Goal: Task Accomplishment & Management: Manage account settings

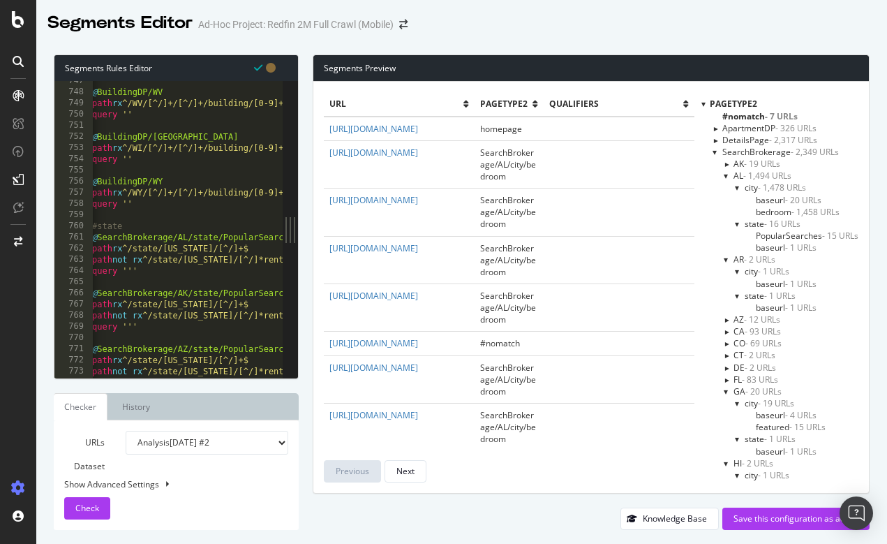
click at [725, 376] on div at bounding box center [727, 379] width 12 height 6
click at [765, 411] on span "featured - 51 URLs" at bounding box center [791, 415] width 70 height 12
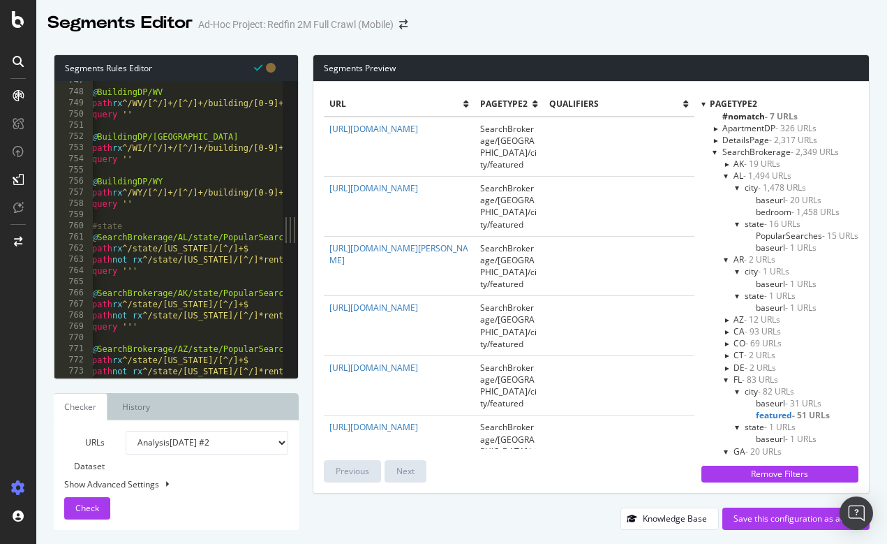
click at [776, 206] on span "bedroom - 1,458 URLs" at bounding box center [798, 212] width 84 height 12
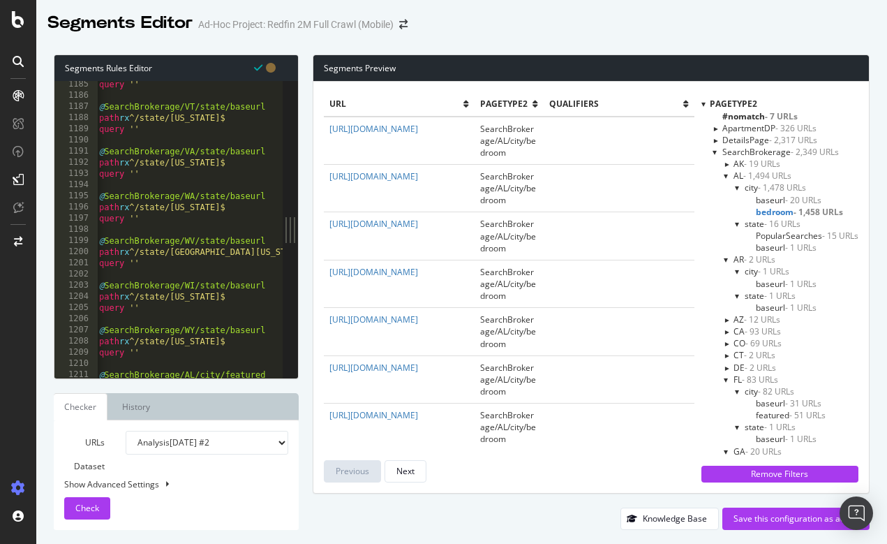
scroll to position [4436, 0]
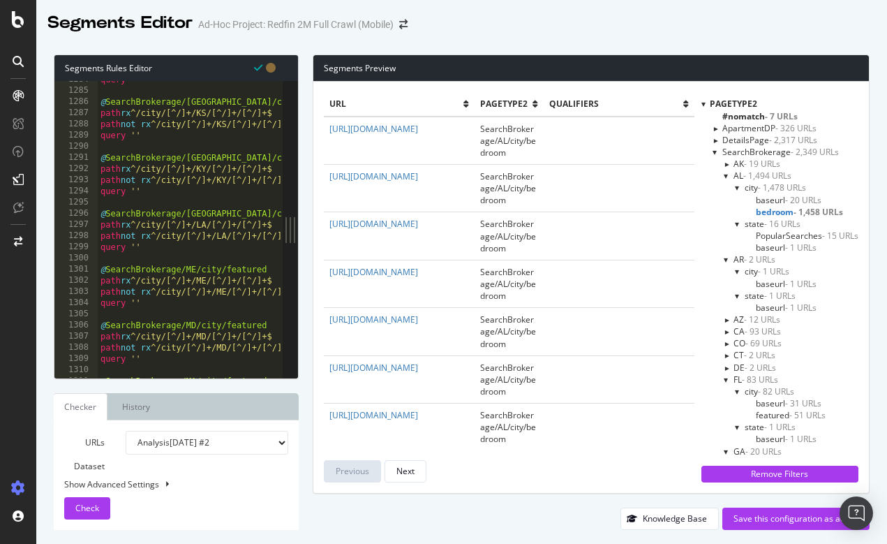
click at [816, 206] on span "- 1,458 URLs" at bounding box center [819, 212] width 50 height 12
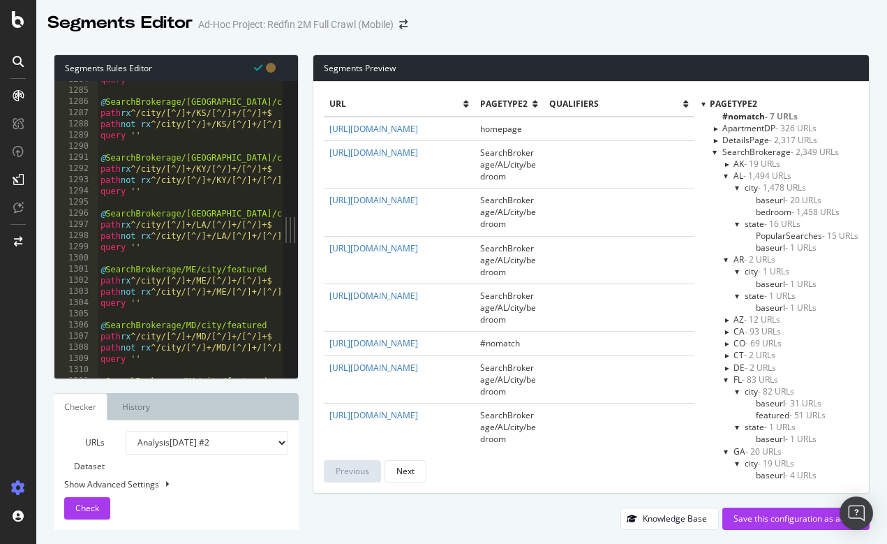
click at [816, 206] on span "- 1,458 URLs" at bounding box center [816, 212] width 48 height 12
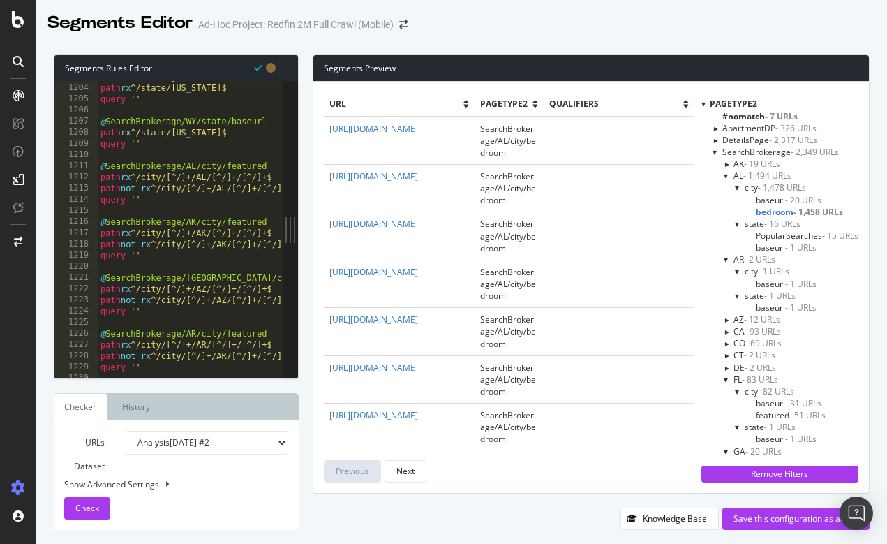
click at [724, 175] on div at bounding box center [727, 176] width 6 height 12
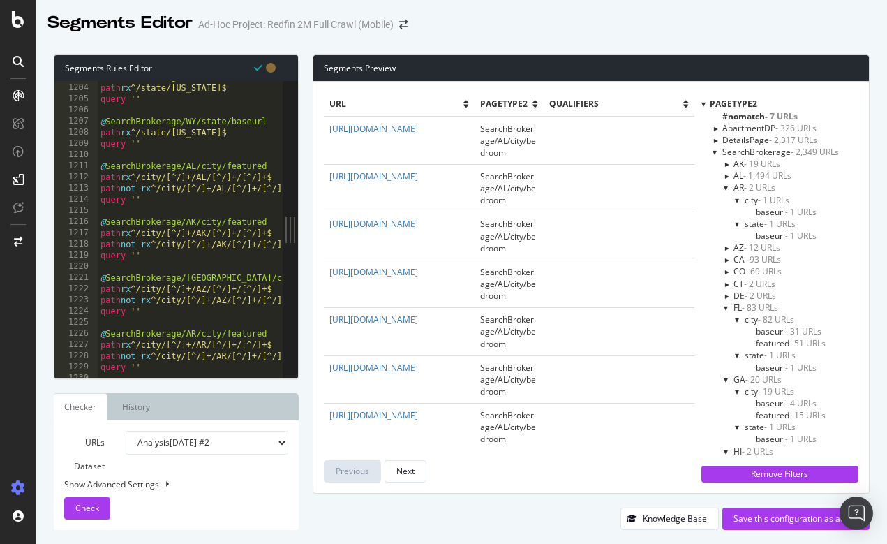
click at [726, 187] on div at bounding box center [727, 188] width 6 height 12
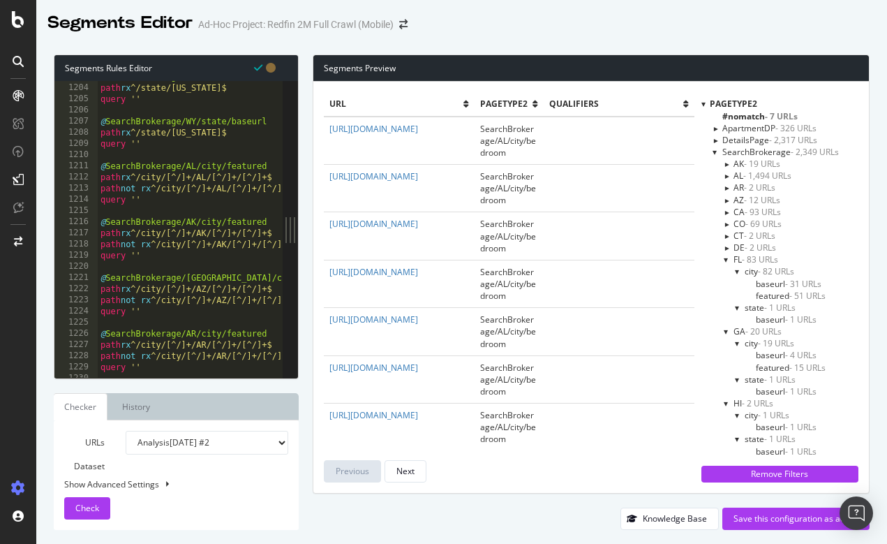
click at [724, 258] on div at bounding box center [727, 259] width 6 height 12
click at [725, 267] on div at bounding box center [727, 271] width 6 height 12
click at [725, 283] on div at bounding box center [727, 284] width 6 height 12
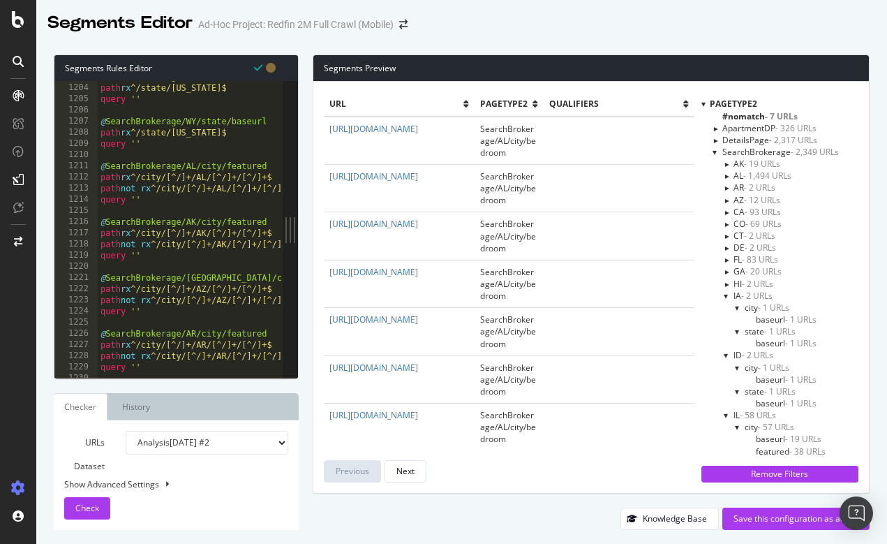
click at [726, 293] on div at bounding box center [727, 296] width 6 height 12
click at [725, 307] on div at bounding box center [727, 308] width 6 height 12
click at [726, 320] on div at bounding box center [727, 319] width 6 height 12
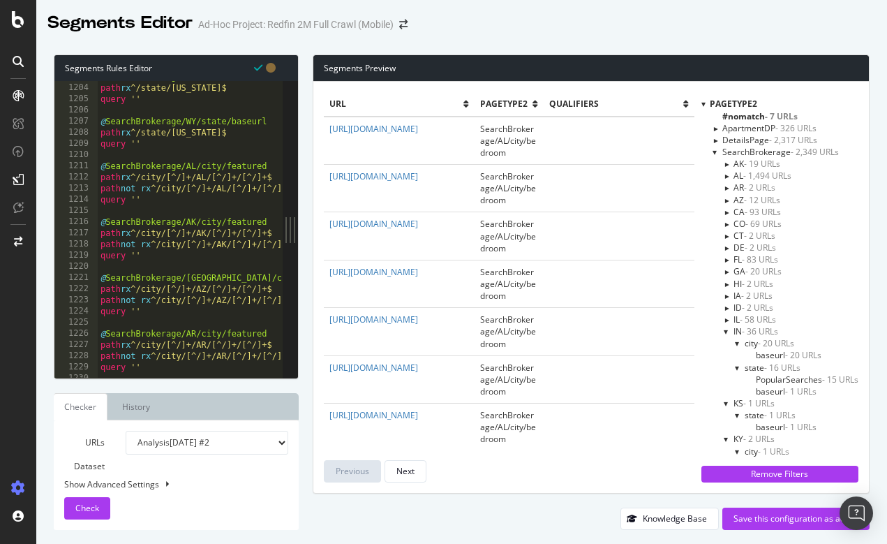
click at [714, 152] on div at bounding box center [716, 152] width 6 height 12
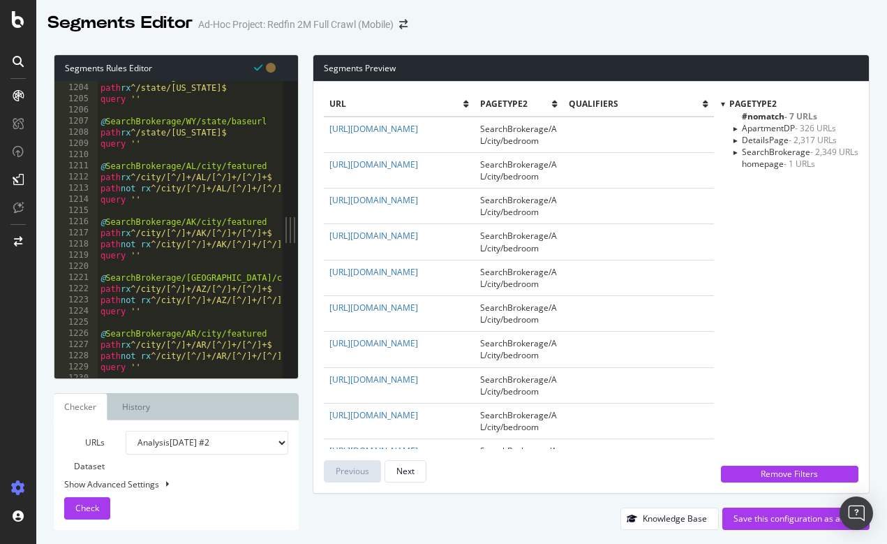
click at [736, 150] on div at bounding box center [735, 152] width 12 height 6
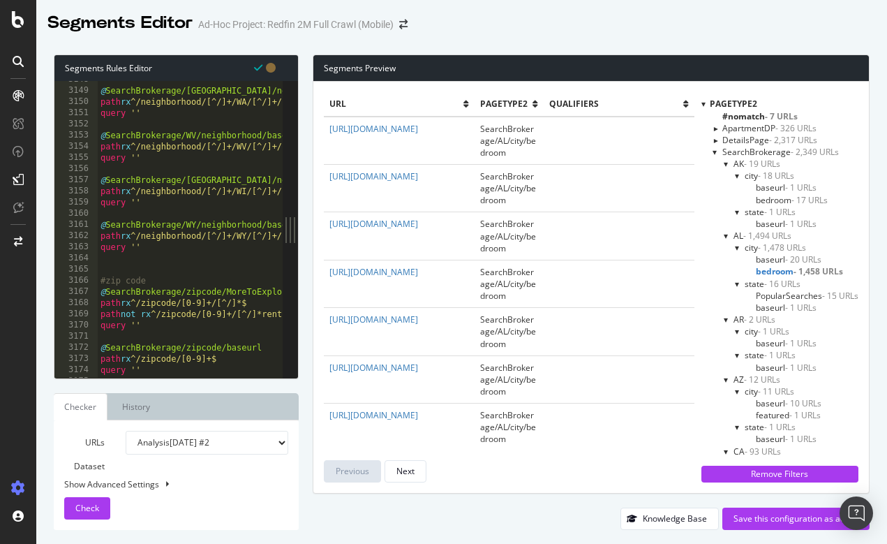
scroll to position [11760, 0]
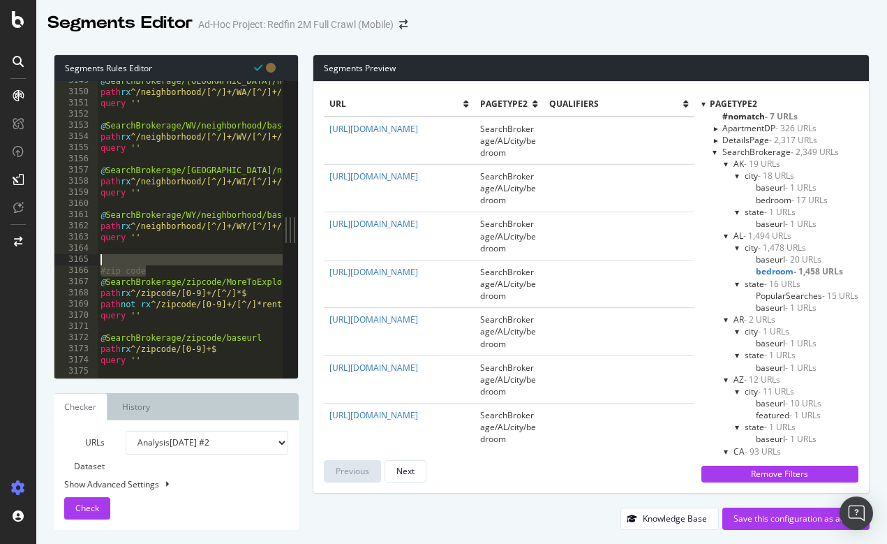
drag, startPoint x: 164, startPoint y: 274, endPoint x: 99, endPoint y: 259, distance: 66.6
click at [99, 259] on div "@ SearchBrokerage/WA/neighborhood/baseurl path rx ^/neighborhood/[^/]+/WA/[^/]+…" at bounding box center [299, 234] width 403 height 319
type textarea "#zip code"
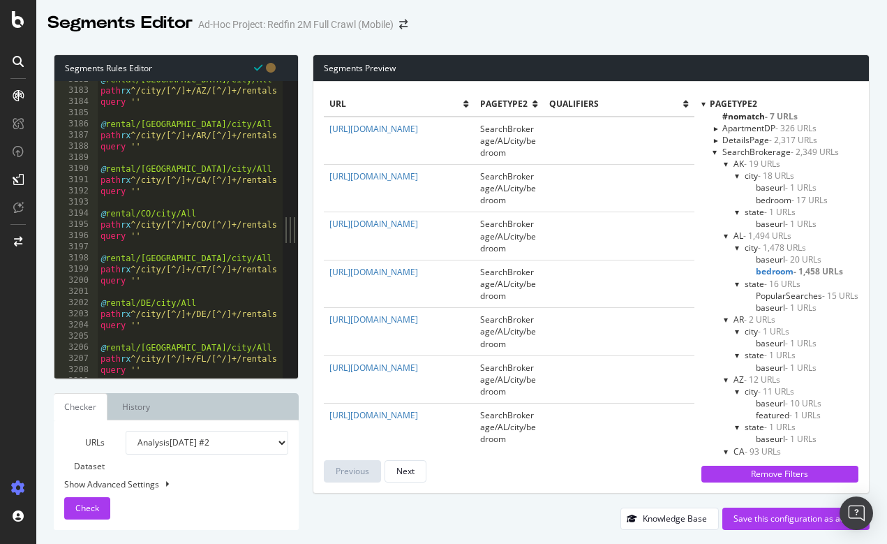
scroll to position [11887, 0]
click at [145, 480] on div "Show Advanced Settings" at bounding box center [166, 484] width 224 height 12
select select "5000"
select select "100"
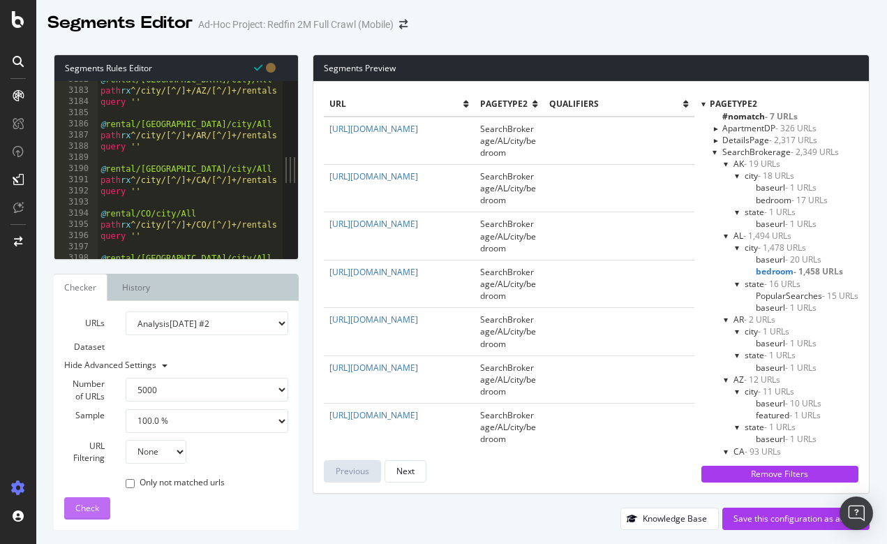
click at [94, 503] on span "Check" at bounding box center [87, 508] width 24 height 12
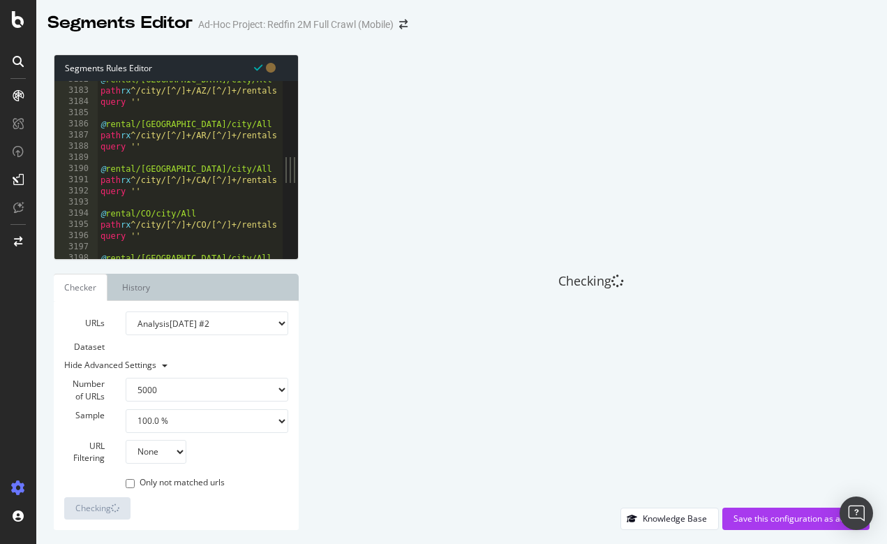
click at [161, 364] on button at bounding box center [163, 365] width 15 height 11
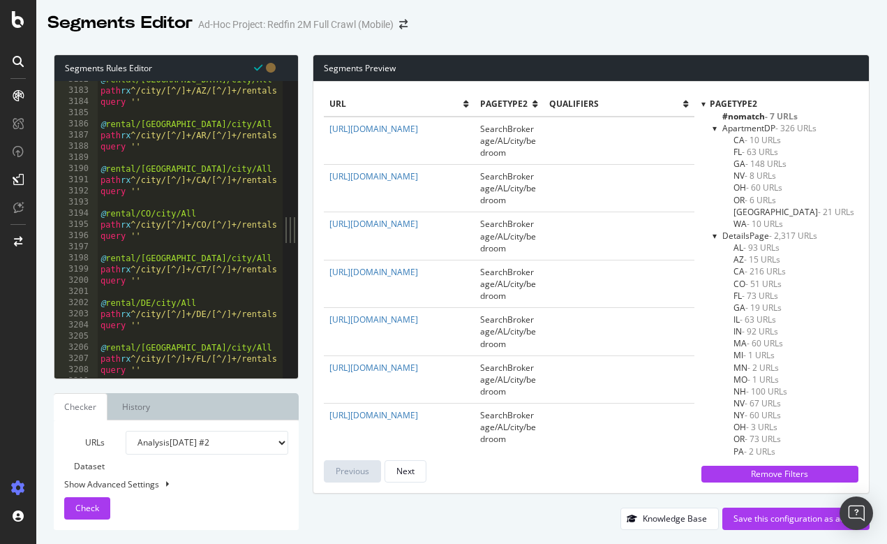
click at [713, 131] on div at bounding box center [716, 128] width 6 height 12
click at [715, 140] on div at bounding box center [716, 140] width 6 height 12
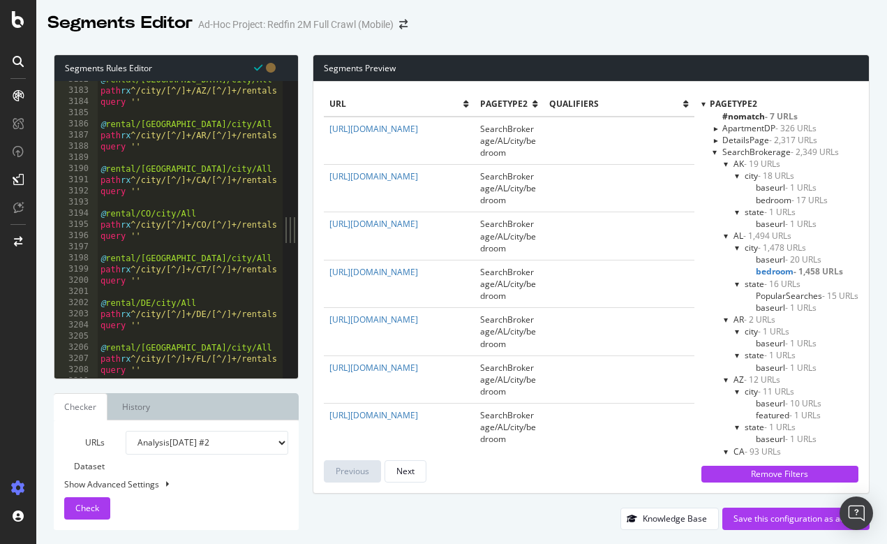
click at [714, 152] on div at bounding box center [716, 152] width 6 height 12
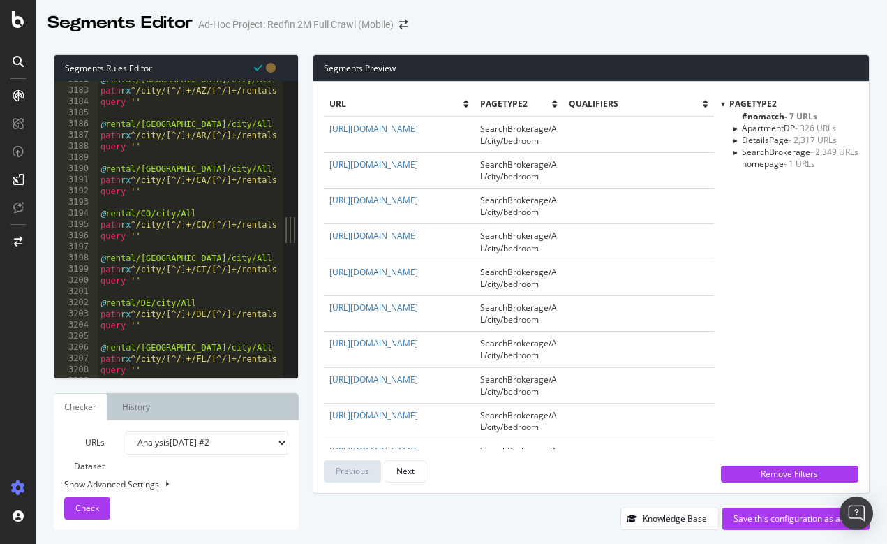
click at [99, 467] on label "URLs Dataset" at bounding box center [84, 454] width 61 height 47
select select "urlList"
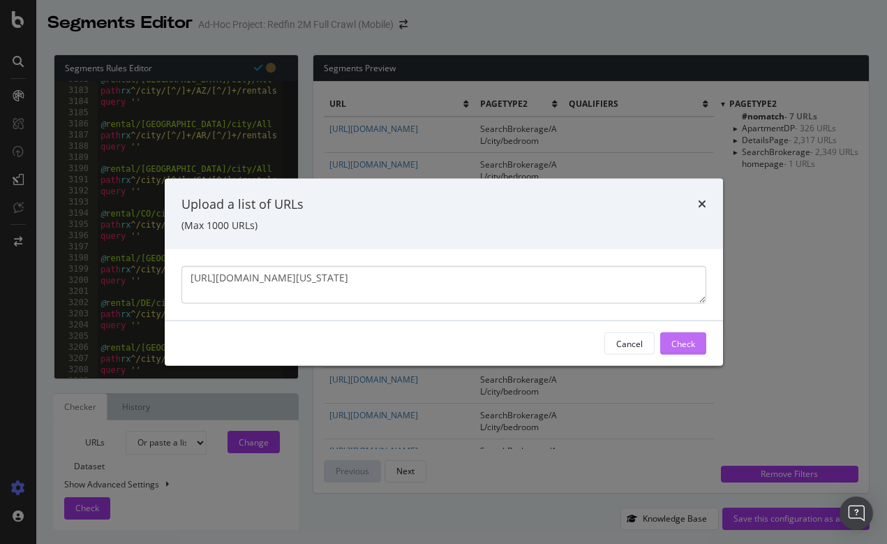
type textarea "https://www.redfin.com/state/Alabama/houses-for-rent"
click at [690, 340] on div "Check" at bounding box center [684, 343] width 24 height 12
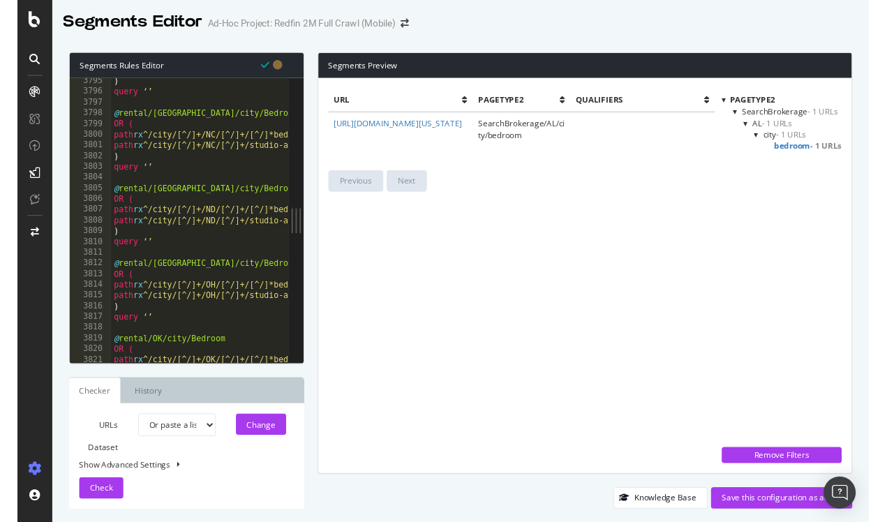
scroll to position [14176, 0]
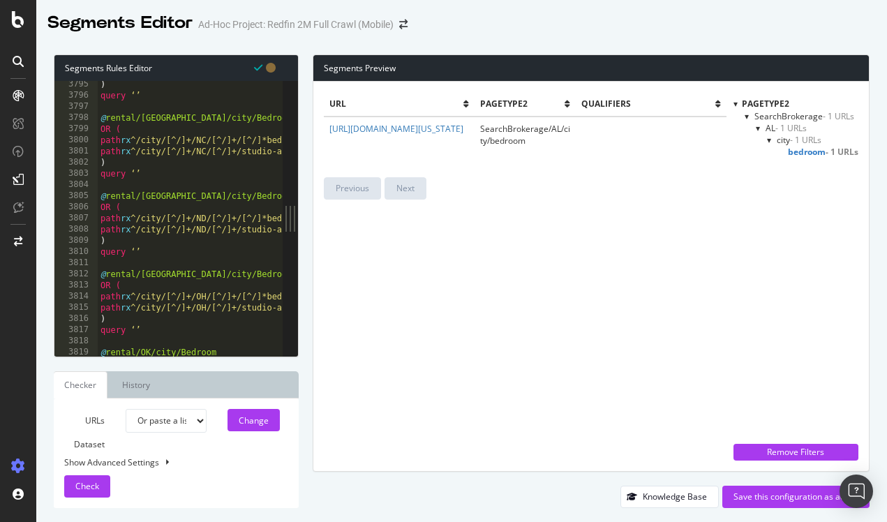
type textarea "OR ("
click at [254, 128] on div ") query ‘’ @ rental/NC/city/Bedroom OR ( path rx ^/city/[^/]+/NC/[^/]+/[^/]*bed…" at bounding box center [299, 227] width 403 height 297
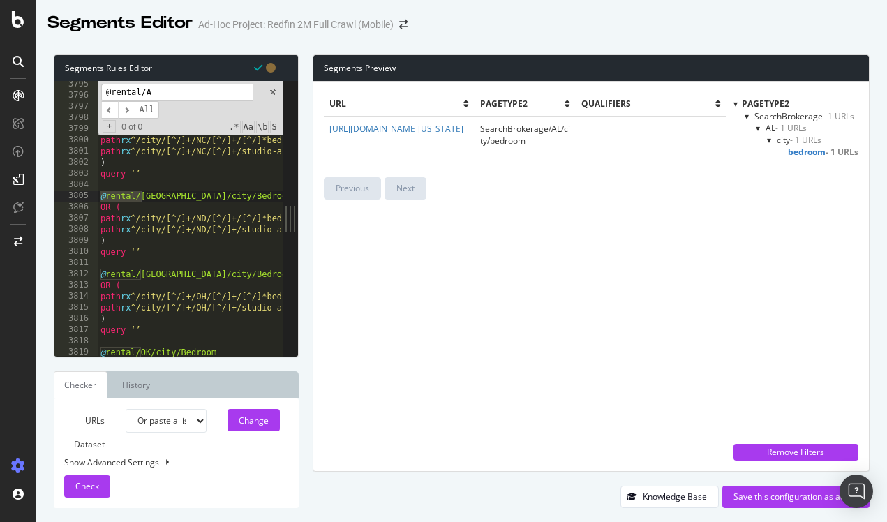
scroll to position [14615, 0]
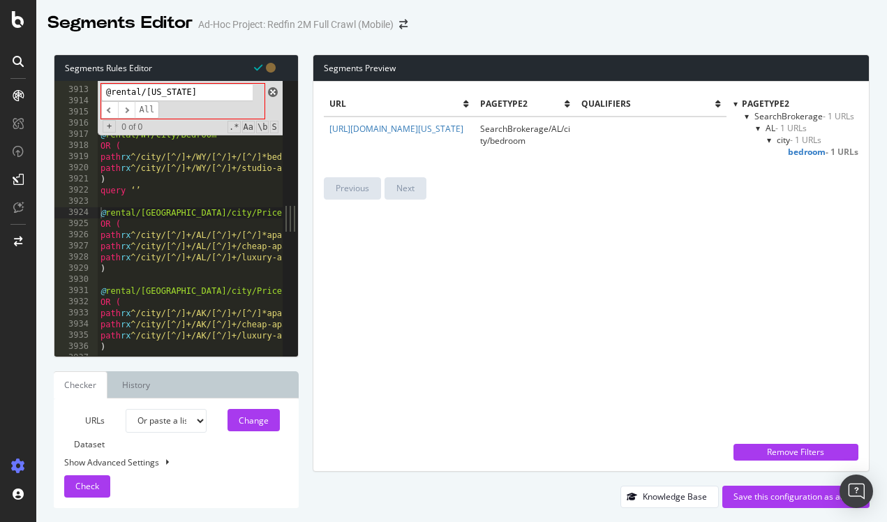
type input "@rental/Alabama"
click at [271, 91] on span at bounding box center [273, 92] width 10 height 10
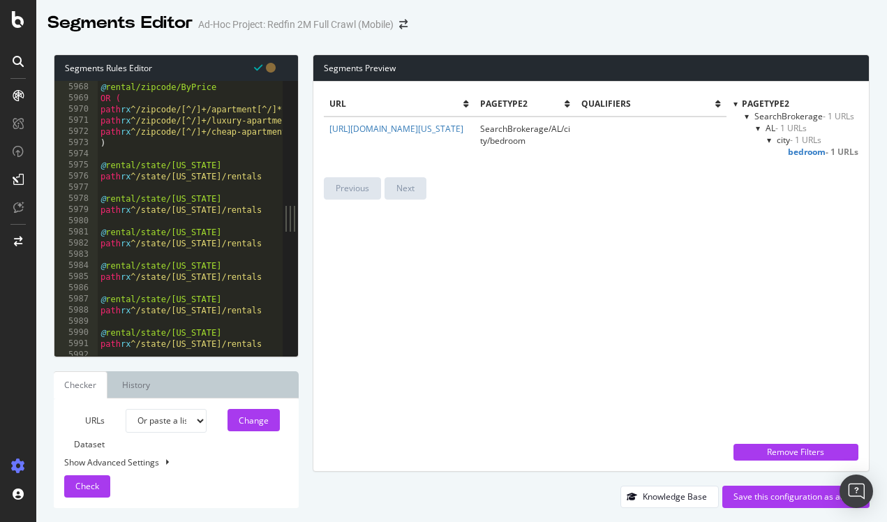
scroll to position [22292, 0]
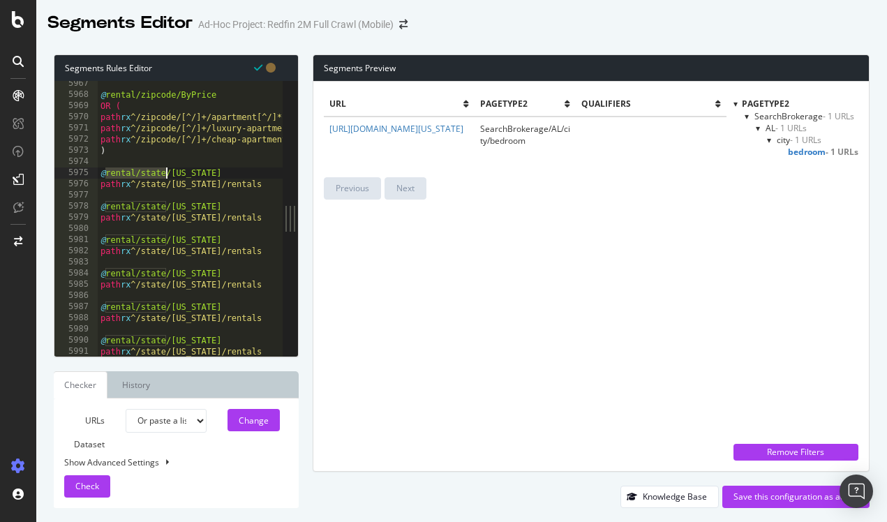
drag, startPoint x: 108, startPoint y: 170, endPoint x: 168, endPoint y: 172, distance: 60.8
click at [168, 172] on div "@ rental/zipcode/ByPrice OR ( path rx ^/zipcode/[^/]+/apartment[^/]*under[^/]*f…" at bounding box center [299, 226] width 403 height 297
click at [209, 119] on div "@ rental/zipcode/ByPrice OR ( path rx ^/zipcode/[^/]+/apartment[^/]*under[^/]*f…" at bounding box center [299, 226] width 403 height 297
type textarea "path rx ^/zipcode/[^/]+/apartment[^/]*under[^/]*for-rent$"
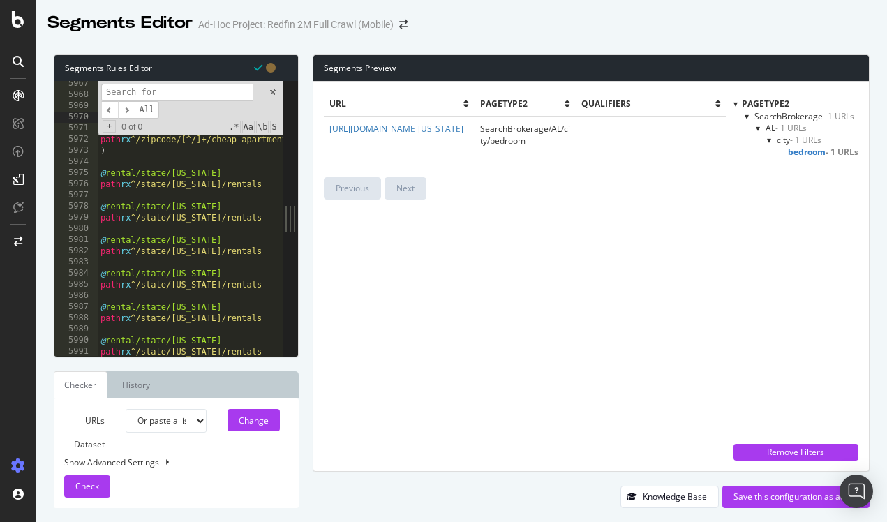
paste input "rental/state"
type input "rental/state"
click at [126, 107] on span "​" at bounding box center [126, 109] width 17 height 17
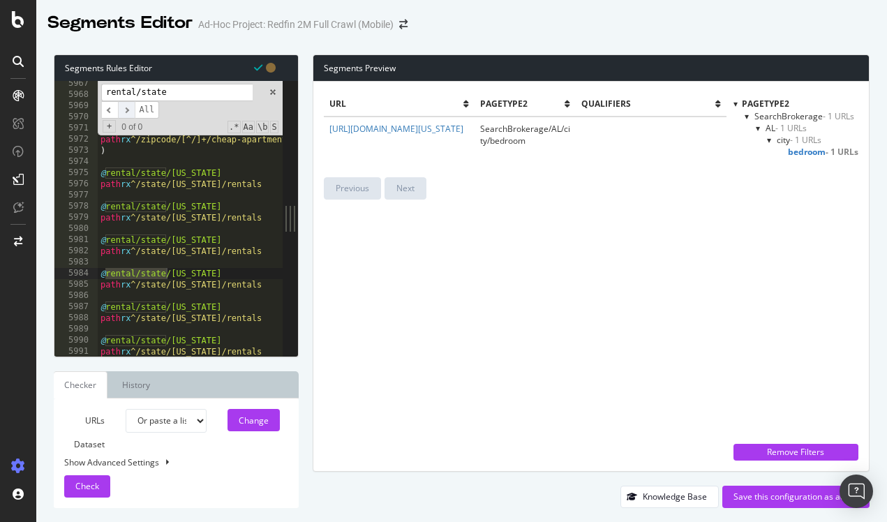
click at [126, 107] on span "​" at bounding box center [126, 109] width 17 height 17
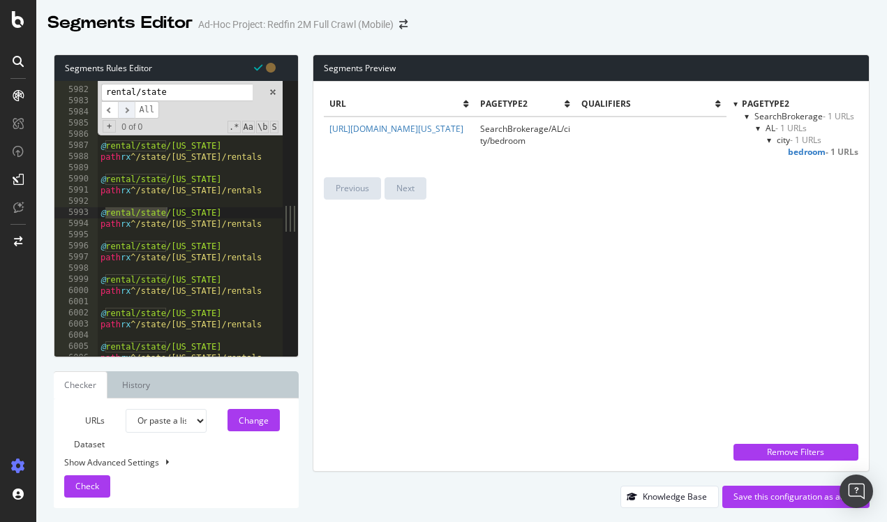
click at [126, 107] on span "​" at bounding box center [126, 109] width 17 height 17
click at [109, 108] on span "​" at bounding box center [109, 109] width 17 height 17
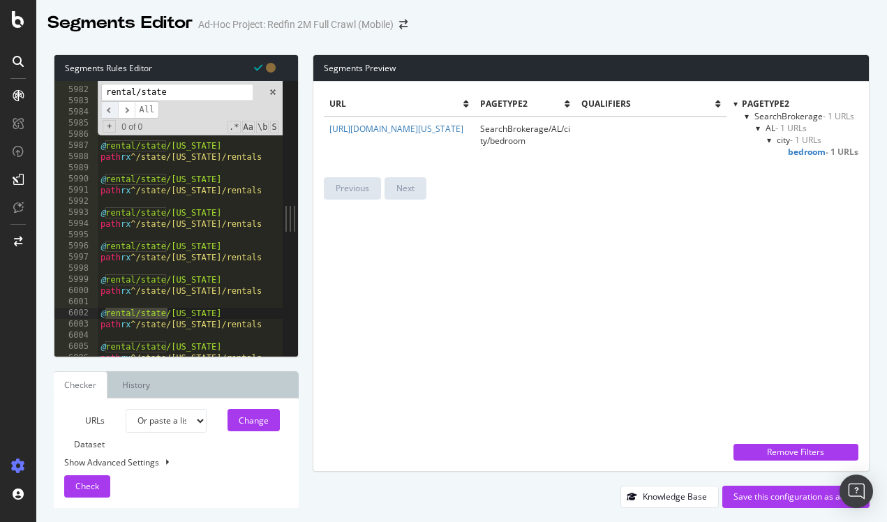
click at [109, 108] on span "​" at bounding box center [109, 109] width 17 height 17
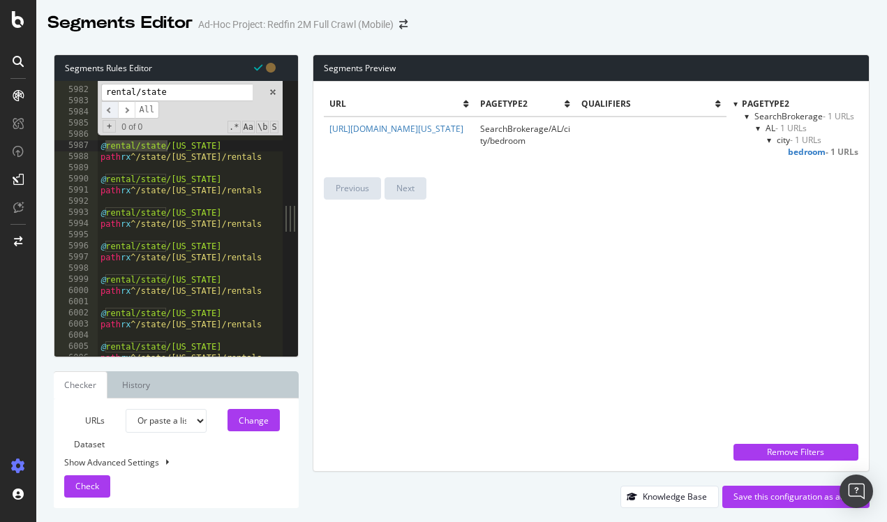
click at [109, 108] on span "​" at bounding box center [109, 109] width 17 height 17
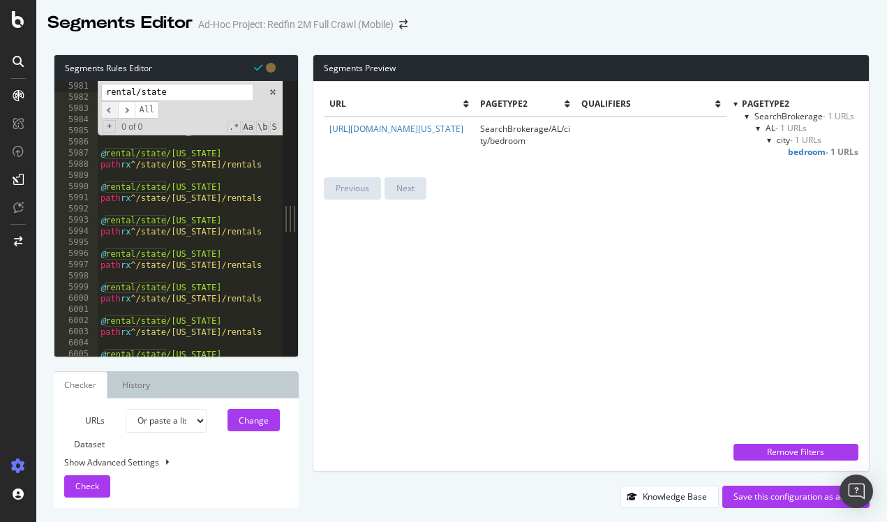
click at [109, 108] on span "​" at bounding box center [109, 109] width 17 height 17
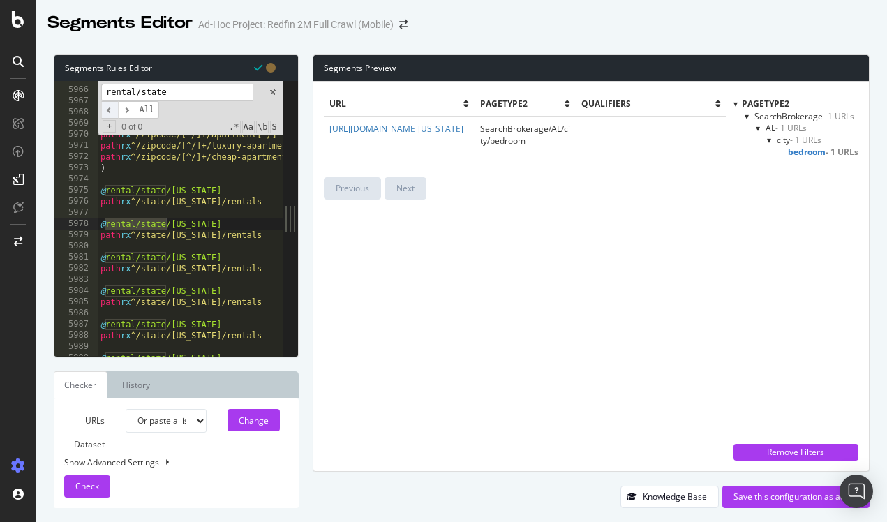
click at [109, 108] on span "​" at bounding box center [109, 109] width 17 height 17
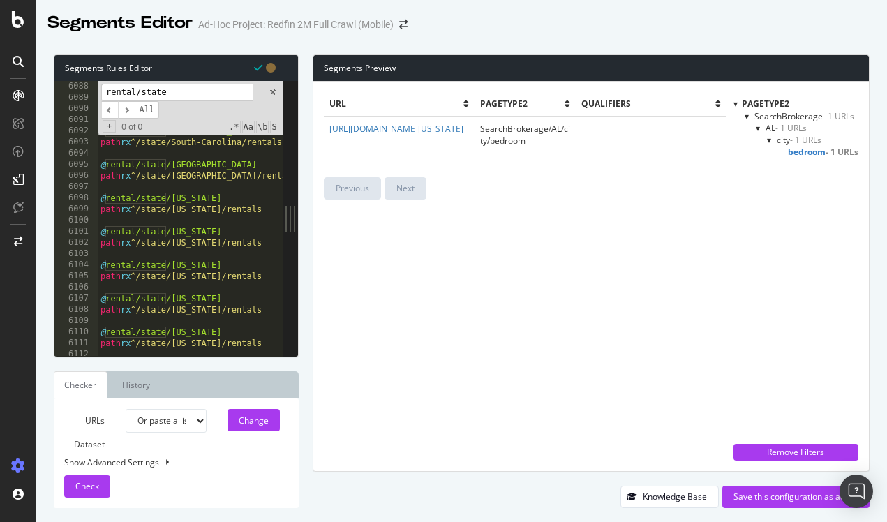
scroll to position [0, 3]
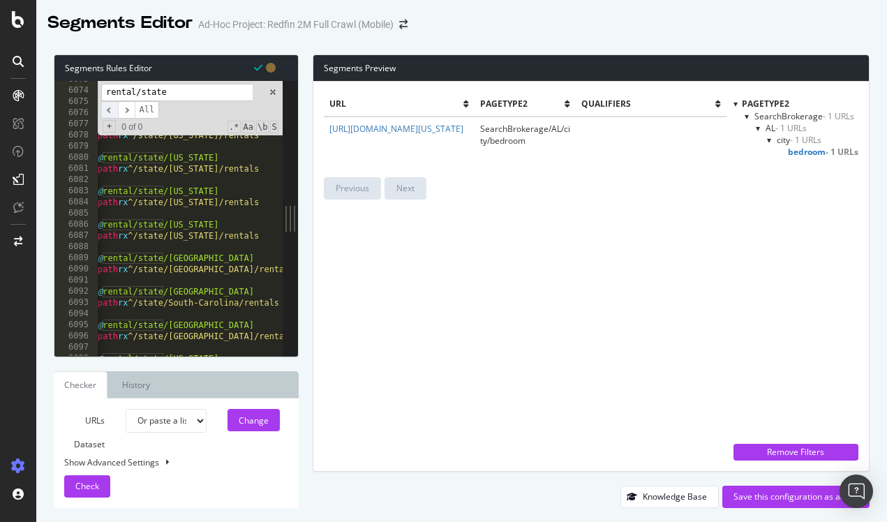
click at [110, 113] on span "​" at bounding box center [109, 109] width 17 height 17
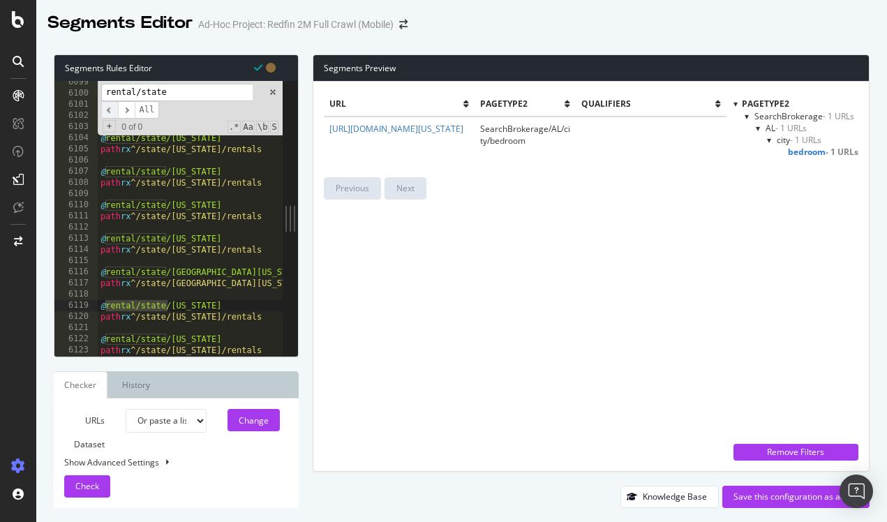
scroll to position [0, 0]
click at [110, 113] on span "​" at bounding box center [109, 109] width 17 height 17
click at [110, 114] on span "​" at bounding box center [109, 109] width 17 height 17
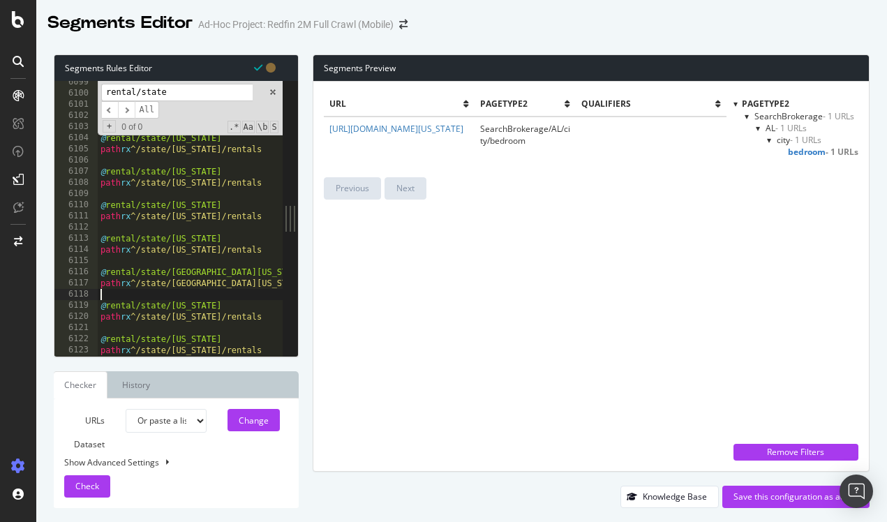
click at [200, 290] on div "path rx ^/state/Tennessee/rentals @ rental/state/Texas path rx ^/state/Texas/re…" at bounding box center [299, 225] width 403 height 297
click at [274, 91] on span at bounding box center [273, 92] width 10 height 10
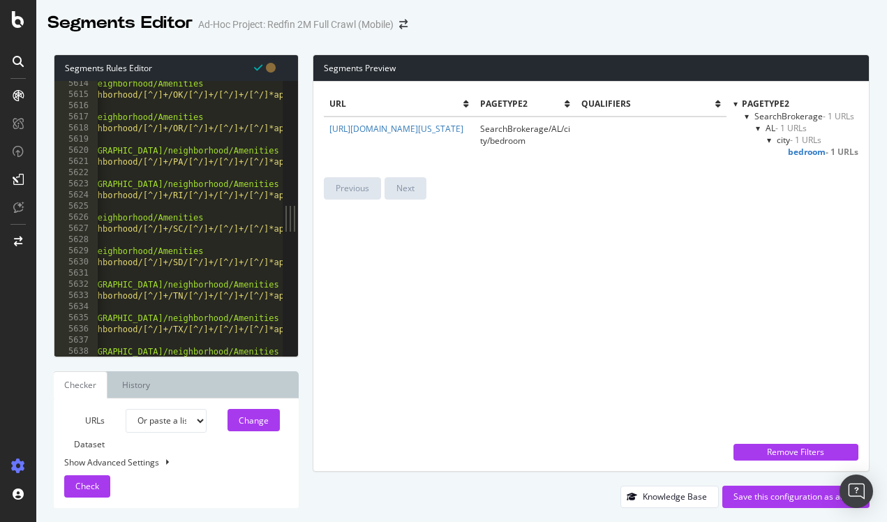
scroll to position [0, 63]
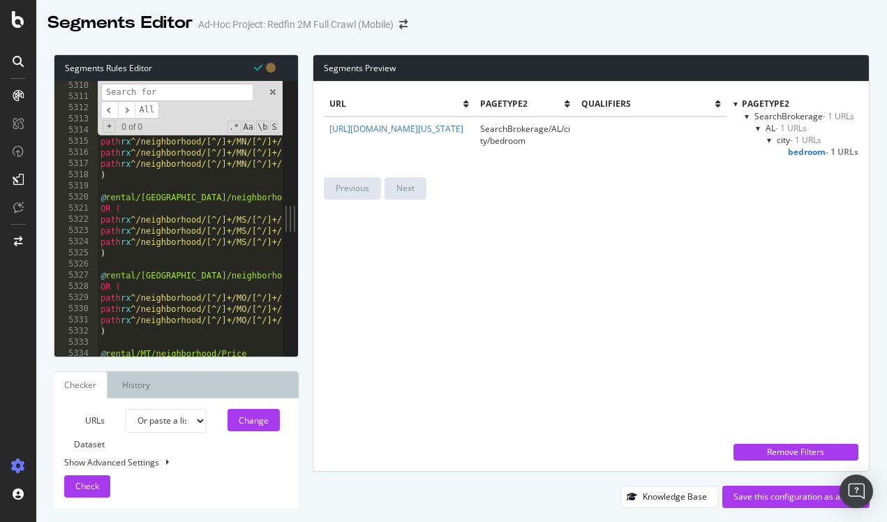
click at [146, 96] on input at bounding box center [177, 92] width 152 height 17
click at [133, 98] on input at bounding box center [177, 92] width 152 height 17
click at [112, 111] on span "​" at bounding box center [109, 109] width 17 height 17
click at [274, 89] on span at bounding box center [273, 92] width 10 height 10
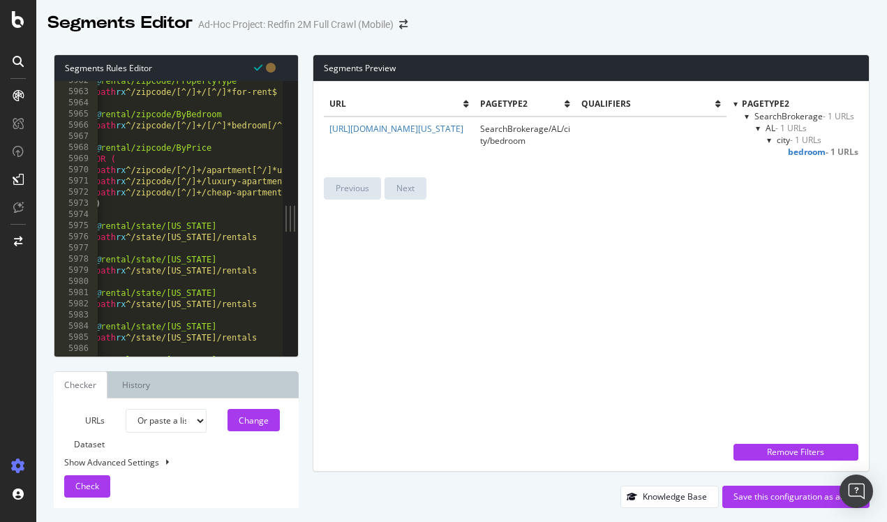
scroll to position [22269, 0]
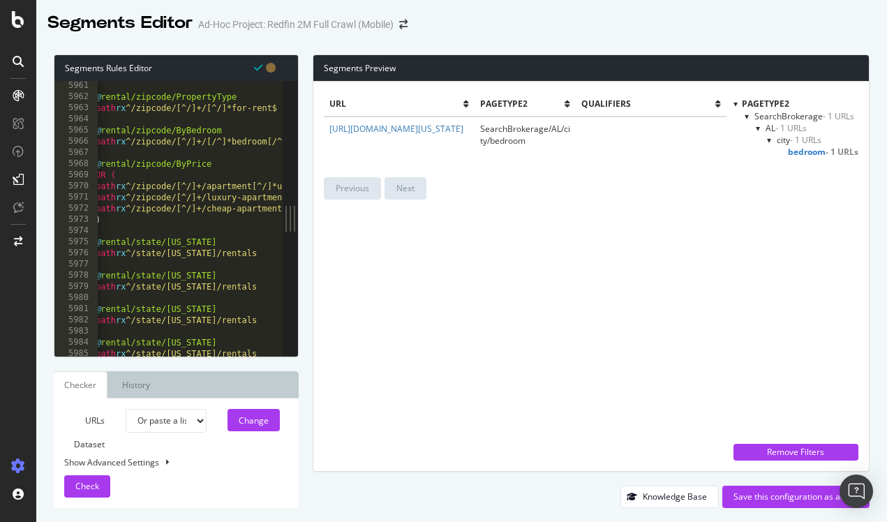
click at [117, 228] on div "@ rental/zipcode/PropertyType path rx ^/zipcode/[^/]+/[^/]*for-rent$ @ rental/z…" at bounding box center [294, 228] width 403 height 297
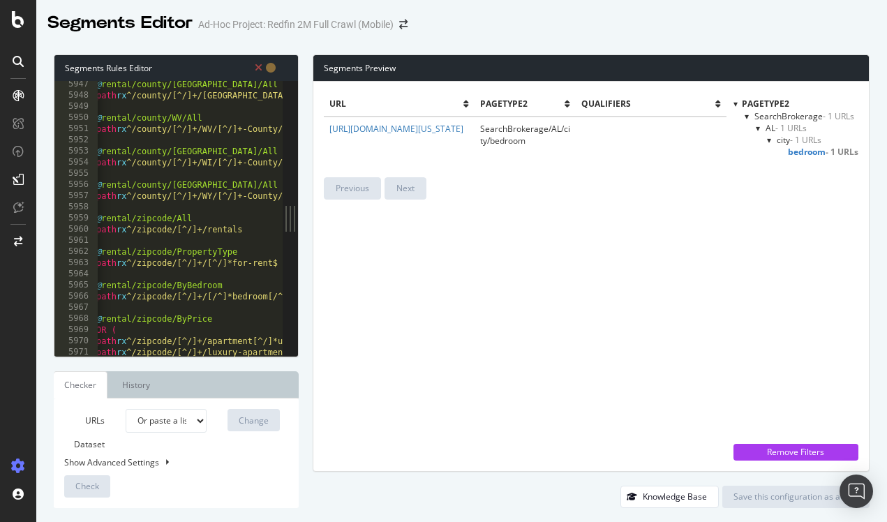
scroll to position [21575, 0]
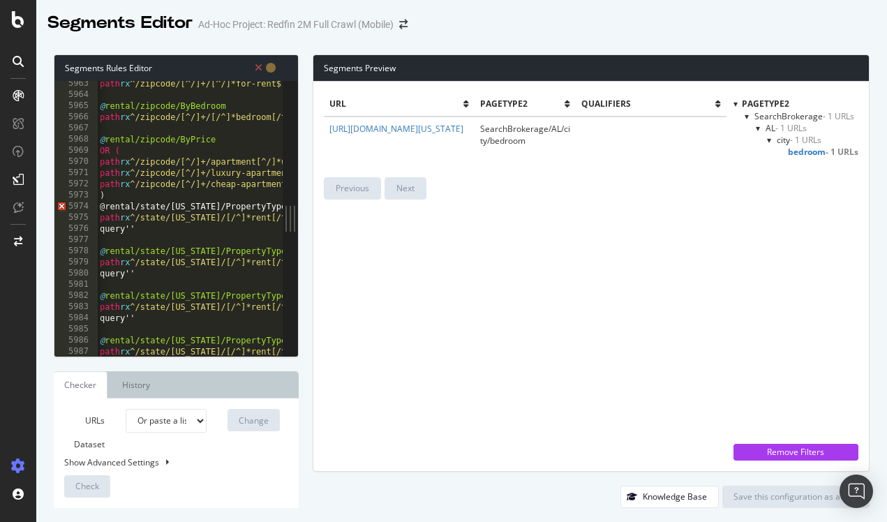
click at [135, 195] on div "path rx ^/zipcode/[^/]+/[^/]*for-rent$ @ rental/zipcode/ByBedroom path rx ^/zip…" at bounding box center [298, 226] width 403 height 297
type textarea ")"
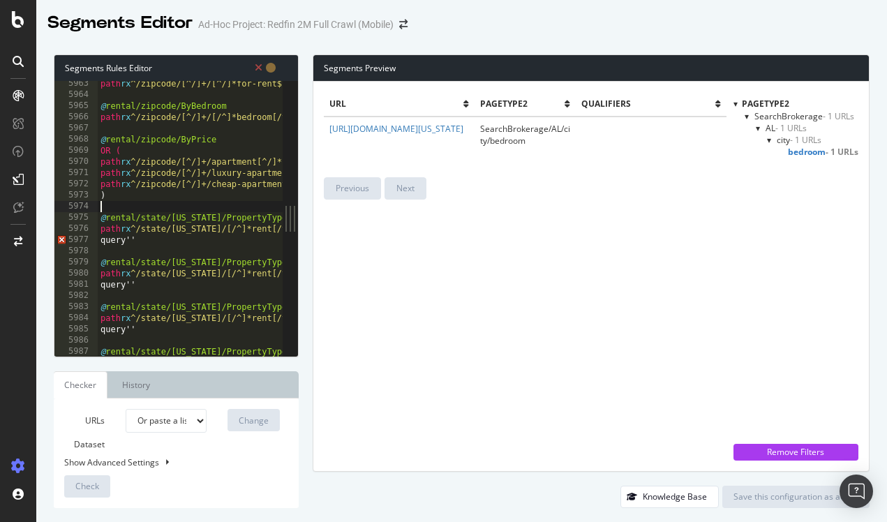
click at [151, 246] on div "path rx ^/zipcode/[^/]+/[^/]*for-rent$ @ rental/zipcode/ByBedroom path rx ^/zip…" at bounding box center [299, 226] width 403 height 297
click at [127, 240] on div "path rx ^/zipcode/[^/]+/[^/]*for-rent$ @ rental/zipcode/ByBedroom path rx ^/zip…" at bounding box center [299, 226] width 403 height 297
click at [127, 282] on div "path rx ^/zipcode/[^/]+/[^/]*for-rent$ @ rental/zipcode/ByBedroom path rx ^/zip…" at bounding box center [299, 226] width 403 height 297
click at [126, 329] on div "path rx ^/zipcode/[^/]+/[^/]*for-rent$ @ rental/zipcode/ByBedroom path rx ^/zip…" at bounding box center [299, 226] width 403 height 297
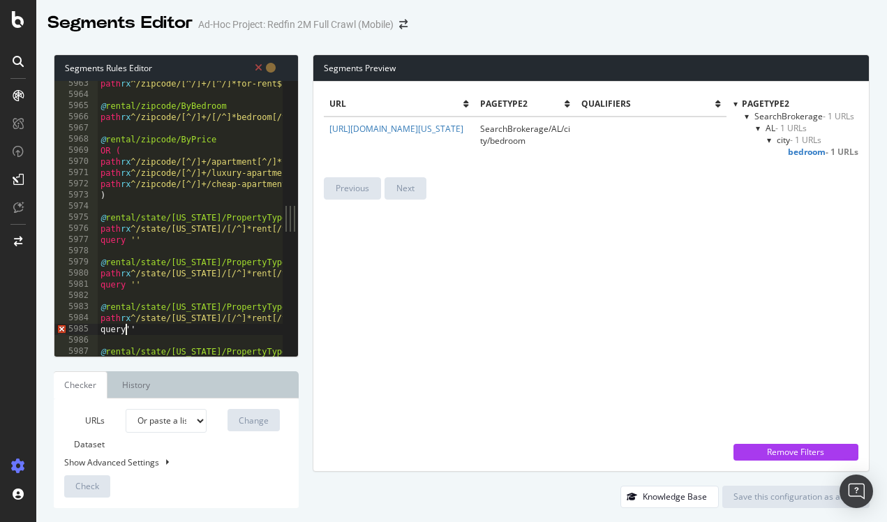
type textarea "query ''"
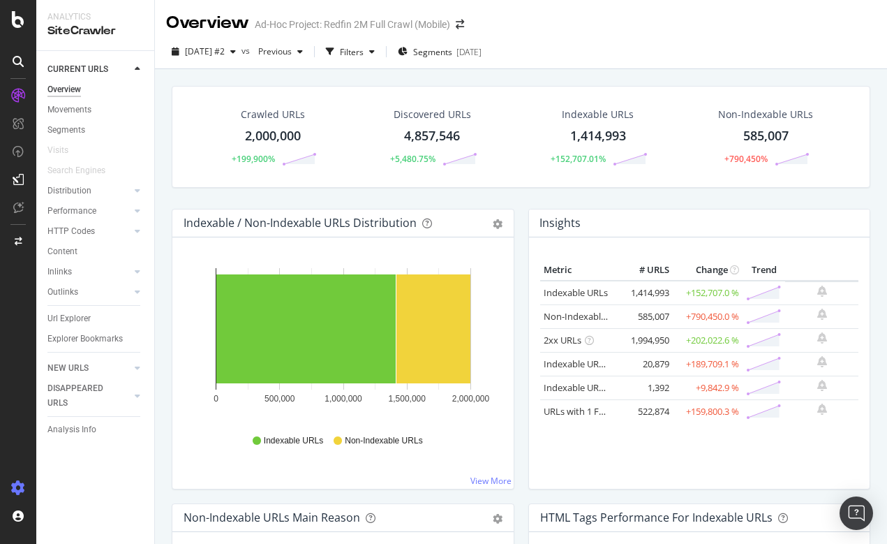
click at [22, 489] on icon at bounding box center [18, 488] width 14 height 14
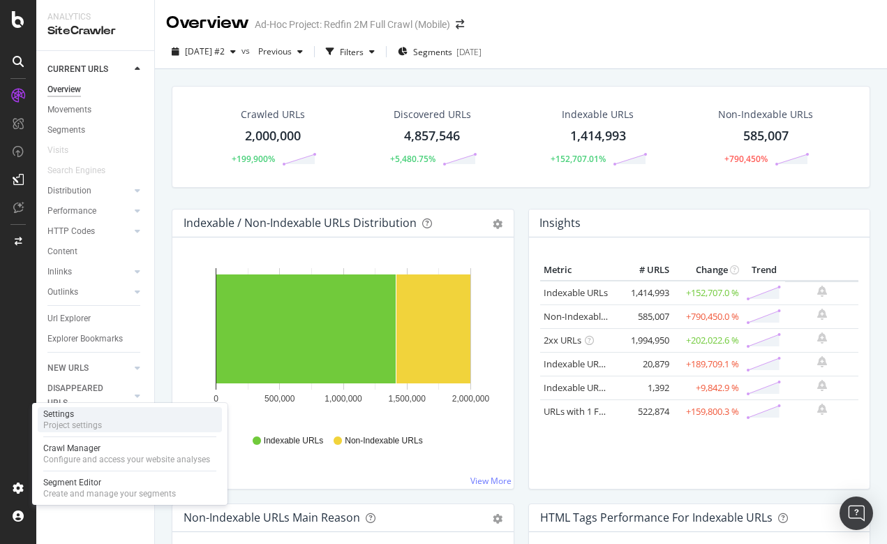
click at [94, 413] on div "Settings" at bounding box center [72, 413] width 59 height 11
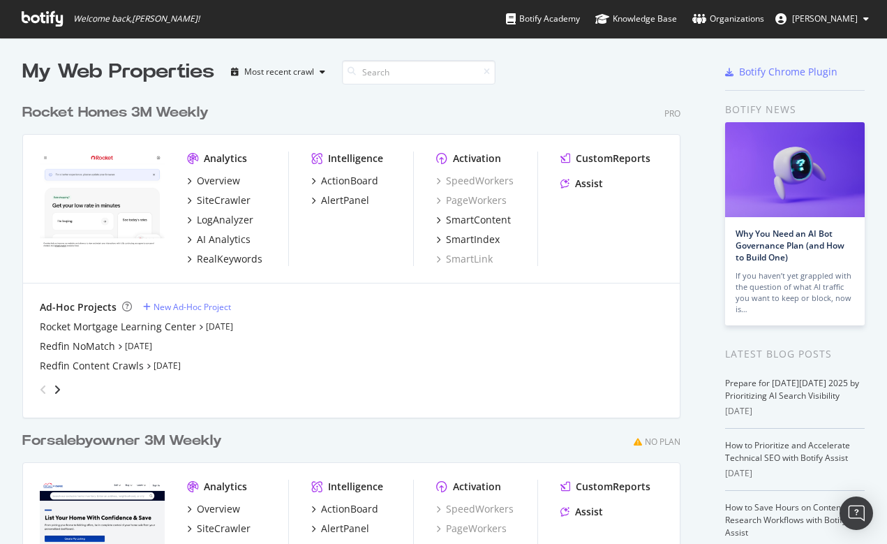
scroll to position [6, 0]
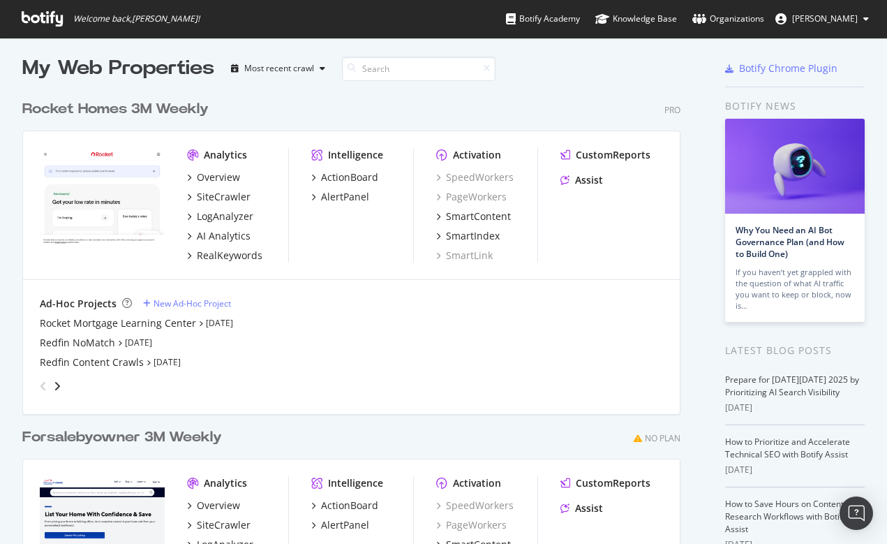
click at [845, 18] on span "[PERSON_NAME]" at bounding box center [825, 19] width 66 height 12
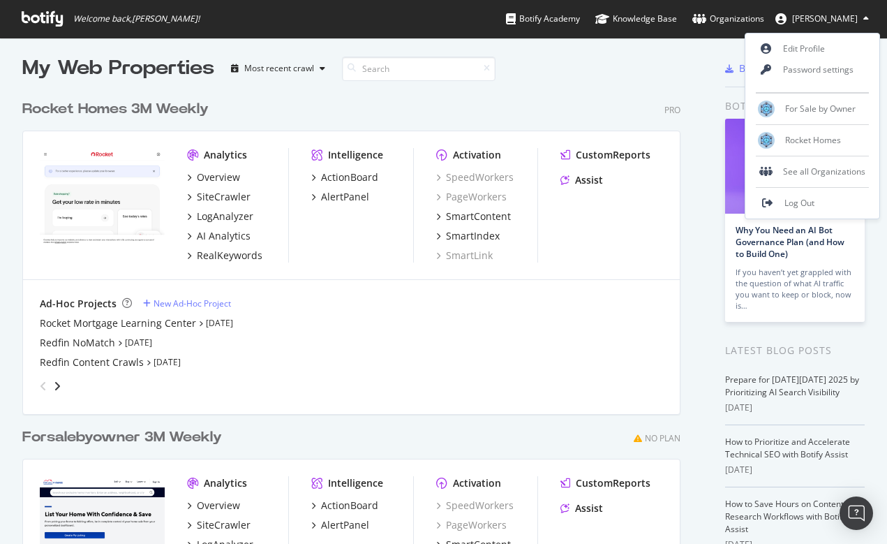
click at [623, 97] on div "Rocket Homes 3M Weekly Pro Analytics Overview SiteCrawler LogAnalyzer AI Analyt…" at bounding box center [357, 246] width 670 height 328
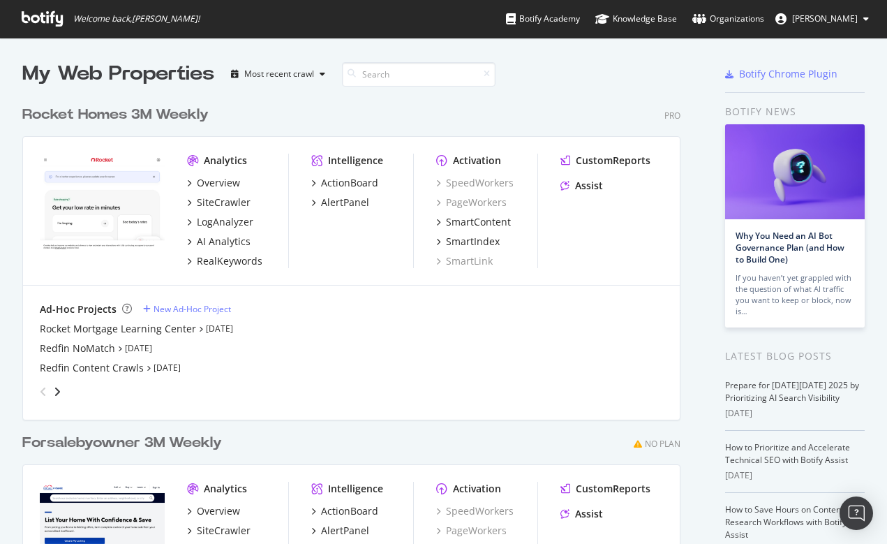
click at [845, 23] on span "[PERSON_NAME]" at bounding box center [825, 19] width 66 height 12
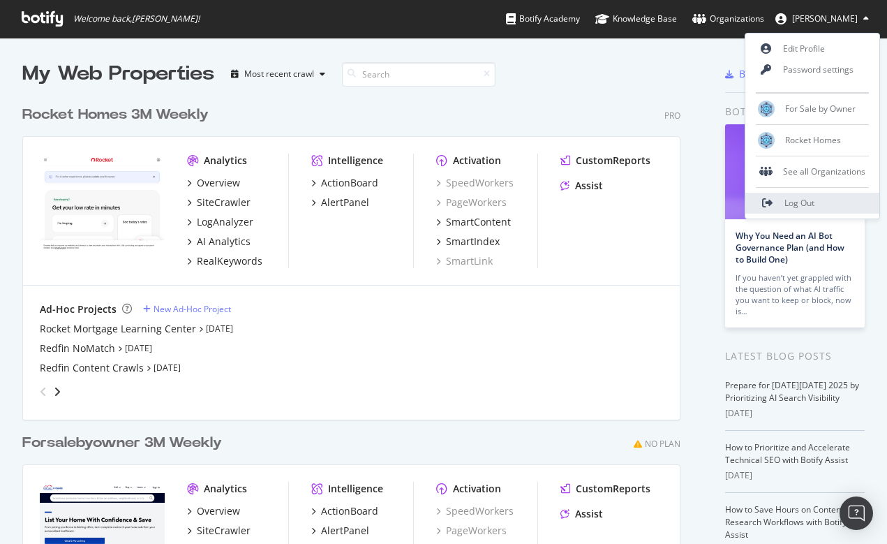
click at [801, 205] on span "Log Out" at bounding box center [800, 203] width 30 height 12
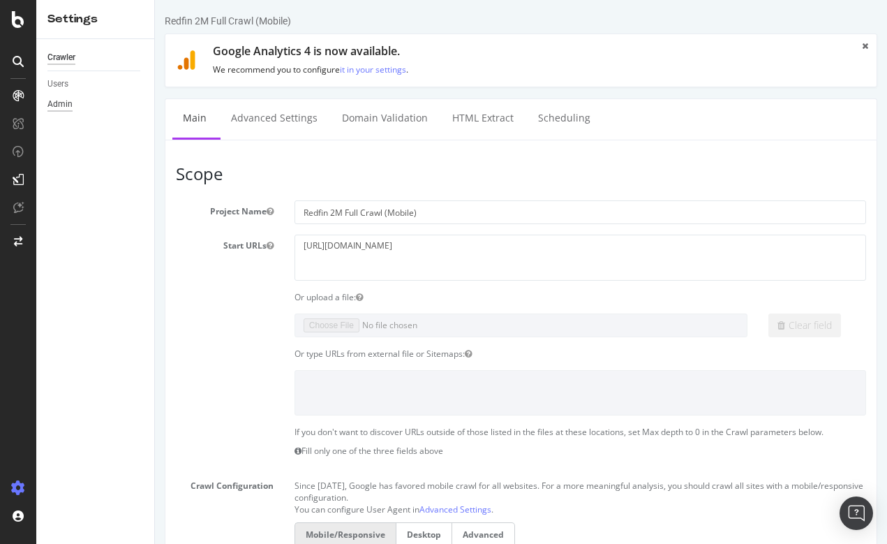
click at [51, 107] on div "Admin" at bounding box center [59, 104] width 25 height 15
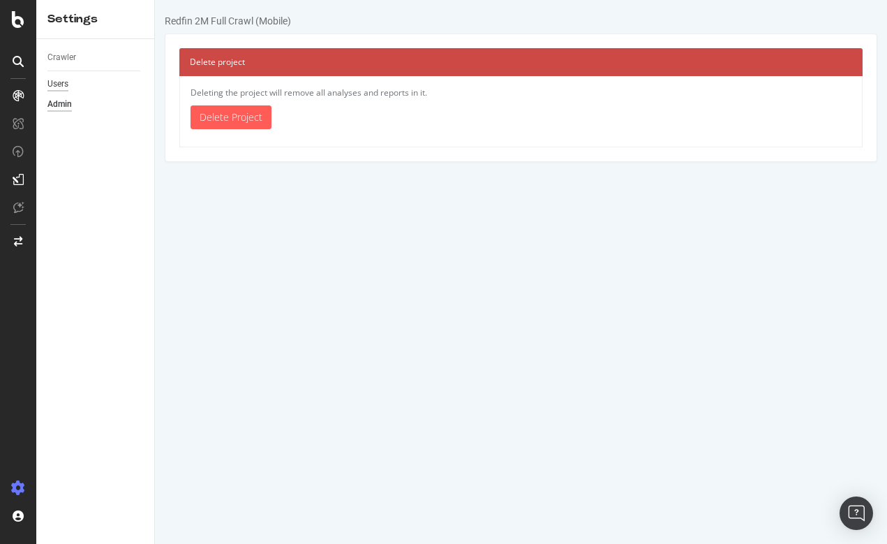
click at [63, 81] on div "Users" at bounding box center [57, 84] width 21 height 15
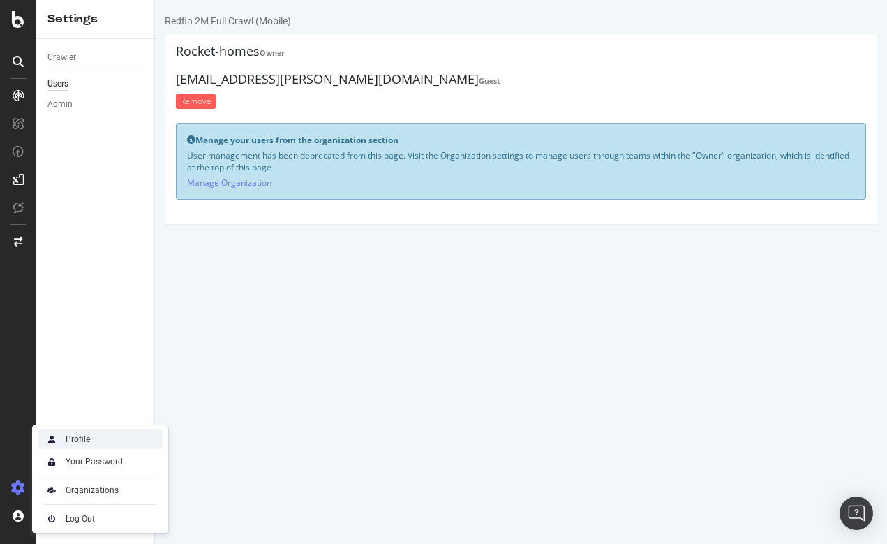
click at [84, 441] on div "Profile" at bounding box center [78, 439] width 24 height 11
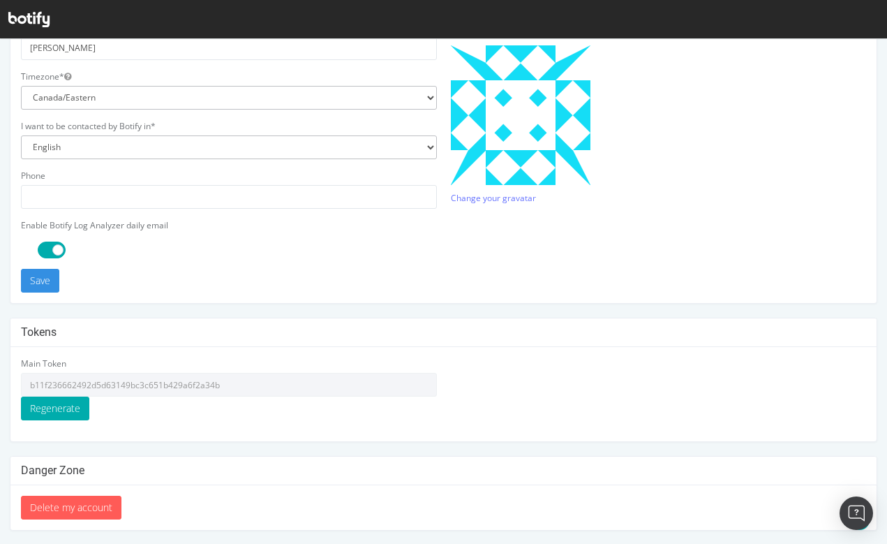
scroll to position [372, 0]
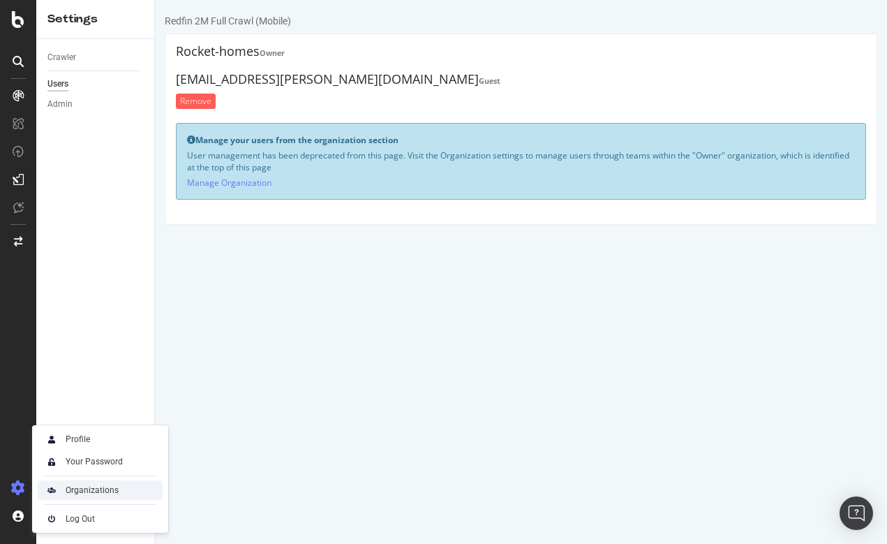
click at [89, 492] on div "Organizations" at bounding box center [92, 490] width 53 height 11
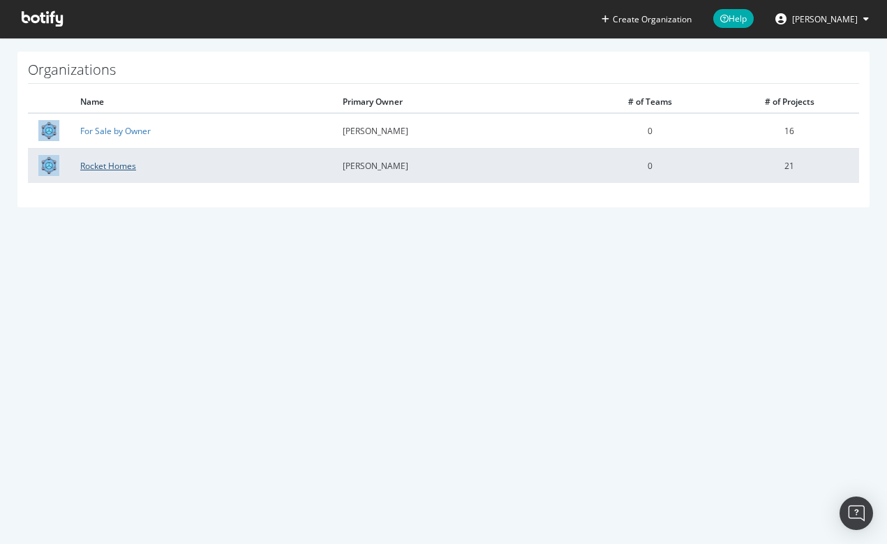
click at [113, 167] on link "Rocket Homes" at bounding box center [108, 166] width 56 height 12
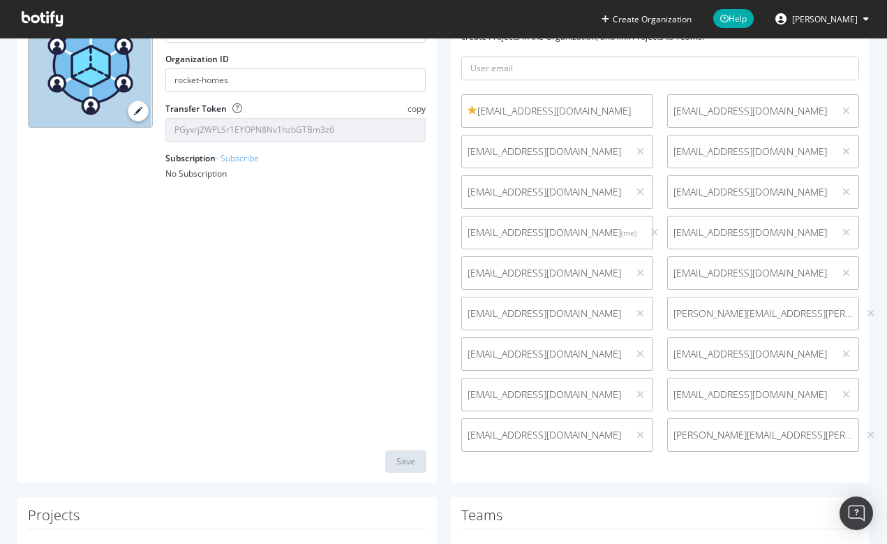
scroll to position [88, 0]
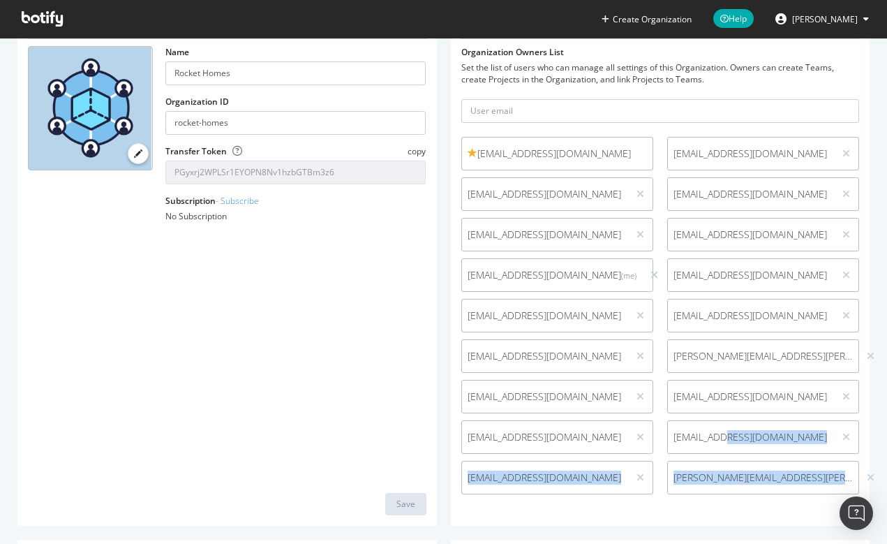
drag, startPoint x: 730, startPoint y: 436, endPoint x: 910, endPoint y: 436, distance: 180.8
click at [887, 436] on html "Create Organization Help Norma Moras Organizations Rocket Homes Members list Or…" at bounding box center [443, 272] width 887 height 544
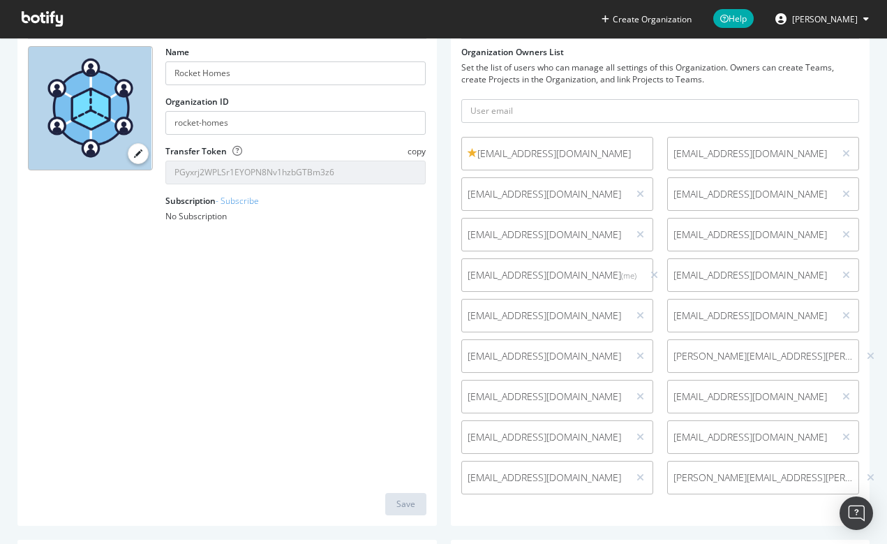
click at [809, 436] on span "NormaMoras@rocketinnovationstudio.ca" at bounding box center [751, 437] width 155 height 14
drag, startPoint x: 809, startPoint y: 436, endPoint x: 826, endPoint y: 435, distance: 16.8
click at [826, 435] on span "NormaMoras@rocketinnovationstudio.ca" at bounding box center [751, 437] width 155 height 14
click at [295, 294] on div "Organization Name Rocket Homes Organization ID rocket-homes Transfer Token copy…" at bounding box center [227, 266] width 420 height 519
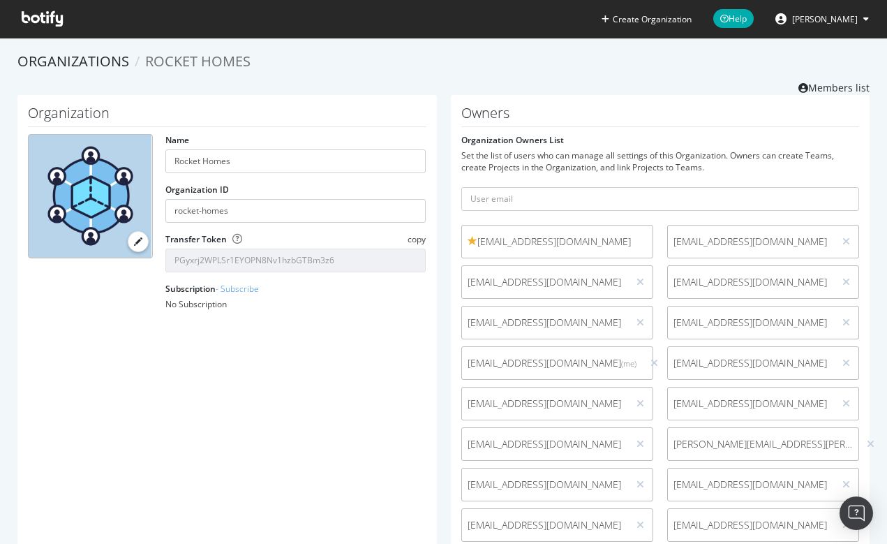
scroll to position [0, 0]
click at [49, 17] on icon at bounding box center [42, 18] width 41 height 15
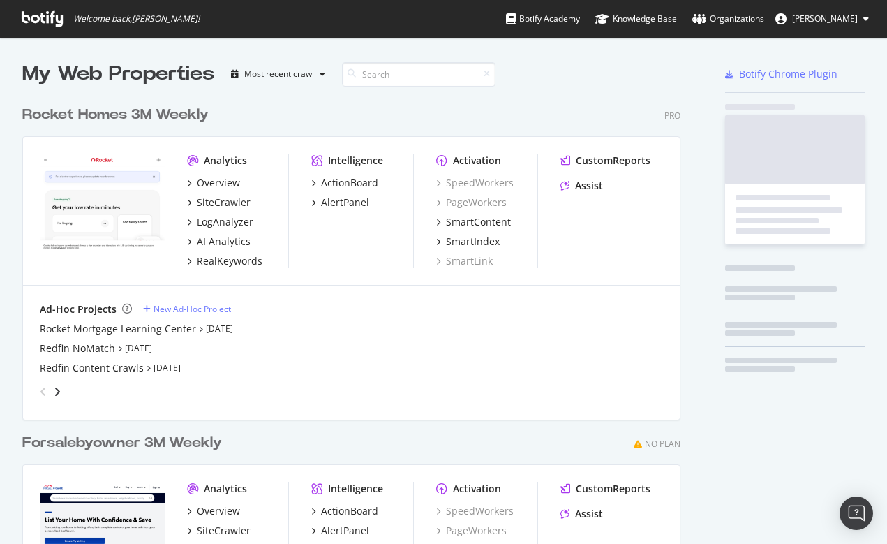
scroll to position [544, 887]
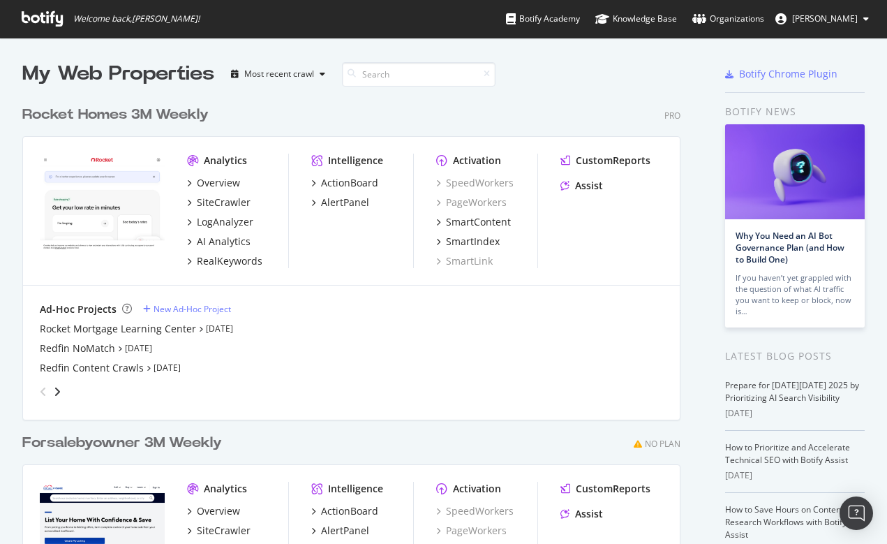
click at [845, 18] on span "[PERSON_NAME]" at bounding box center [825, 19] width 66 height 12
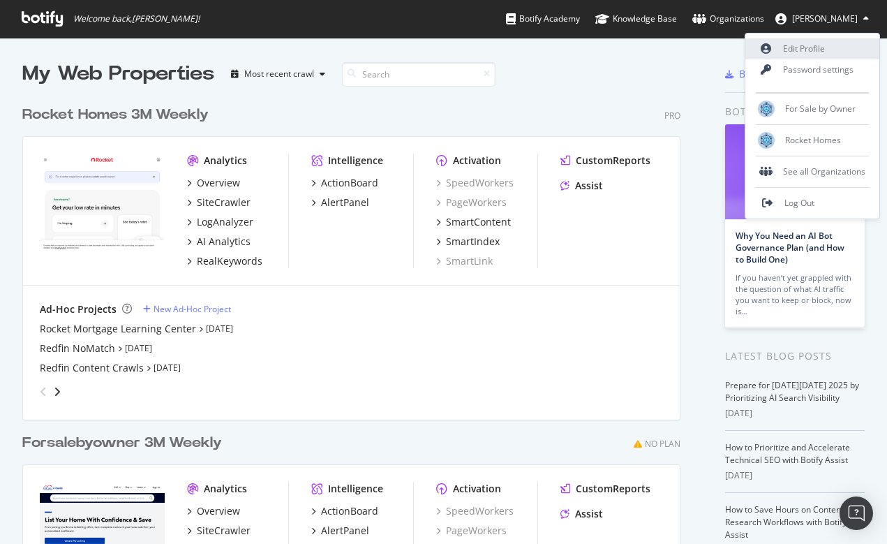
click at [808, 52] on link "Edit Profile" at bounding box center [813, 48] width 134 height 21
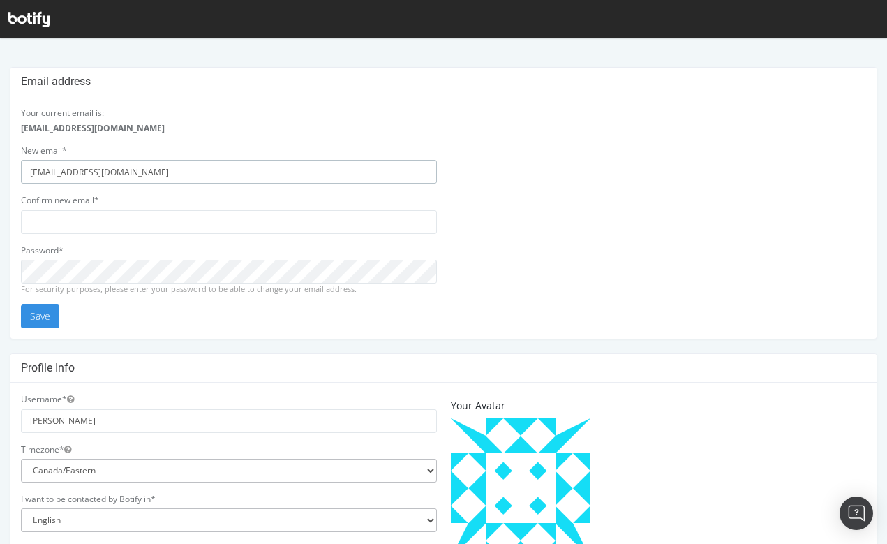
drag, startPoint x: 207, startPoint y: 174, endPoint x: -1, endPoint y: 173, distance: 207.4
click at [0, 173] on html "Email address Your current email is: [EMAIL_ADDRESS][DOMAIN_NAME] New email* [E…" at bounding box center [443, 478] width 887 height 878
type input "[EMAIL_ADDRESS][DOMAIN_NAME]"
paste input "[EMAIL_ADDRESS][DOMAIN_NAME]"
type input "[EMAIL_ADDRESS][DOMAIN_NAME]"
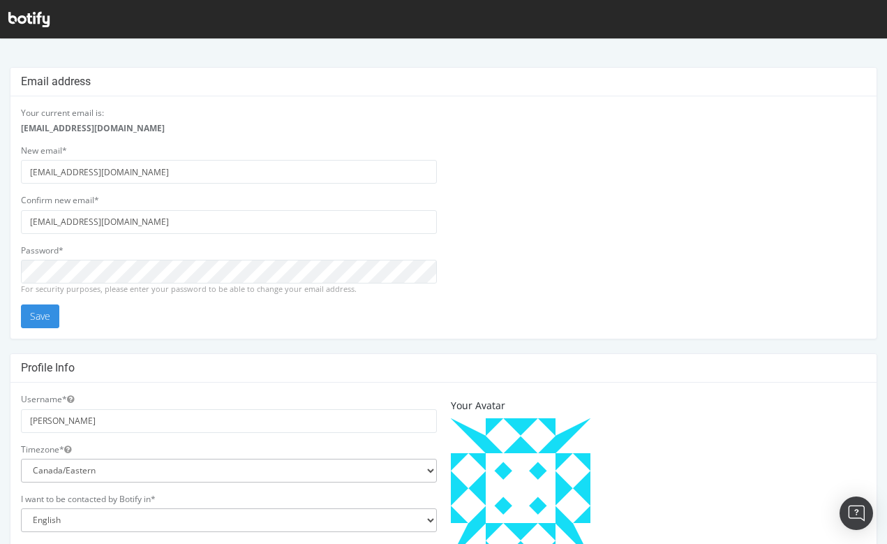
click at [207, 316] on div "Your current email is: normamoras@rockethomes.com New email* normamoras@rocketi…" at bounding box center [229, 217] width 430 height 221
click at [39, 320] on button "Save" at bounding box center [40, 316] width 38 height 24
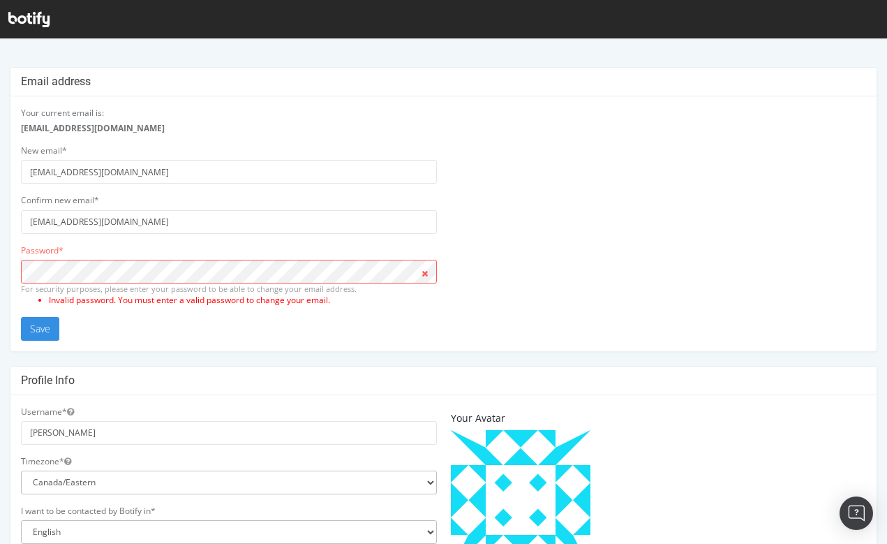
click at [36, 20] on icon at bounding box center [28, 19] width 41 height 15
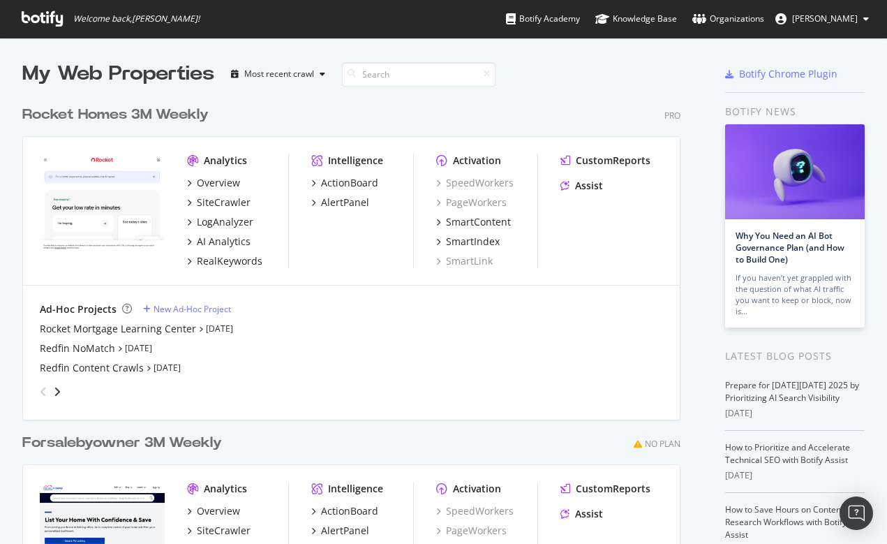
scroll to position [631, 670]
click at [832, 16] on span "[PERSON_NAME]" at bounding box center [825, 19] width 66 height 12
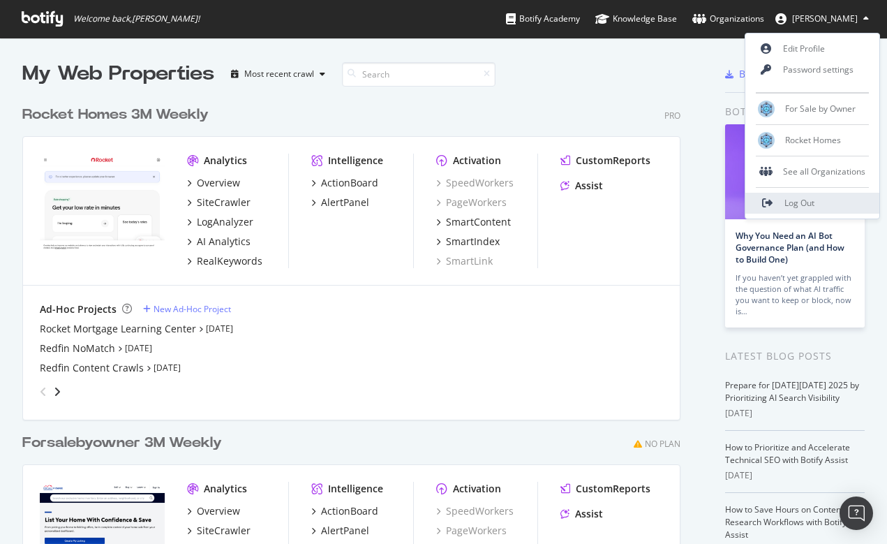
click at [787, 204] on span "Log Out" at bounding box center [800, 203] width 30 height 12
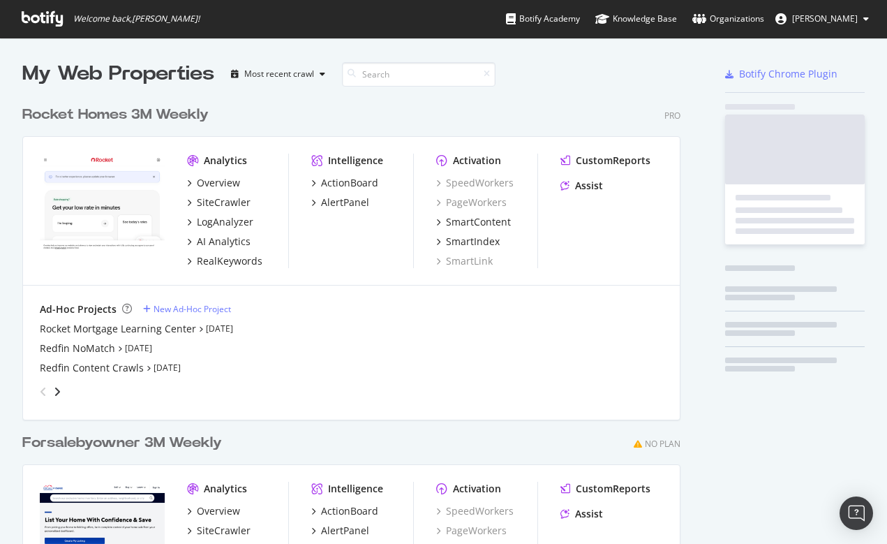
scroll to position [544, 887]
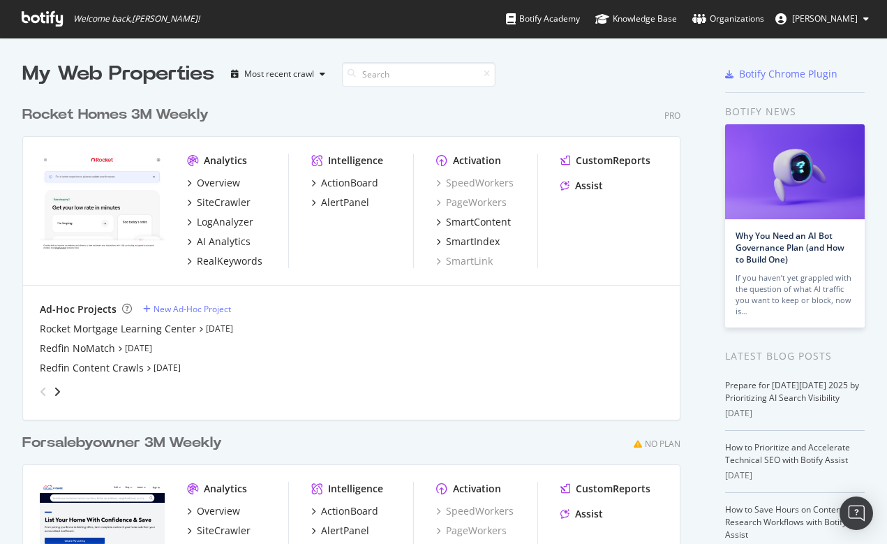
click at [819, 21] on span "[PERSON_NAME]" at bounding box center [825, 19] width 66 height 12
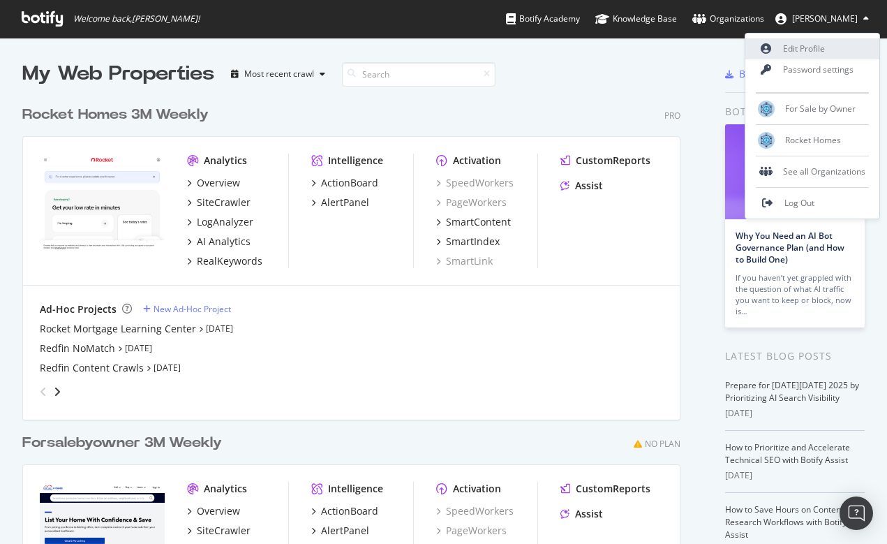
click at [807, 43] on link "Edit Profile" at bounding box center [813, 48] width 134 height 21
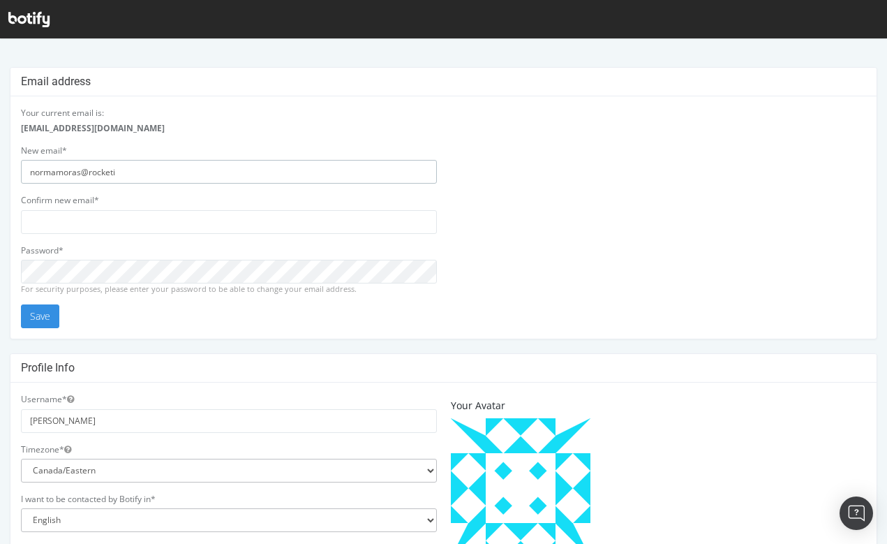
type input "normamoras@rocketin"
type input "[EMAIL_ADDRESS][DOMAIN_NAME]"
paste input "[EMAIL_ADDRESS][DOMAIN_NAME]"
type input "[EMAIL_ADDRESS][DOMAIN_NAME]"
click at [38, 318] on button "Save" at bounding box center [40, 316] width 38 height 24
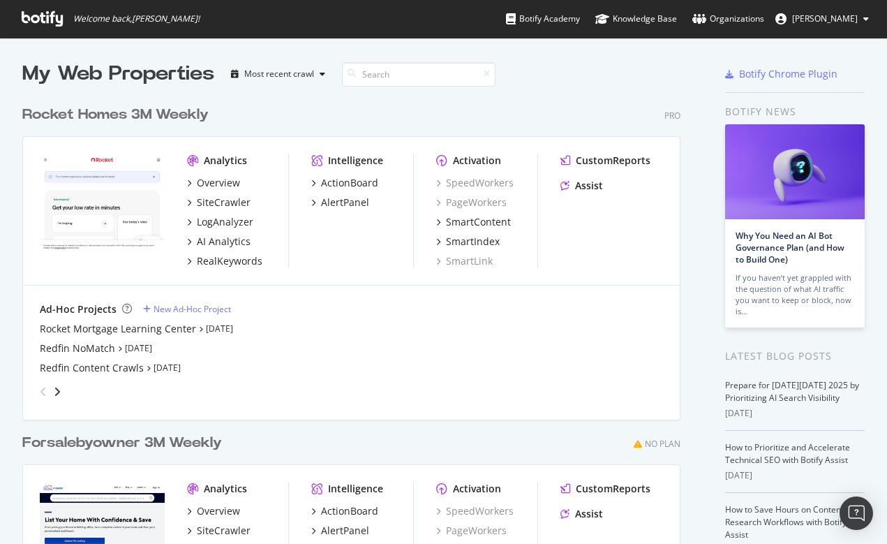
click at [832, 17] on span "[PERSON_NAME]" at bounding box center [825, 19] width 66 height 12
click at [272, 70] on div "Most recent crawl" at bounding box center [279, 74] width 70 height 8
click at [149, 40] on div "My Web Properties Most recent crawl Rocket Homes 3M Weekly Pro Analytics Overvi…" at bounding box center [443, 390] width 887 height 704
click at [47, 10] on span "Welcome back, Norma Moras !" at bounding box center [110, 19] width 200 height 38
click at [47, 24] on icon at bounding box center [42, 18] width 41 height 15
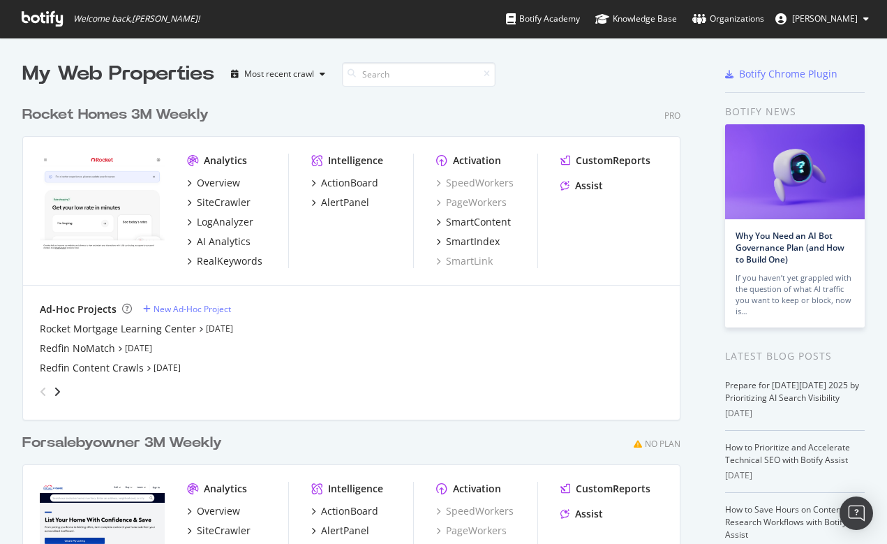
click at [845, 17] on span "Norma Moras" at bounding box center [825, 19] width 66 height 12
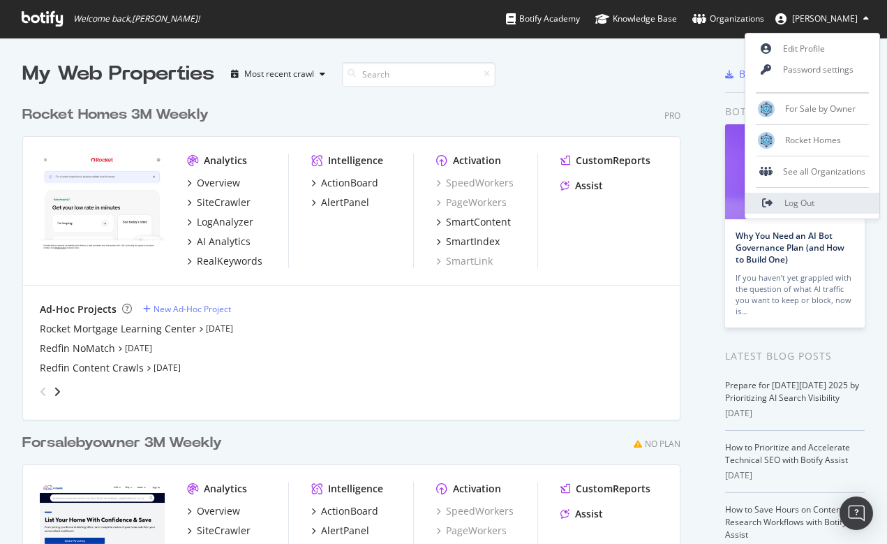
click at [808, 202] on span "Log Out" at bounding box center [800, 203] width 30 height 12
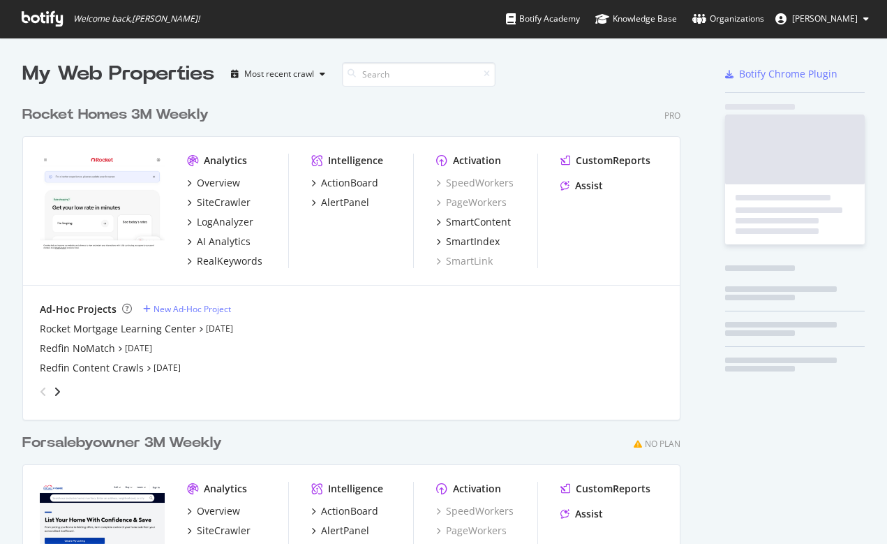
scroll to position [544, 887]
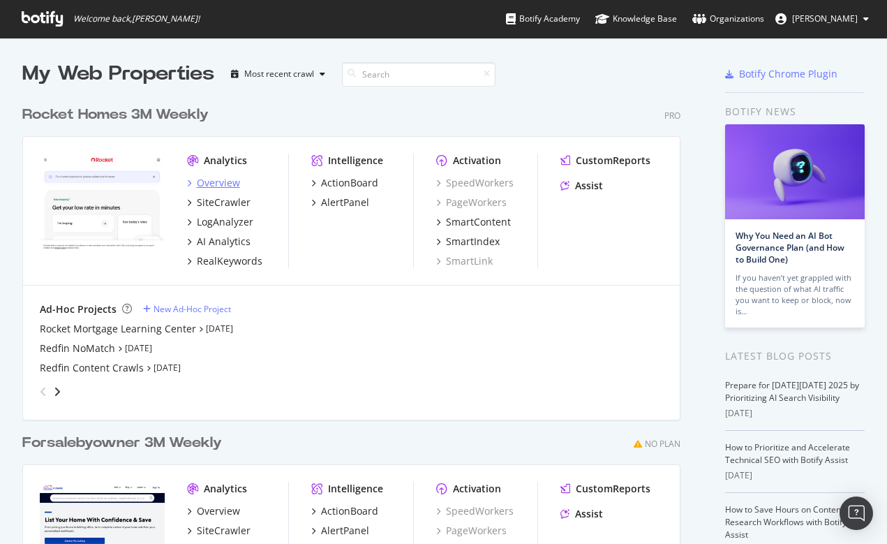
click at [219, 184] on div "Overview" at bounding box center [218, 183] width 43 height 14
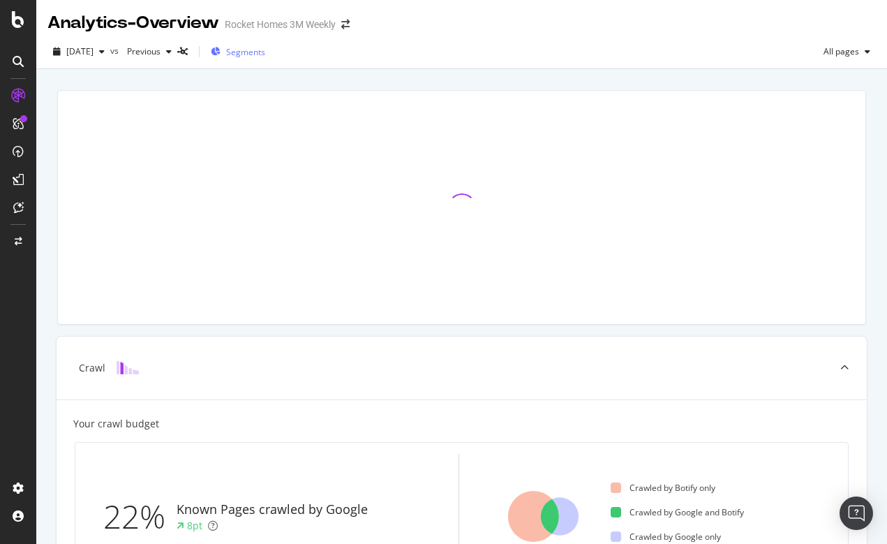
click at [253, 49] on span "Segments" at bounding box center [245, 52] width 39 height 12
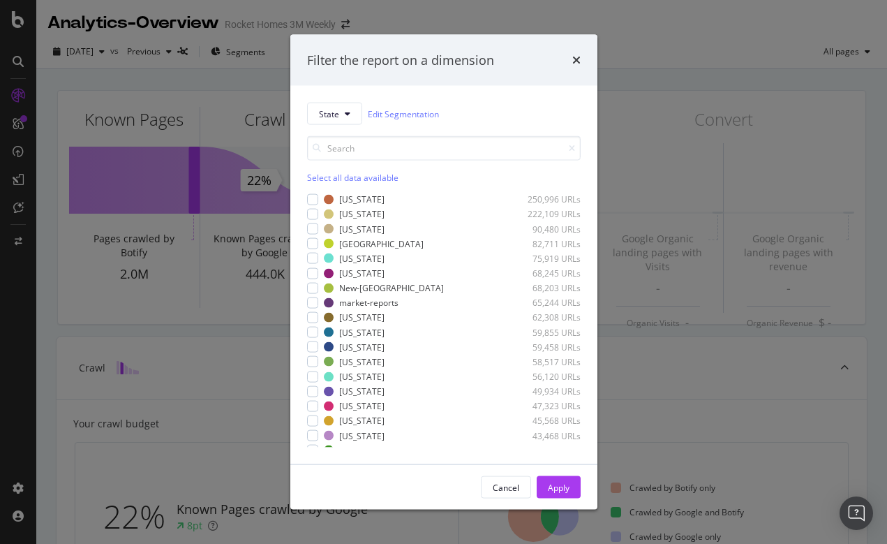
click at [651, 40] on div "Filter the report on a dimension State Edit Segmentation Select all data availa…" at bounding box center [443, 272] width 887 height 544
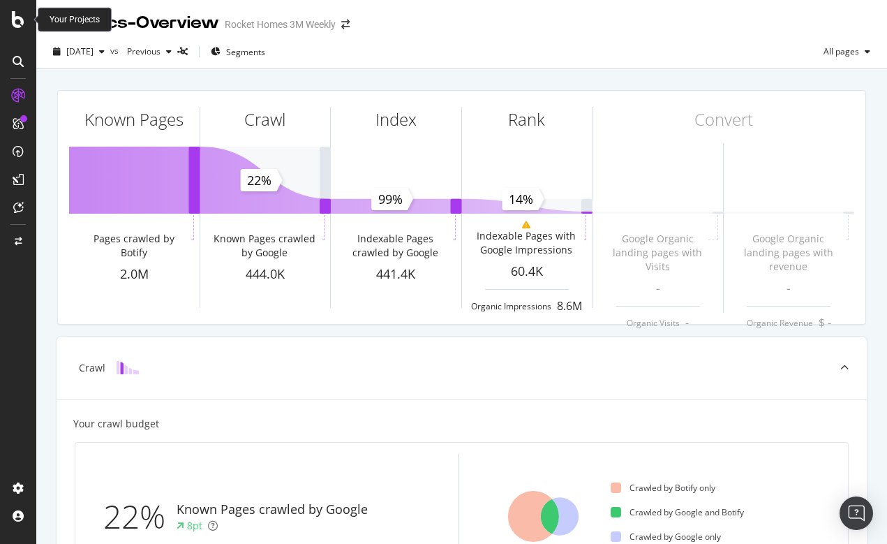
click at [22, 17] on icon at bounding box center [18, 19] width 13 height 17
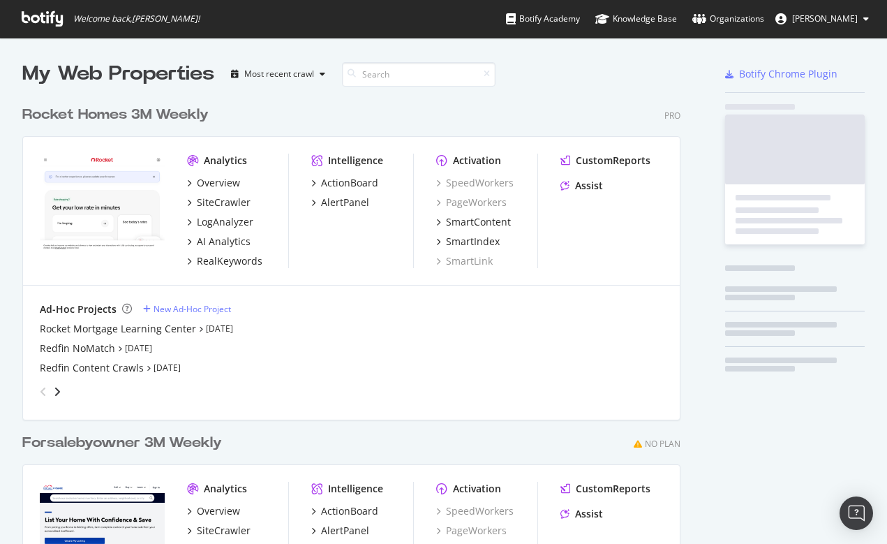
scroll to position [544, 887]
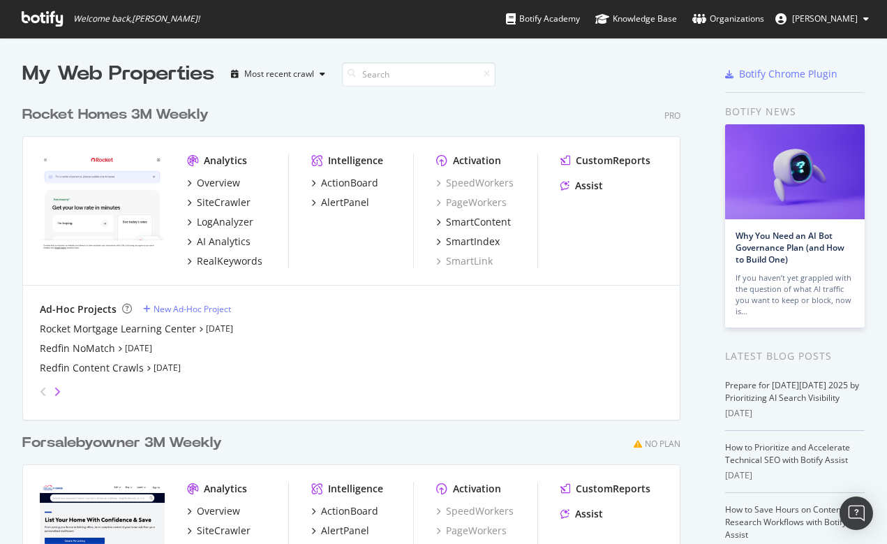
click at [57, 390] on icon "angle-right" at bounding box center [57, 391] width 7 height 11
click at [94, 343] on div "Redfin 2M Full Crawl (Mobile)" at bounding box center [108, 348] width 137 height 14
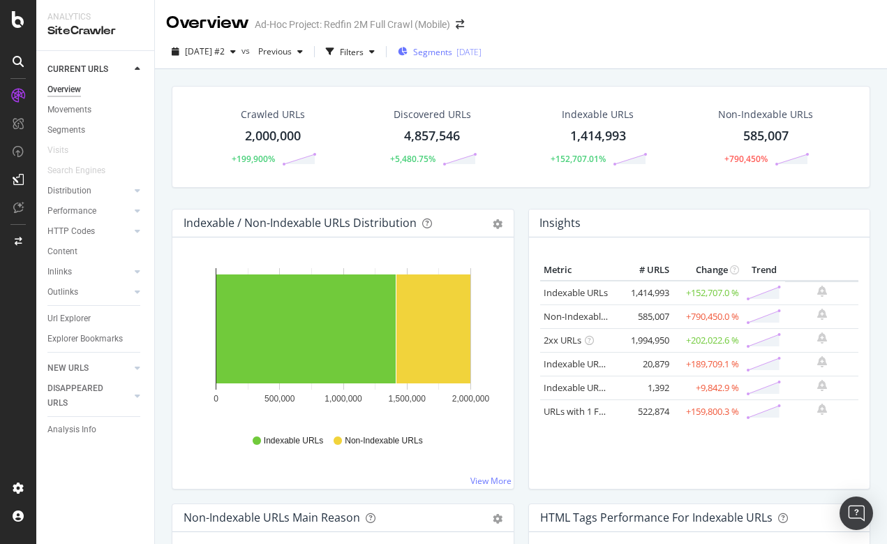
click at [461, 40] on button "Segments 2025-10-10" at bounding box center [439, 51] width 95 height 22
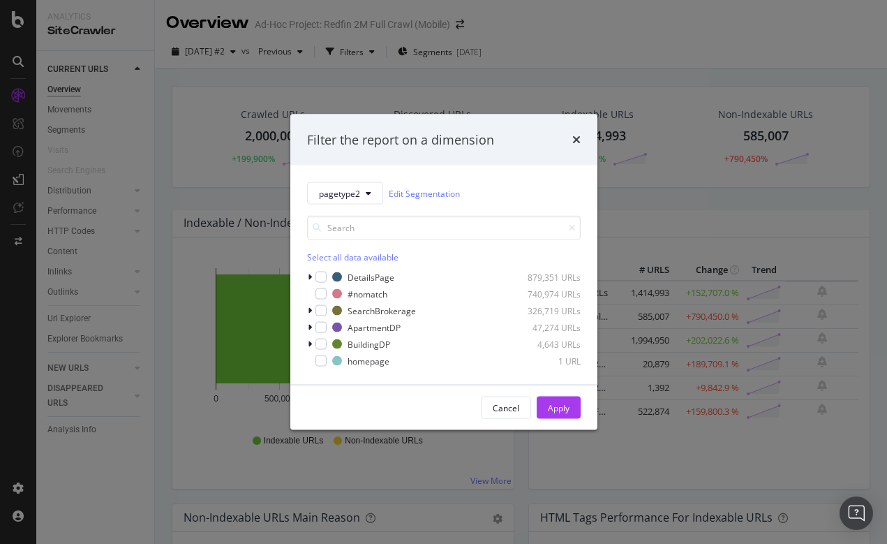
click at [582, 138] on div "Filter the report on a dimension" at bounding box center [443, 140] width 307 height 52
click at [575, 139] on icon "times" at bounding box center [576, 139] width 8 height 11
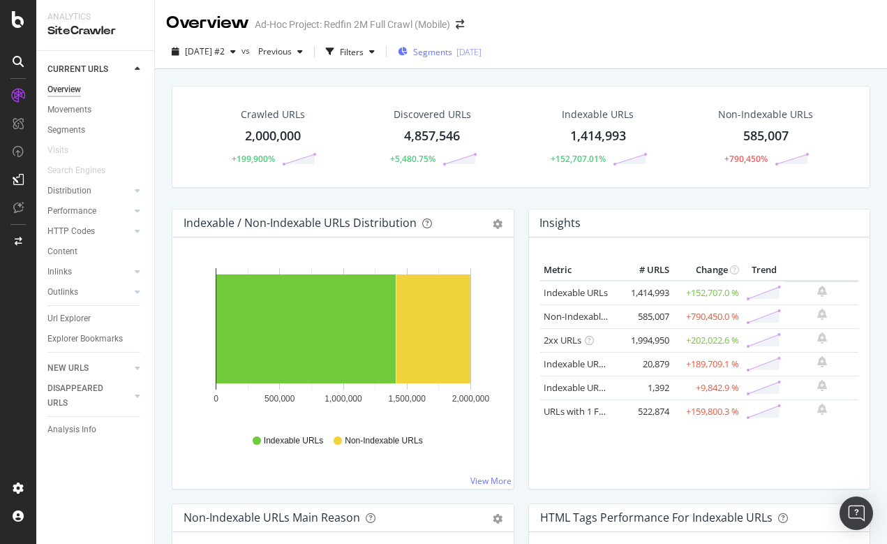
click at [452, 50] on span "Segments" at bounding box center [432, 52] width 39 height 12
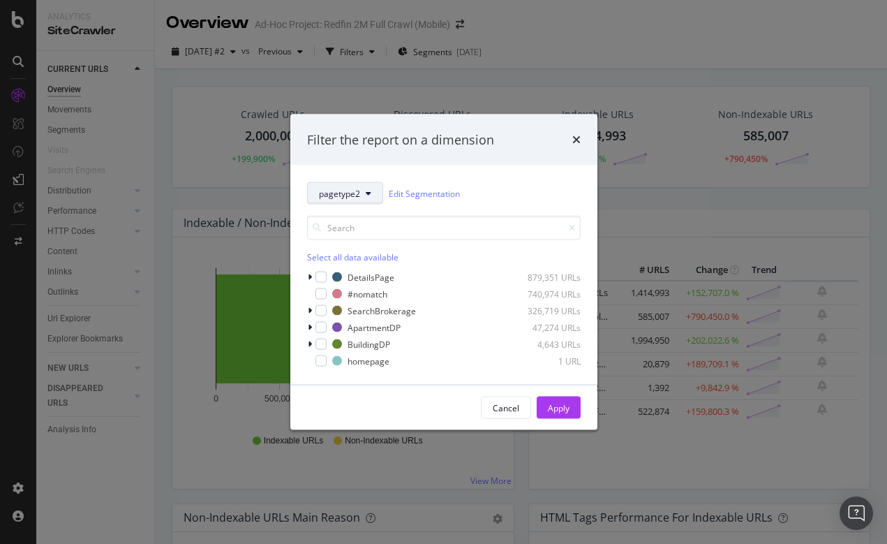
click at [357, 198] on span "pagetype2" at bounding box center [339, 193] width 41 height 12
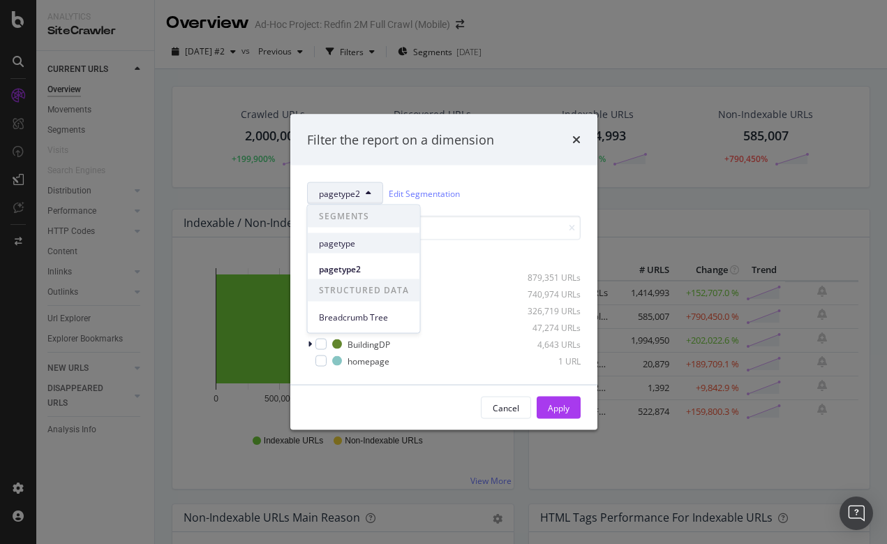
click at [340, 241] on span "pagetype" at bounding box center [364, 243] width 90 height 13
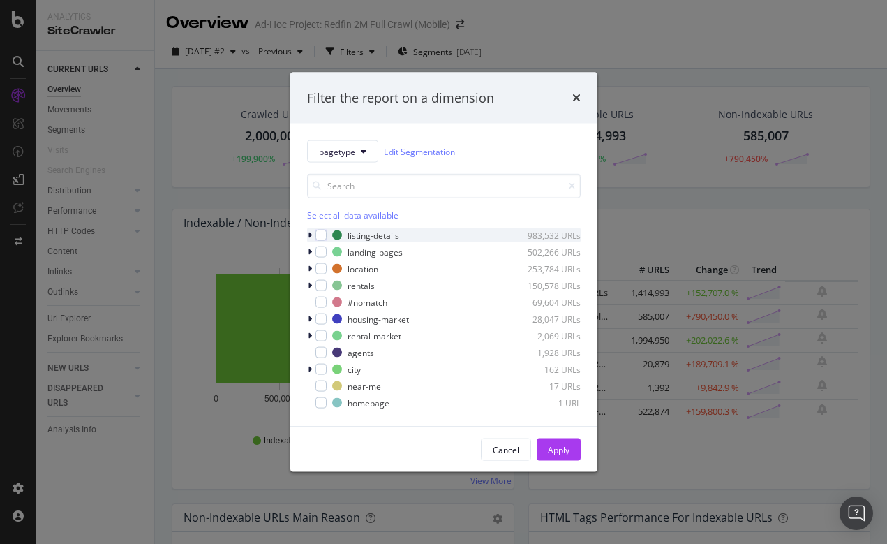
click at [311, 235] on icon "modal" at bounding box center [310, 235] width 4 height 8
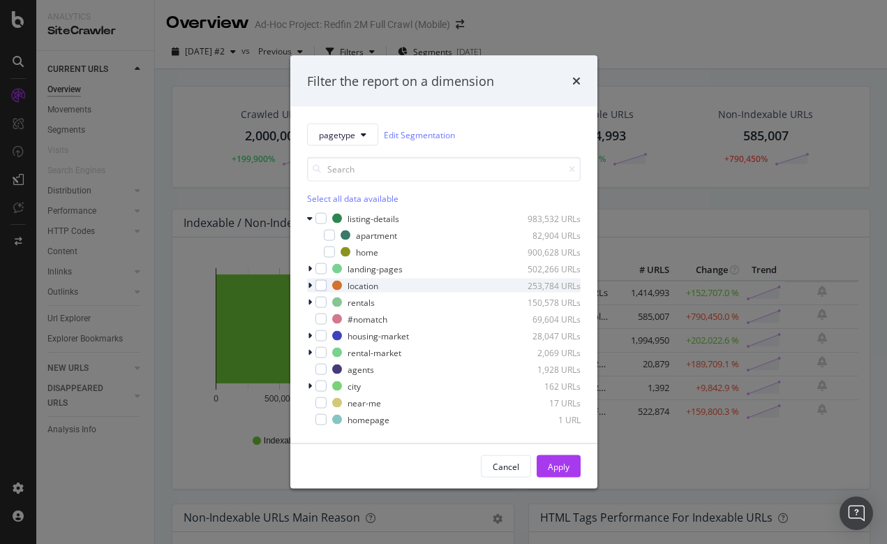
click at [309, 286] on icon "modal" at bounding box center [310, 285] width 4 height 8
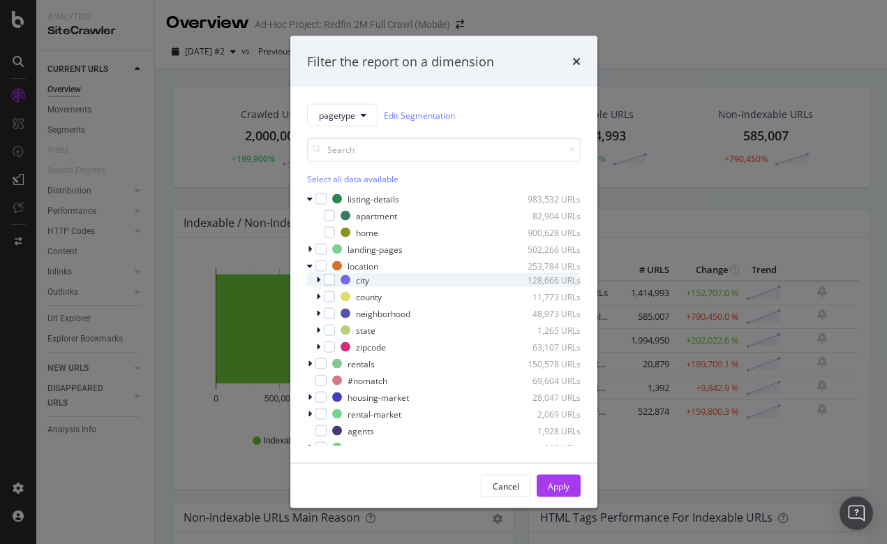
click at [318, 277] on icon "modal" at bounding box center [318, 280] width 4 height 8
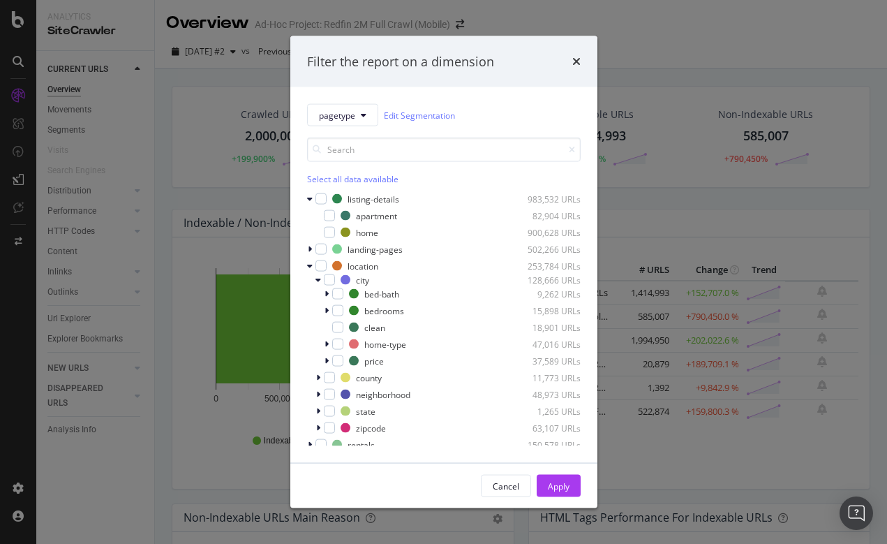
click at [306, 267] on div "pagetype Edit Segmentation Select all data available listing-details 983,532 UR…" at bounding box center [443, 275] width 307 height 376
click at [310, 265] on icon "modal" at bounding box center [310, 266] width 6 height 8
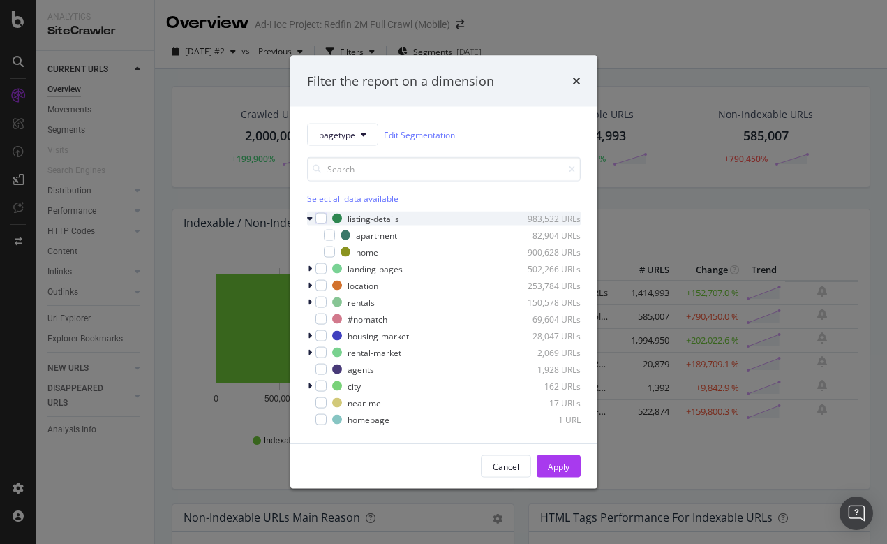
click at [312, 215] on icon "modal" at bounding box center [310, 218] width 6 height 8
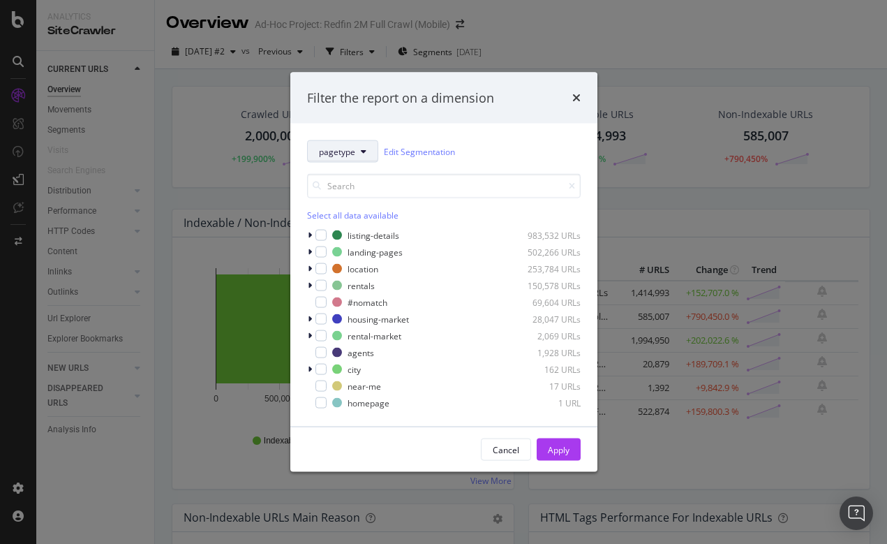
click at [367, 152] on button "pagetype" at bounding box center [342, 151] width 71 height 22
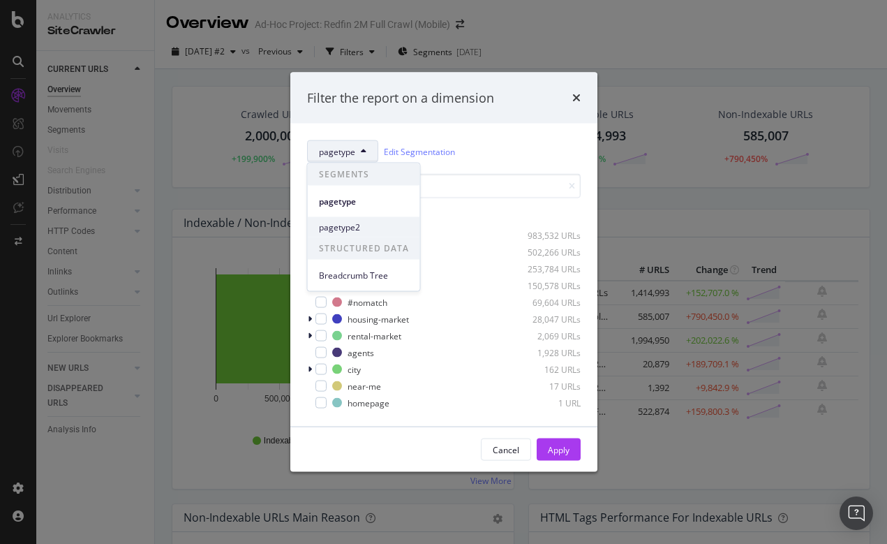
click at [351, 223] on span "pagetype2" at bounding box center [364, 227] width 90 height 13
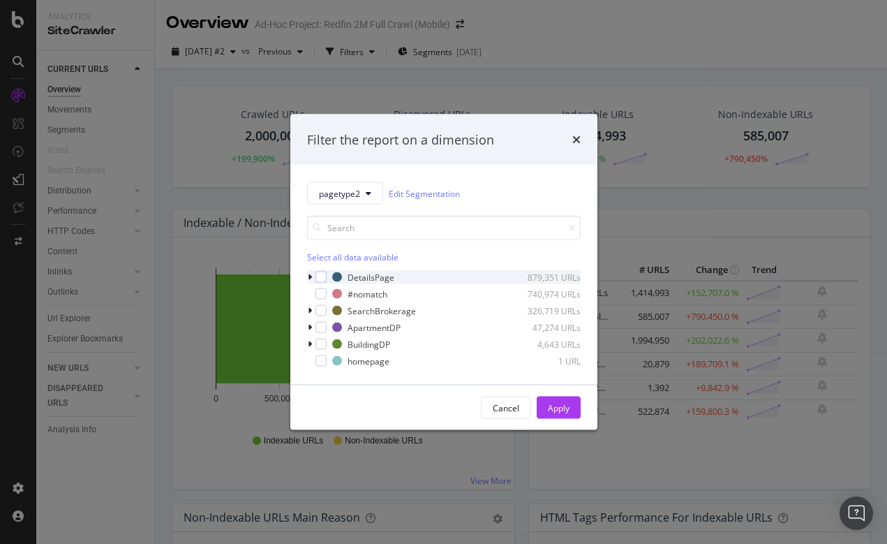
click at [310, 277] on icon "modal" at bounding box center [310, 277] width 4 height 8
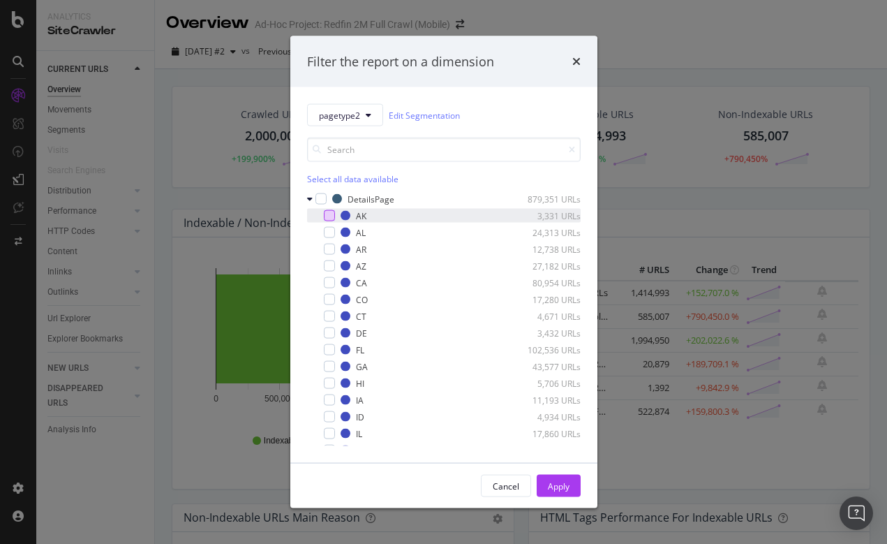
click at [331, 216] on div "modal" at bounding box center [329, 215] width 11 height 11
click at [330, 217] on icon "modal" at bounding box center [329, 215] width 6 height 7
click at [310, 197] on icon "modal" at bounding box center [310, 199] width 6 height 8
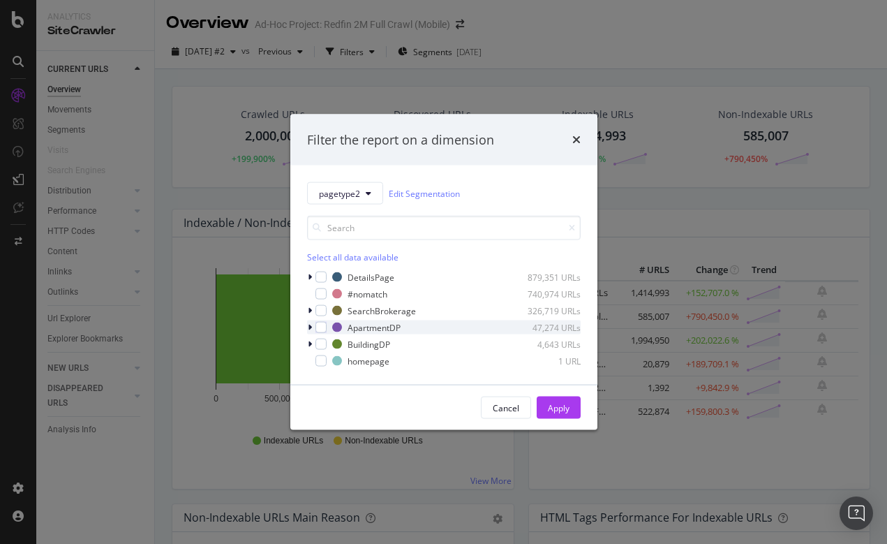
click at [310, 325] on icon "modal" at bounding box center [310, 327] width 4 height 8
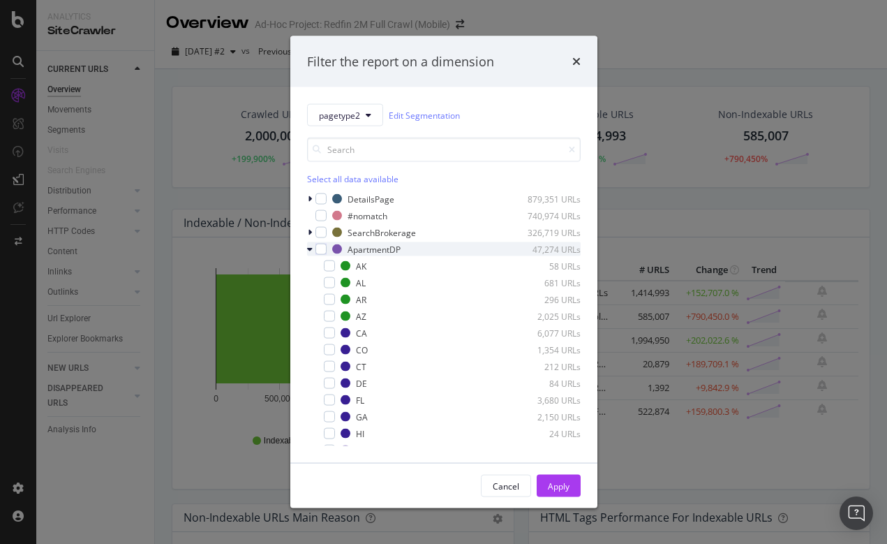
click at [312, 247] on icon "modal" at bounding box center [310, 249] width 6 height 8
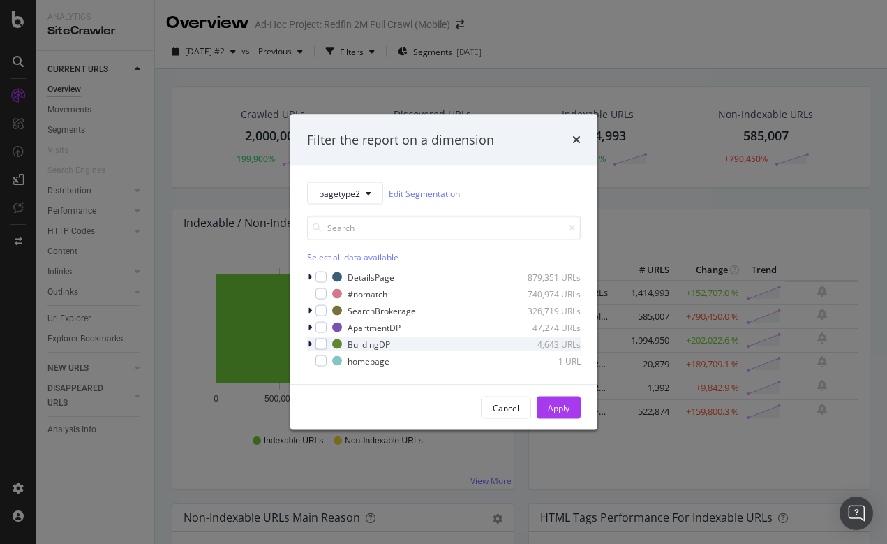
click at [310, 341] on icon "modal" at bounding box center [310, 344] width 4 height 8
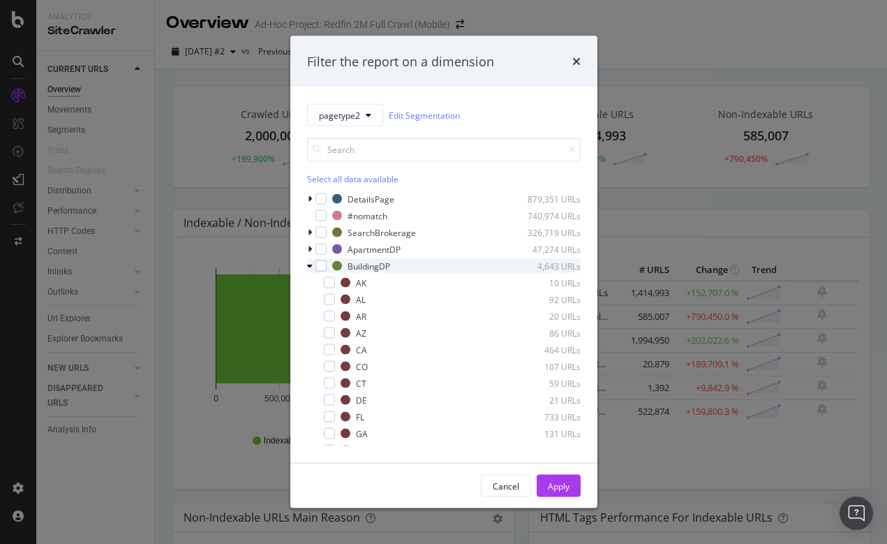
click at [309, 267] on icon "modal" at bounding box center [310, 266] width 6 height 8
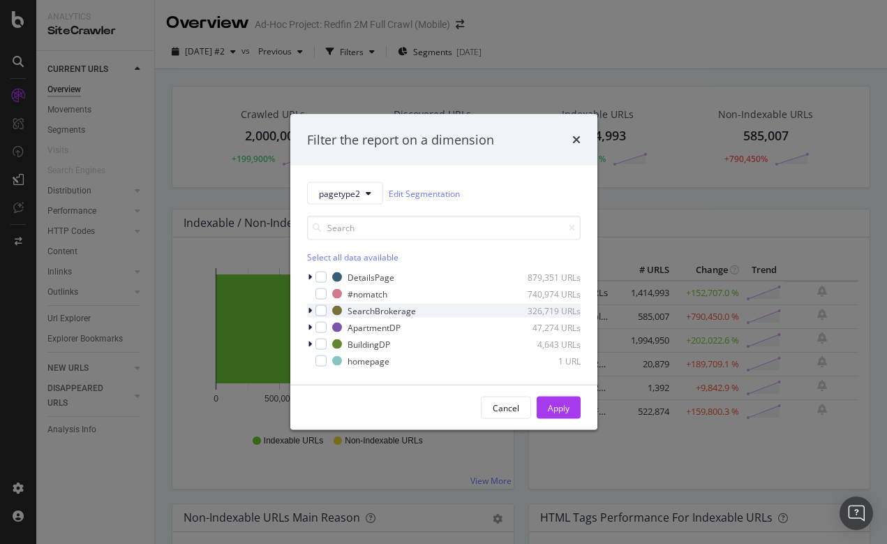
click at [309, 309] on icon "modal" at bounding box center [310, 310] width 4 height 8
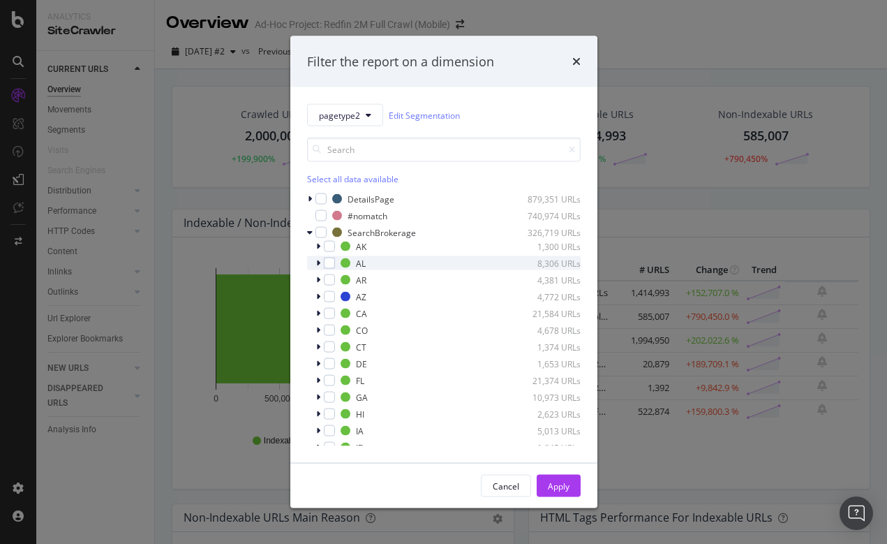
click at [317, 260] on icon "modal" at bounding box center [318, 263] width 4 height 8
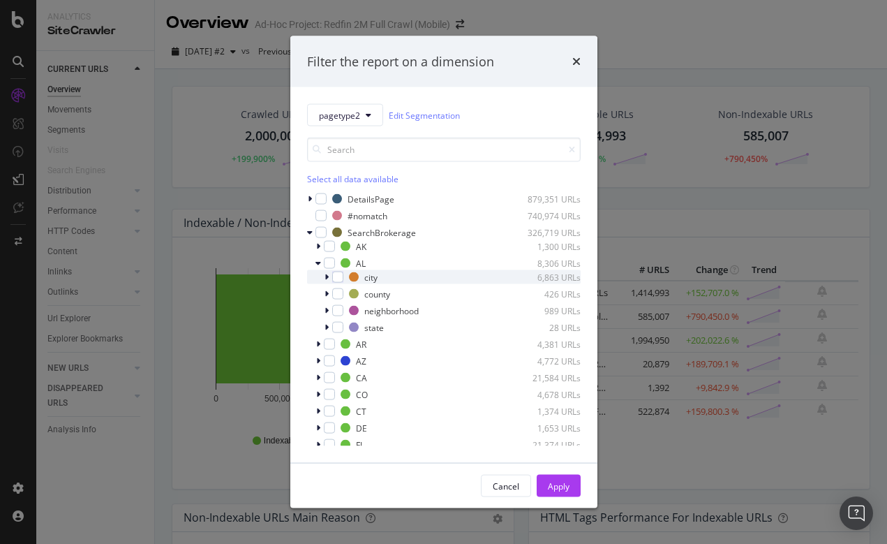
click at [326, 276] on icon "modal" at bounding box center [327, 277] width 4 height 8
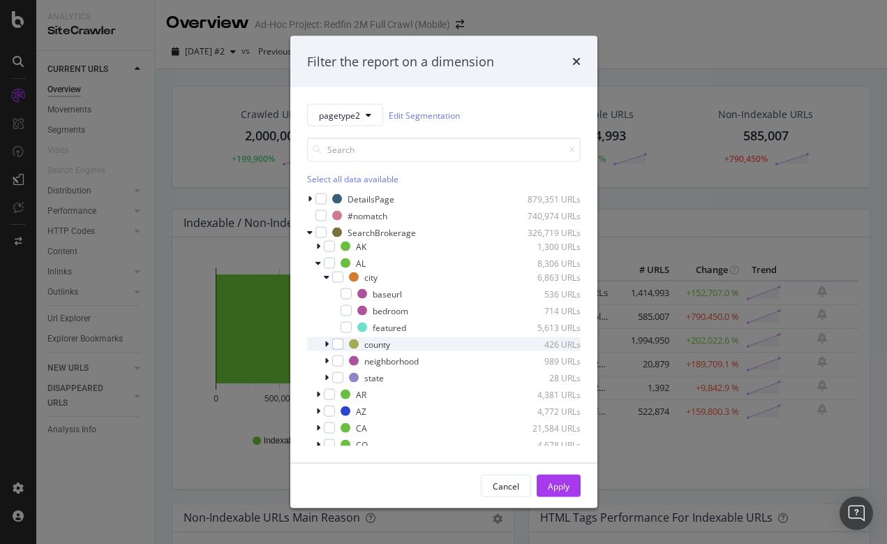
click at [326, 345] on icon "modal" at bounding box center [327, 344] width 4 height 8
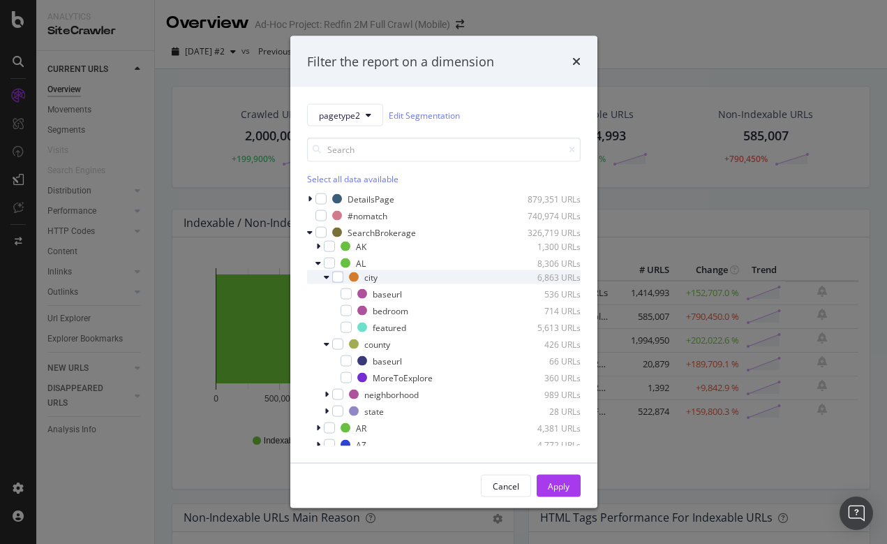
click at [328, 278] on icon "modal" at bounding box center [327, 277] width 6 height 8
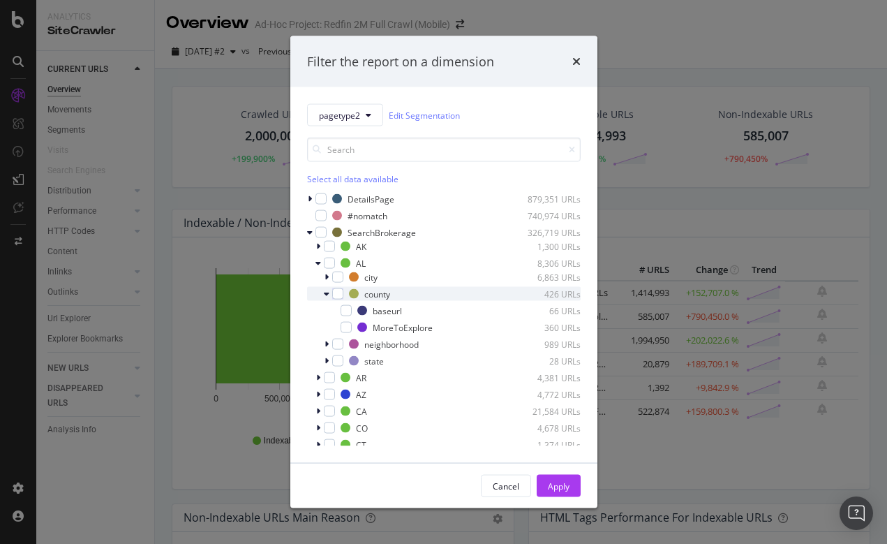
click at [330, 295] on div "modal" at bounding box center [328, 294] width 8 height 14
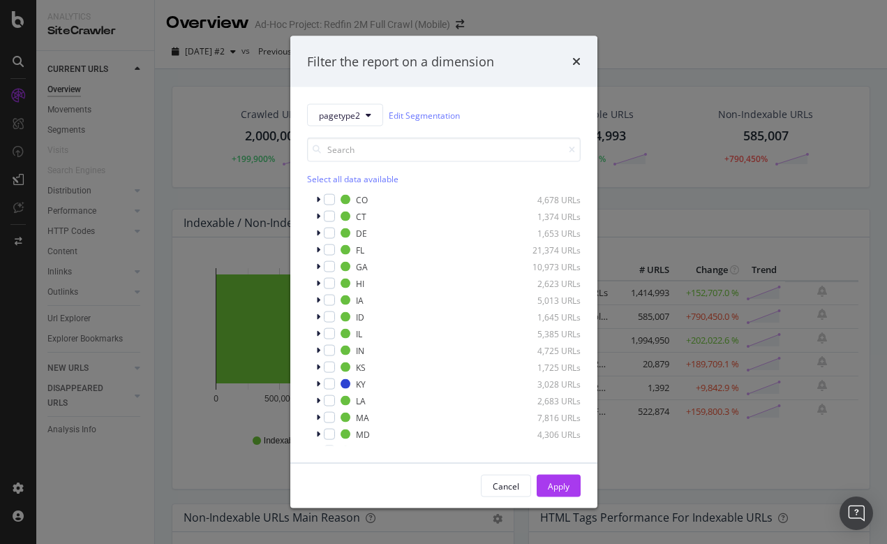
scroll to position [235, 0]
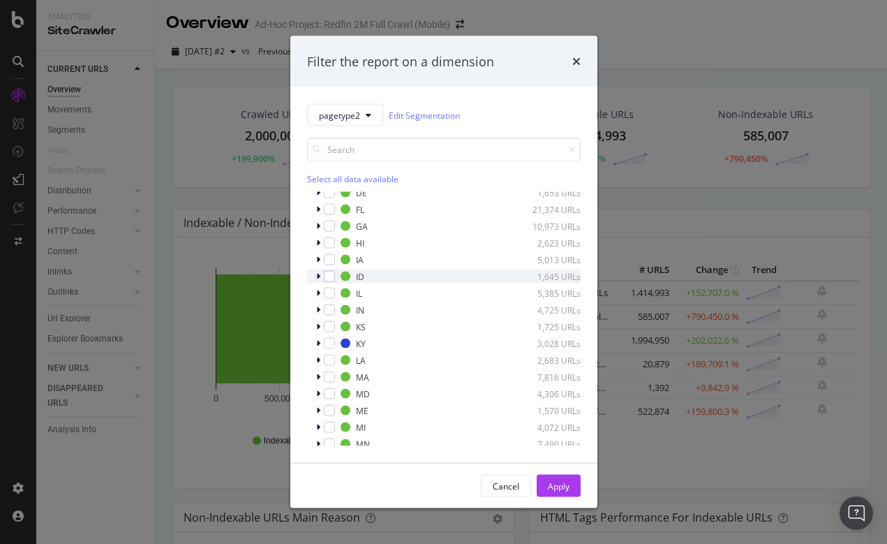
click at [317, 276] on icon "modal" at bounding box center [318, 276] width 4 height 8
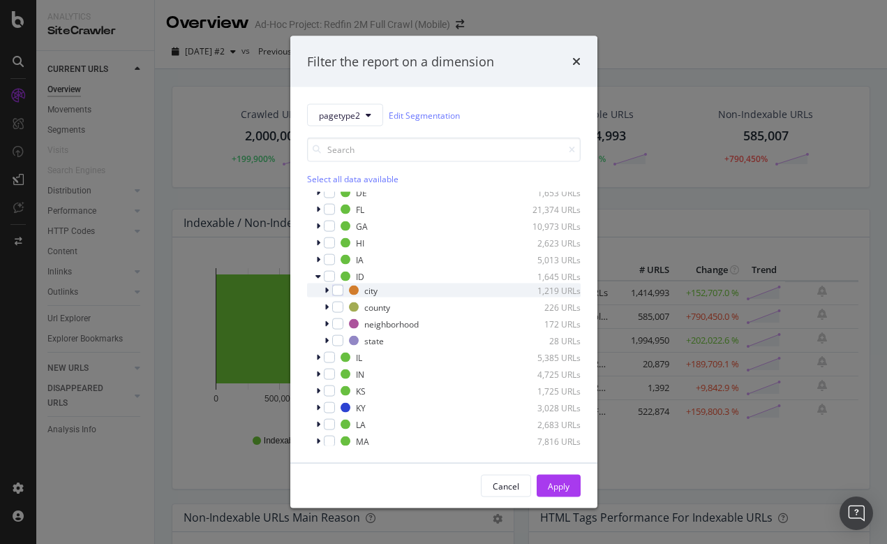
click at [327, 288] on icon "modal" at bounding box center [327, 290] width 4 height 8
click at [326, 288] on icon "modal" at bounding box center [327, 290] width 6 height 8
click at [323, 276] on div "modal" at bounding box center [320, 276] width 8 height 14
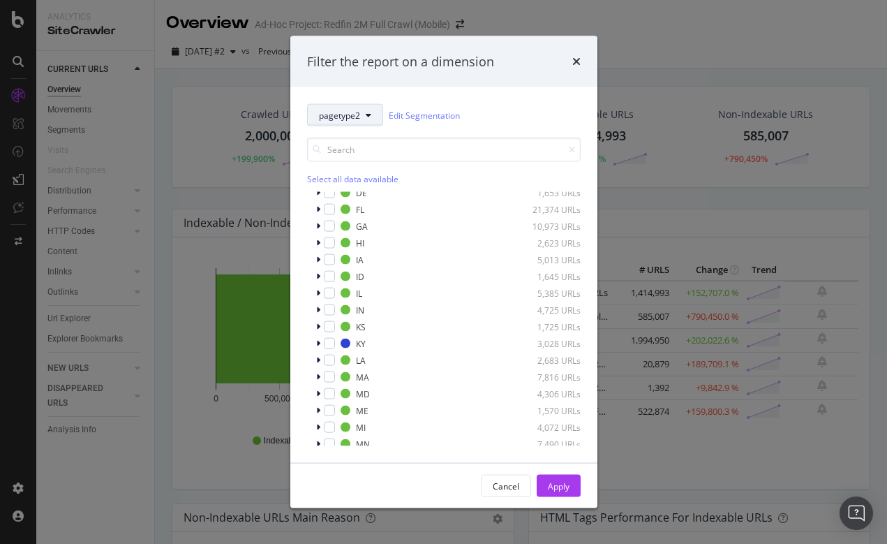
click at [370, 116] on icon "modal" at bounding box center [369, 115] width 6 height 8
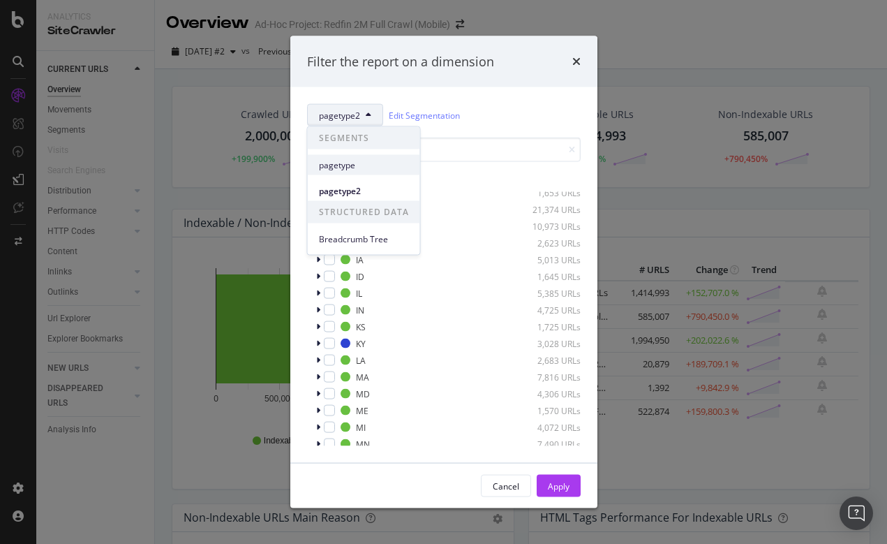
click at [342, 164] on span "pagetype" at bounding box center [364, 164] width 90 height 13
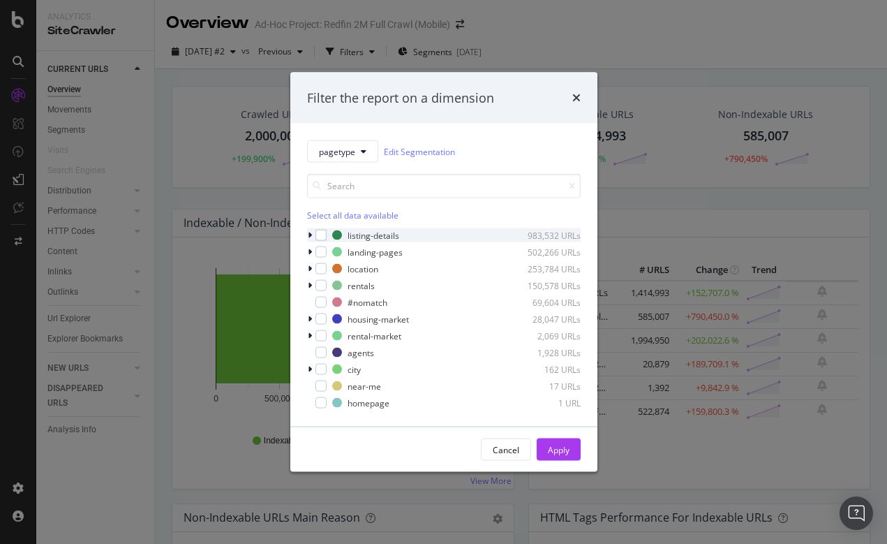
click at [309, 235] on icon "modal" at bounding box center [310, 235] width 4 height 8
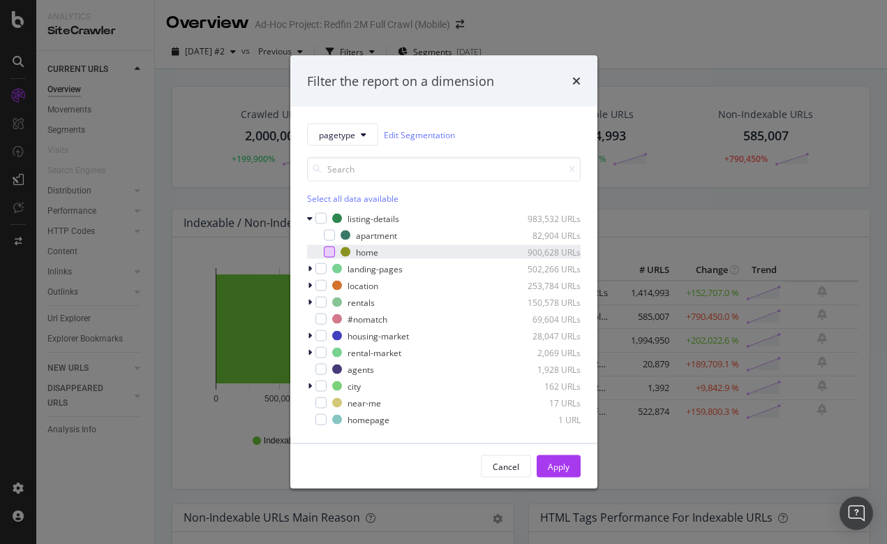
click at [332, 251] on div "modal" at bounding box center [329, 251] width 11 height 11
click at [346, 135] on span "pagetype" at bounding box center [337, 134] width 36 height 12
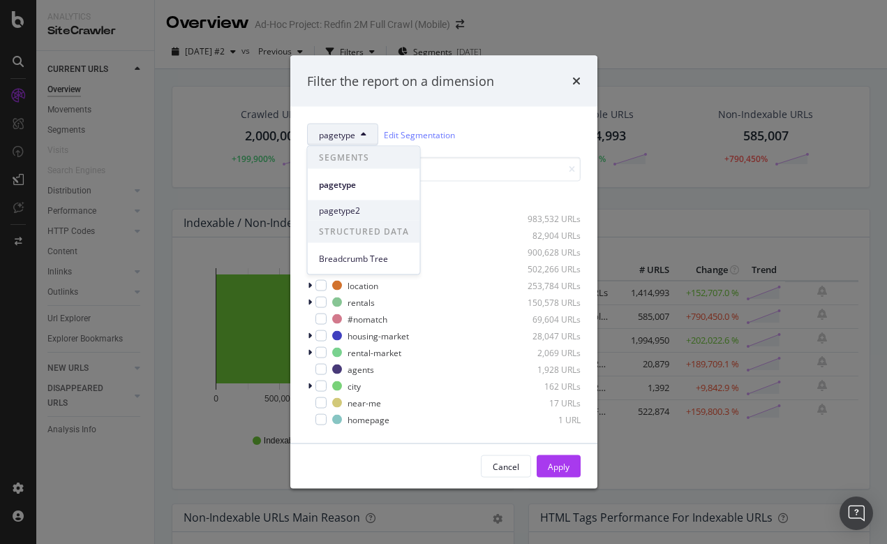
click at [341, 207] on span "pagetype2" at bounding box center [364, 210] width 90 height 13
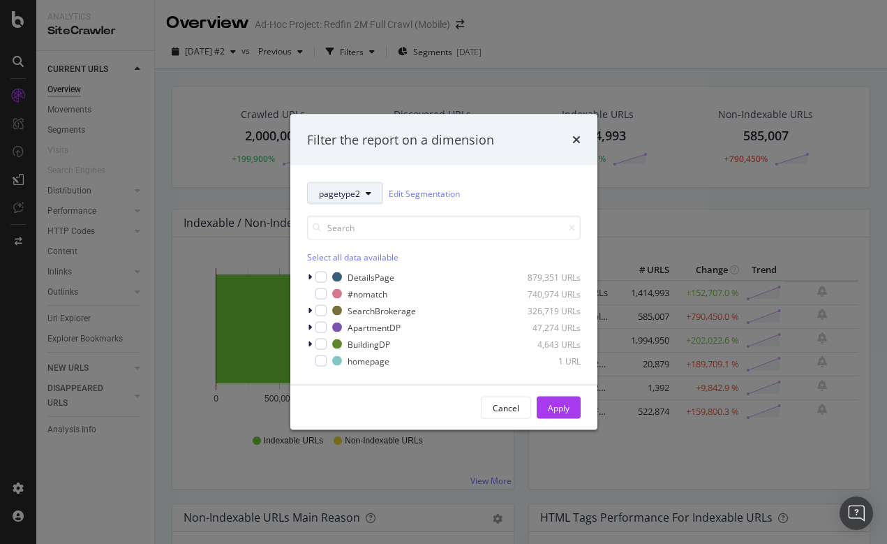
click at [342, 191] on span "pagetype2" at bounding box center [339, 193] width 41 height 12
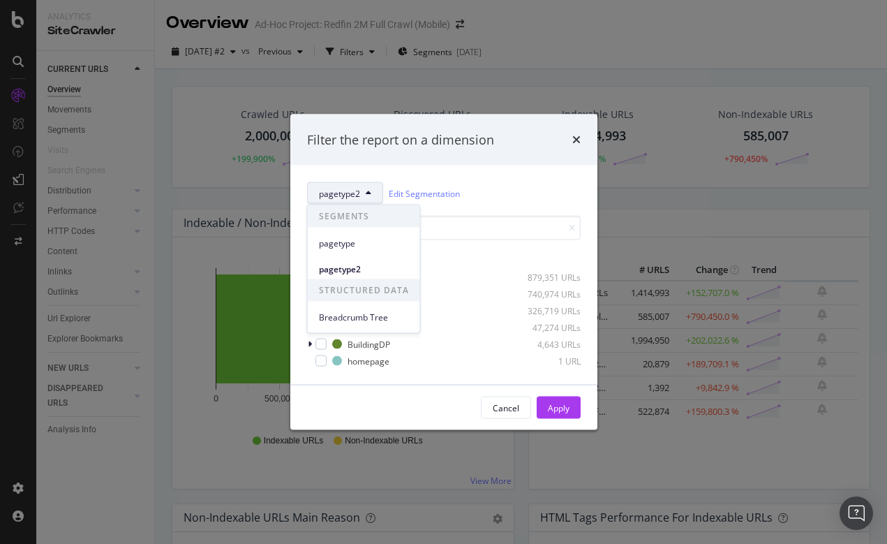
click at [491, 158] on div "Filter the report on a dimension" at bounding box center [443, 140] width 307 height 52
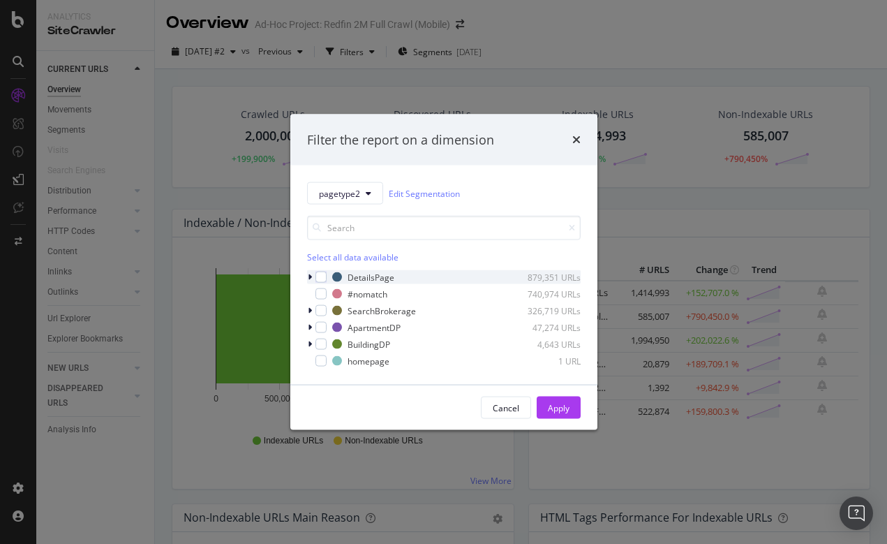
click at [311, 276] on icon "modal" at bounding box center [310, 277] width 4 height 8
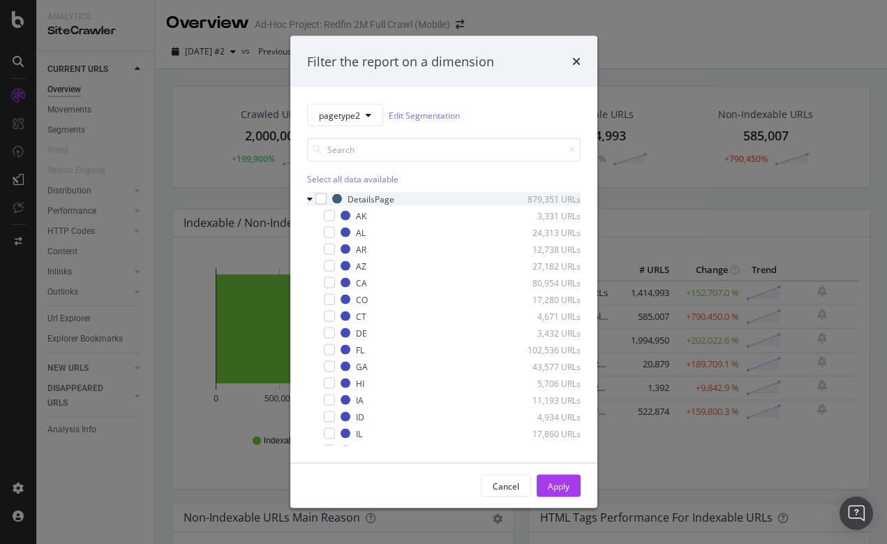
click at [313, 197] on div "modal" at bounding box center [311, 199] width 8 height 14
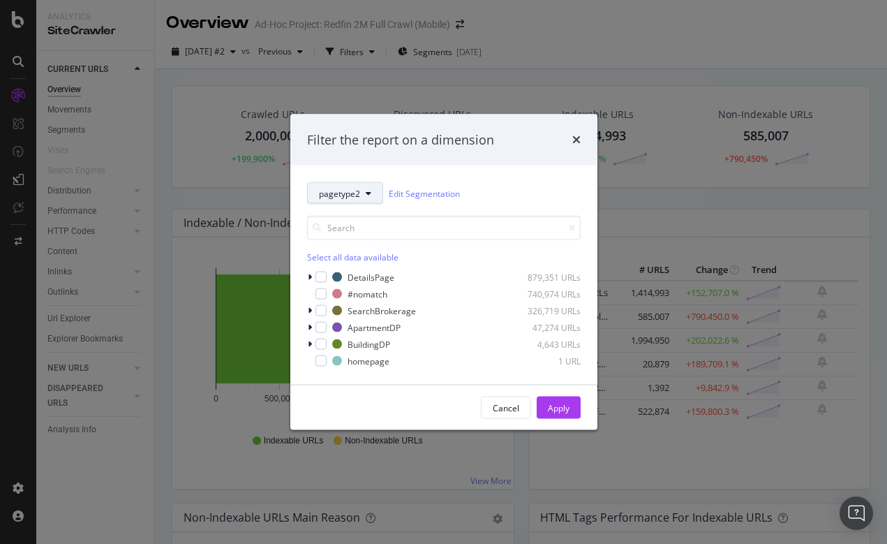
click at [369, 191] on icon "modal" at bounding box center [369, 193] width 6 height 8
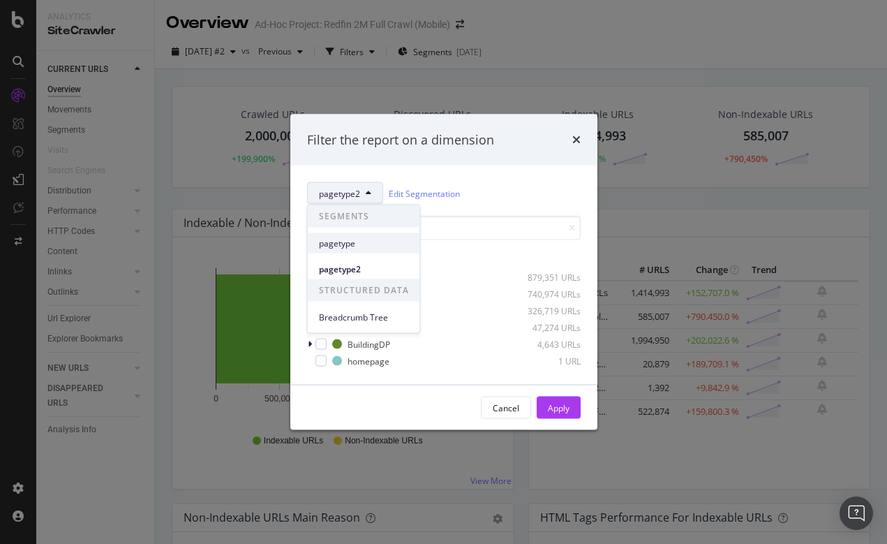
click at [334, 244] on span "pagetype" at bounding box center [364, 243] width 90 height 13
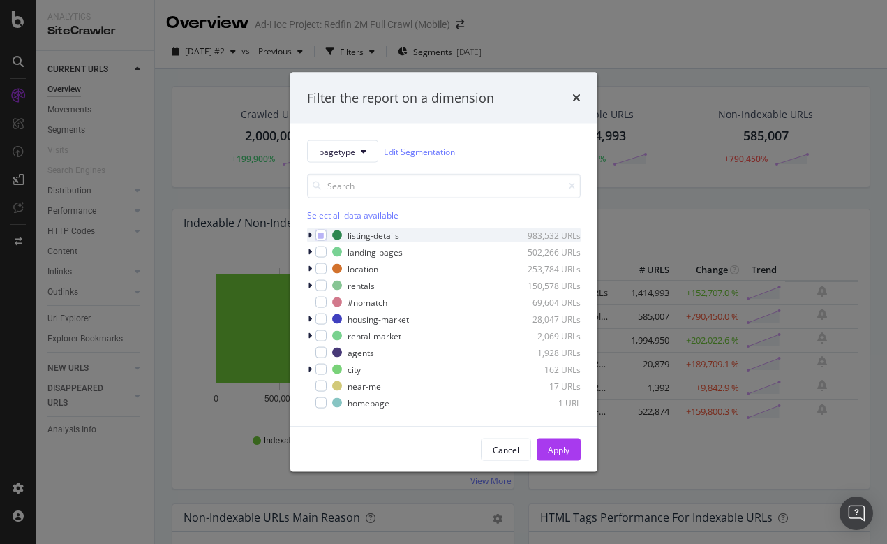
click at [312, 234] on div "modal" at bounding box center [311, 235] width 8 height 14
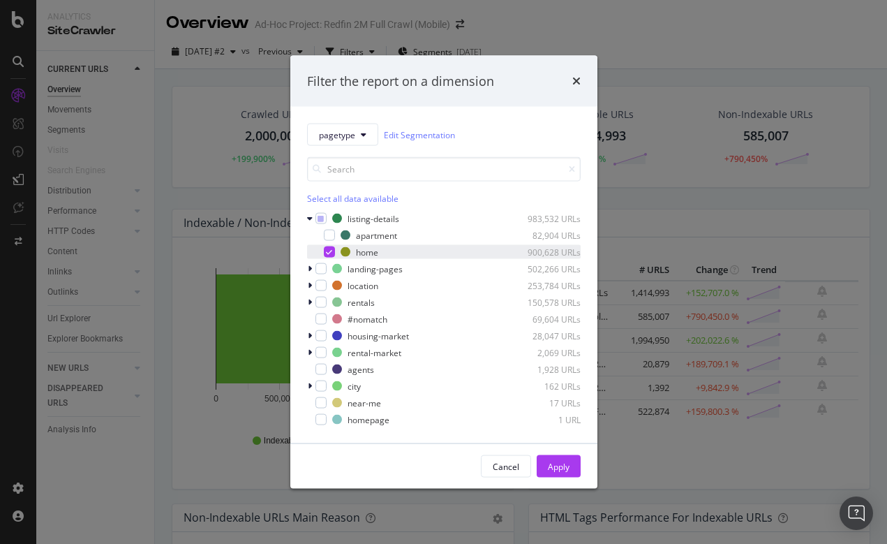
click at [328, 255] on icon "modal" at bounding box center [329, 252] width 6 height 7
click at [307, 219] on icon "modal" at bounding box center [310, 218] width 6 height 8
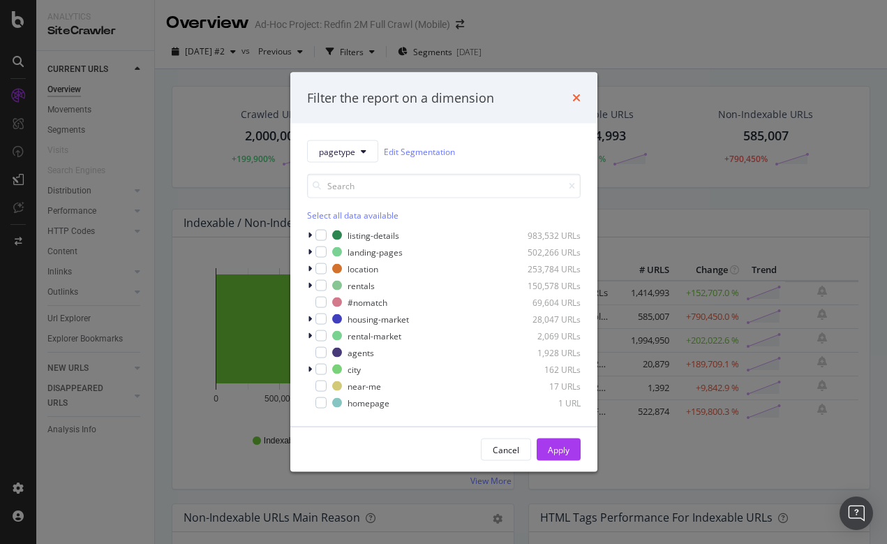
click at [578, 97] on icon "times" at bounding box center [576, 97] width 8 height 11
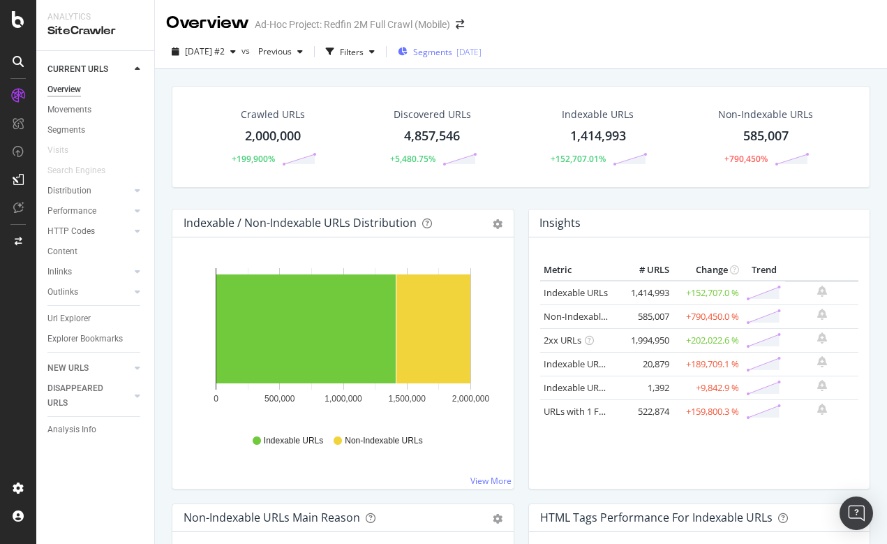
click at [452, 50] on span "Segments" at bounding box center [432, 52] width 39 height 12
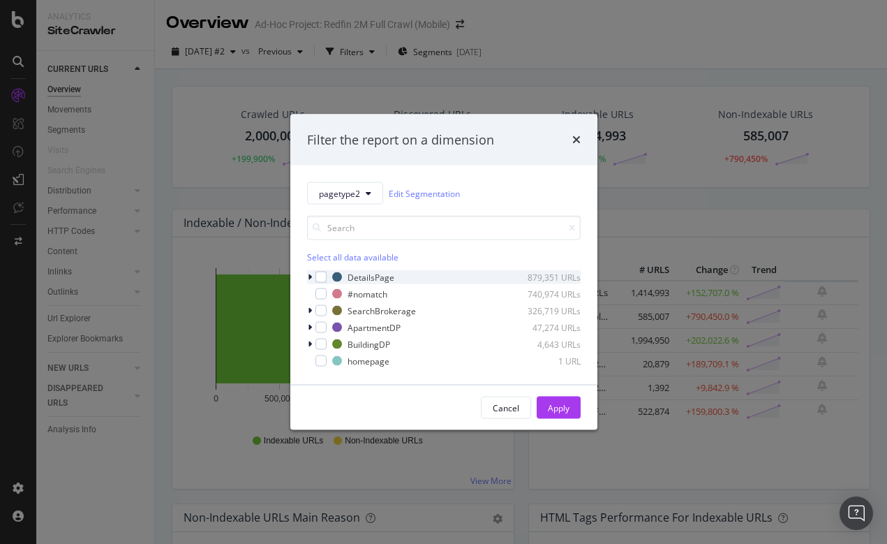
click at [309, 275] on icon "modal" at bounding box center [310, 277] width 4 height 8
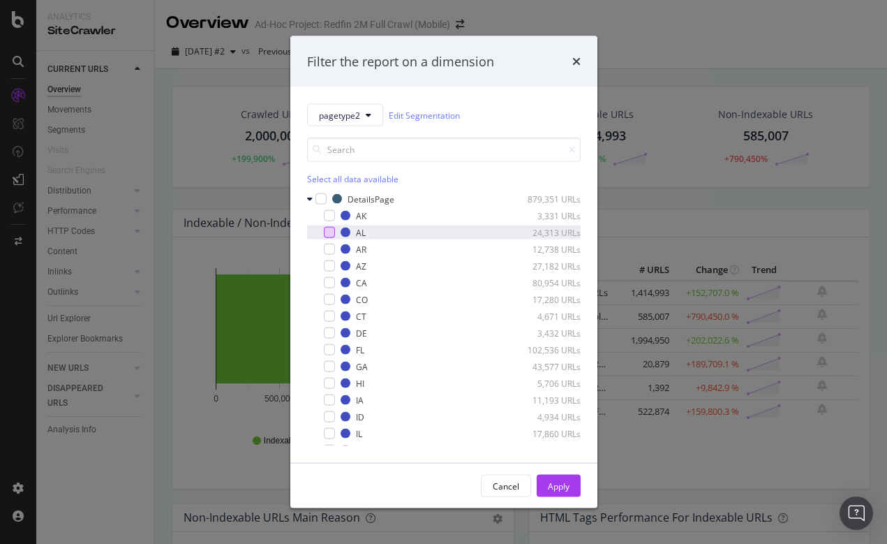
click at [330, 232] on div "modal" at bounding box center [329, 232] width 11 height 11
click at [311, 197] on icon "modal" at bounding box center [310, 199] width 6 height 8
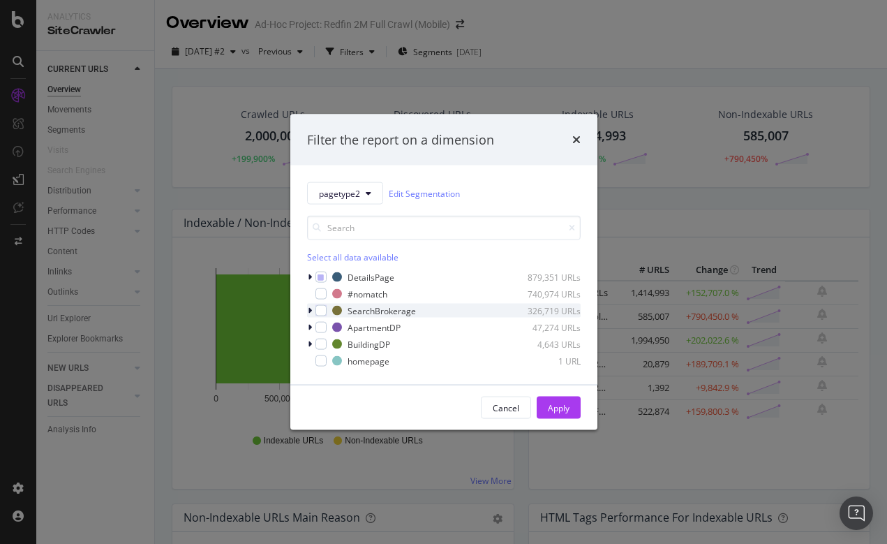
click at [311, 311] on icon "modal" at bounding box center [310, 310] width 4 height 8
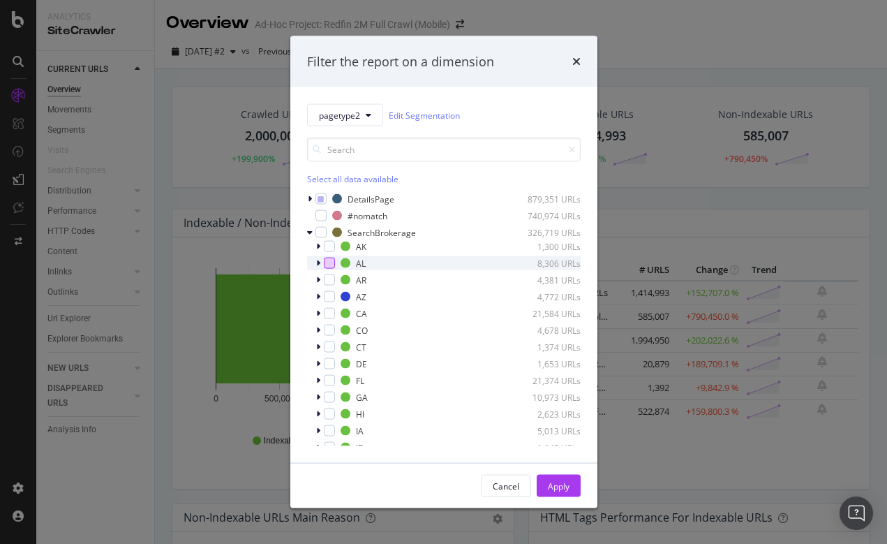
click at [327, 263] on div "modal" at bounding box center [329, 263] width 11 height 11
click at [312, 230] on icon "modal" at bounding box center [310, 232] width 6 height 8
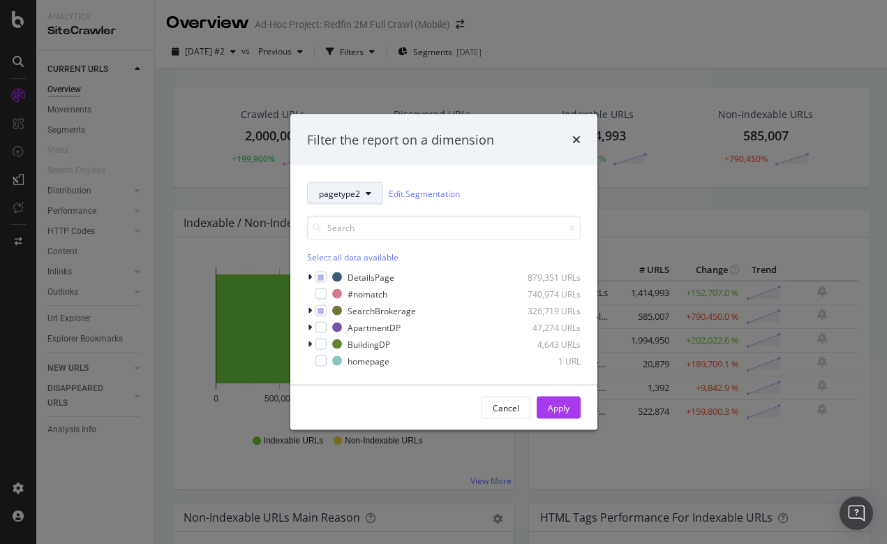
click at [366, 189] on icon "modal" at bounding box center [369, 193] width 6 height 8
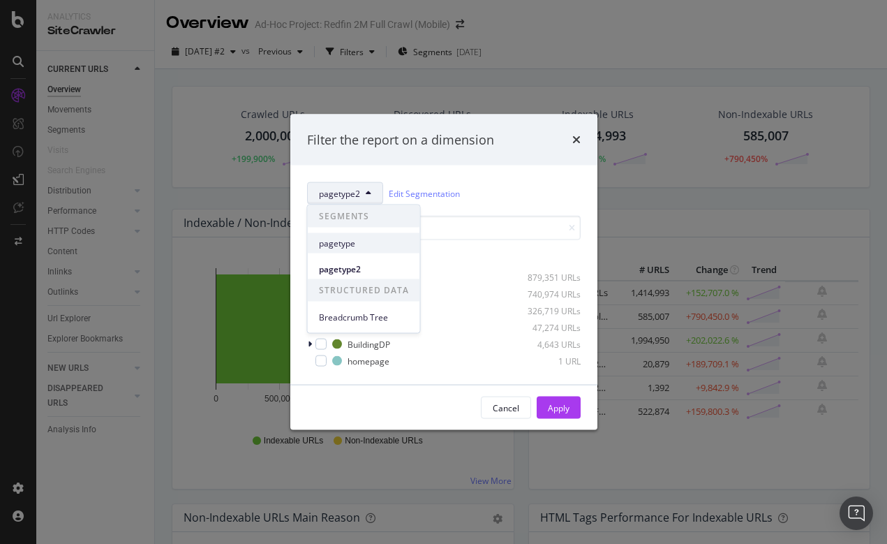
click at [348, 245] on span "pagetype" at bounding box center [364, 243] width 90 height 13
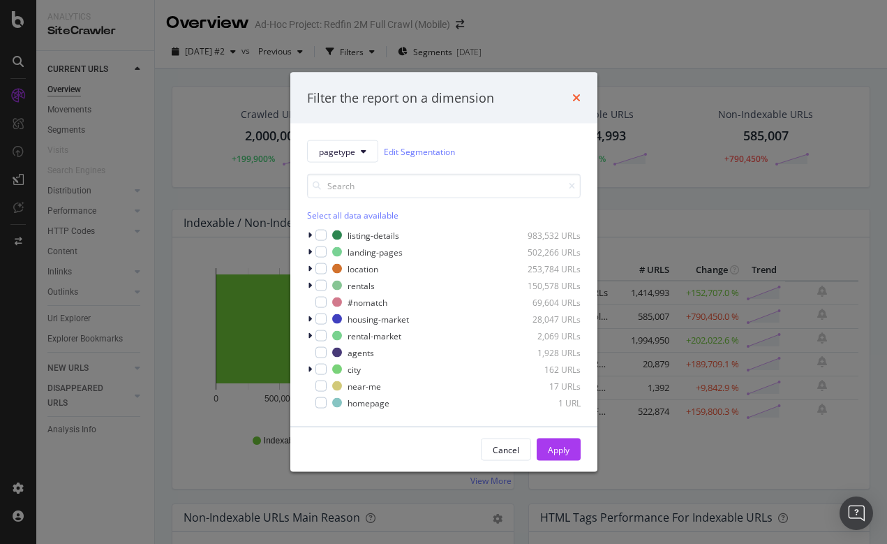
click at [577, 97] on icon "times" at bounding box center [576, 97] width 8 height 11
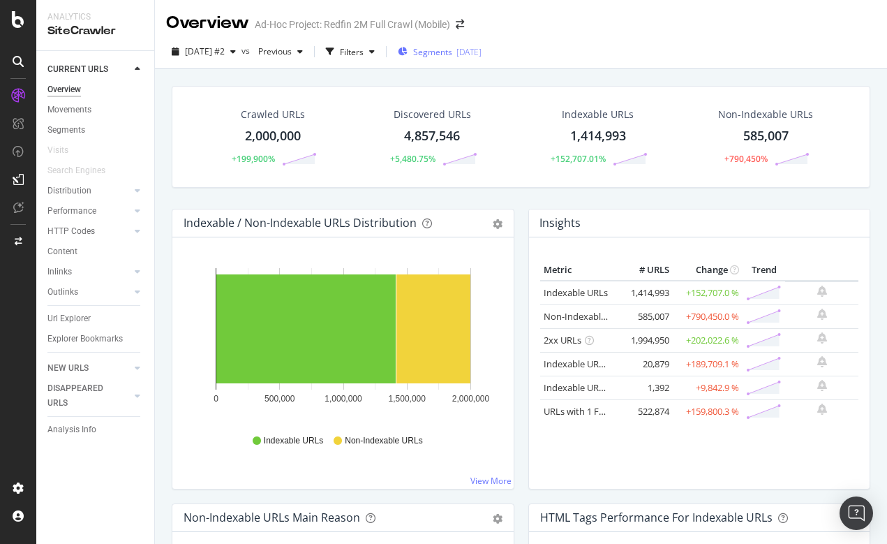
click at [452, 57] on span "Segments" at bounding box center [432, 52] width 39 height 12
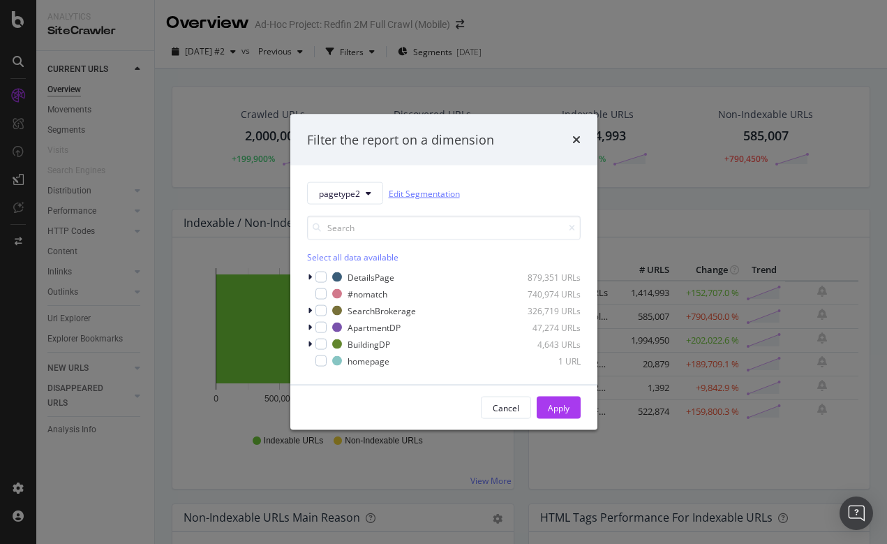
click at [424, 198] on link "Edit Segmentation" at bounding box center [424, 193] width 71 height 15
click at [577, 138] on icon "times" at bounding box center [576, 139] width 8 height 11
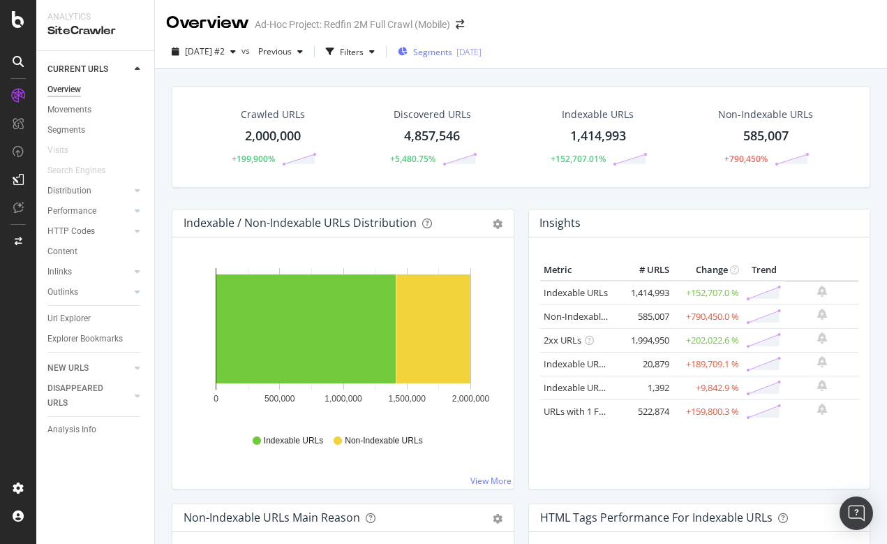
click at [452, 54] on span "Segments" at bounding box center [432, 52] width 39 height 12
click at [452, 55] on span "Segments" at bounding box center [432, 52] width 39 height 12
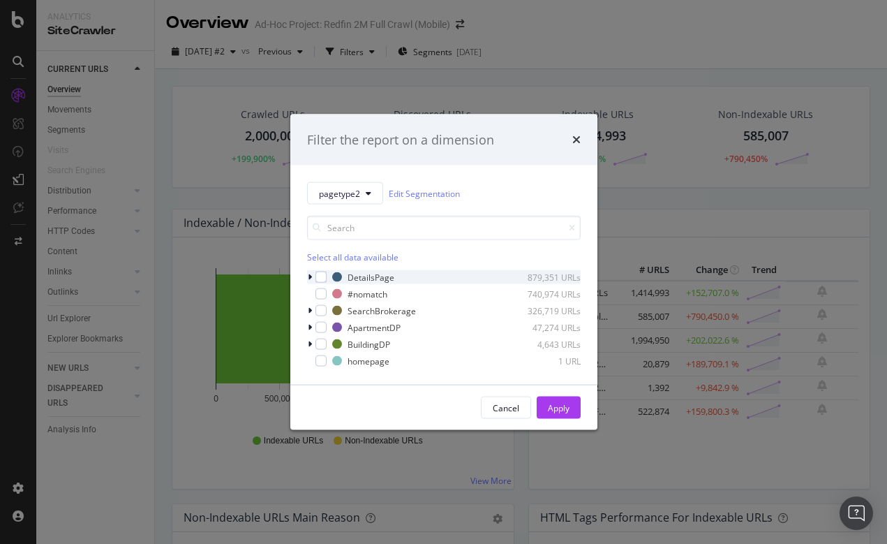
click at [312, 276] on div "modal" at bounding box center [311, 277] width 8 height 14
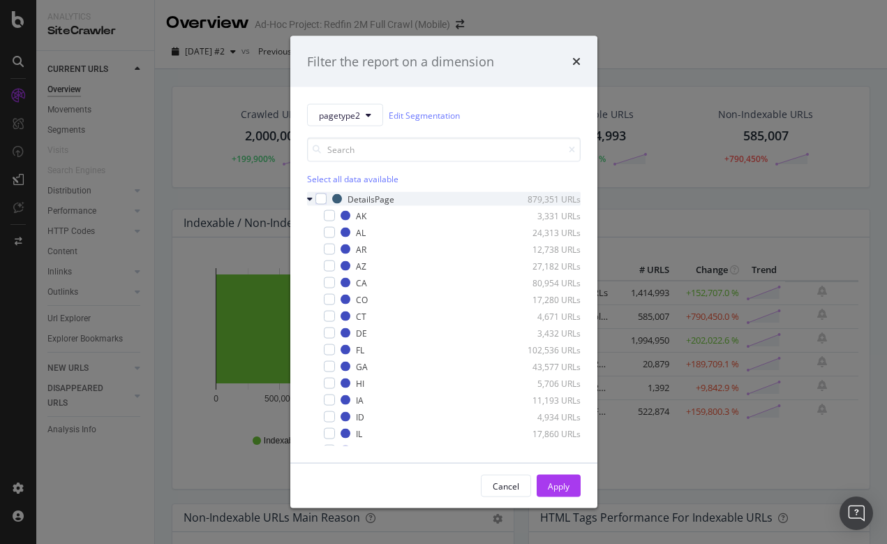
click at [311, 198] on icon "modal" at bounding box center [310, 199] width 6 height 8
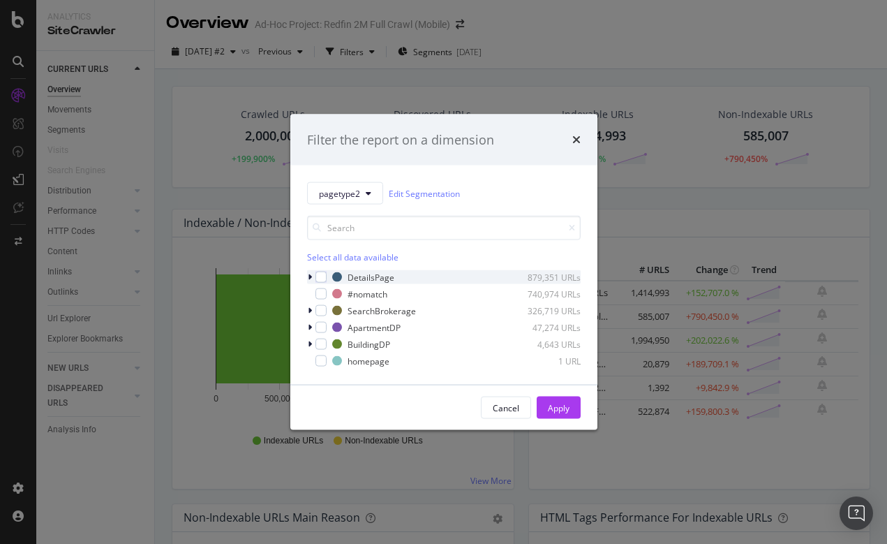
click at [309, 278] on icon "modal" at bounding box center [310, 277] width 4 height 8
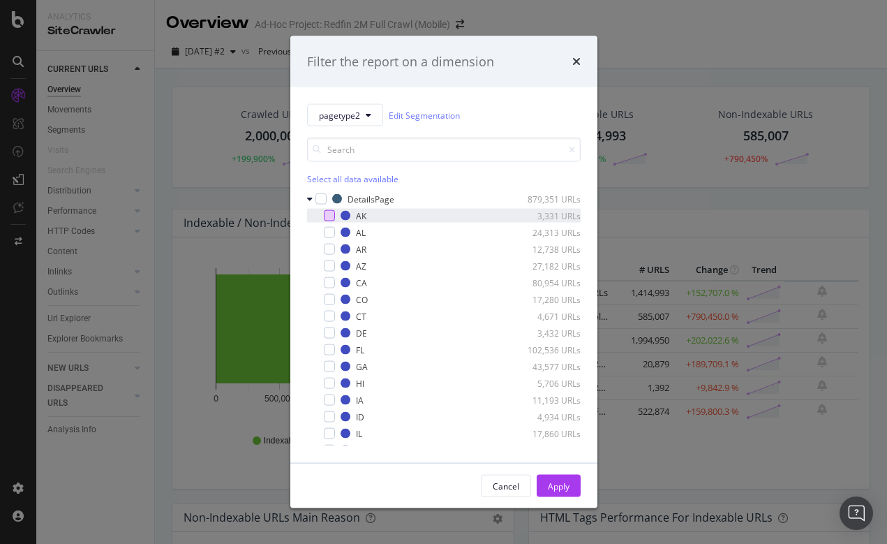
click at [326, 215] on div "modal" at bounding box center [329, 215] width 11 height 11
click at [309, 197] on icon "modal" at bounding box center [310, 199] width 6 height 8
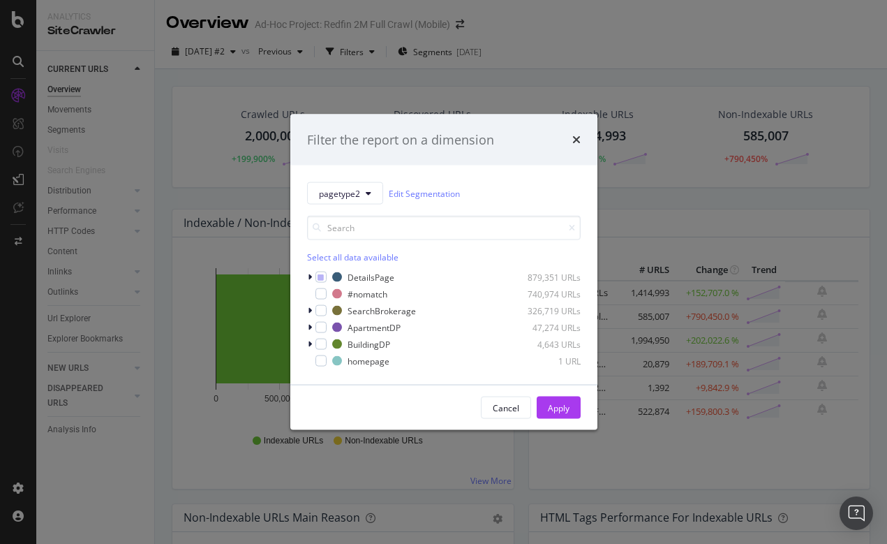
click at [766, 59] on div "Filter the report on a dimension pagetype2 Edit Segmentation Select all data av…" at bounding box center [443, 272] width 887 height 544
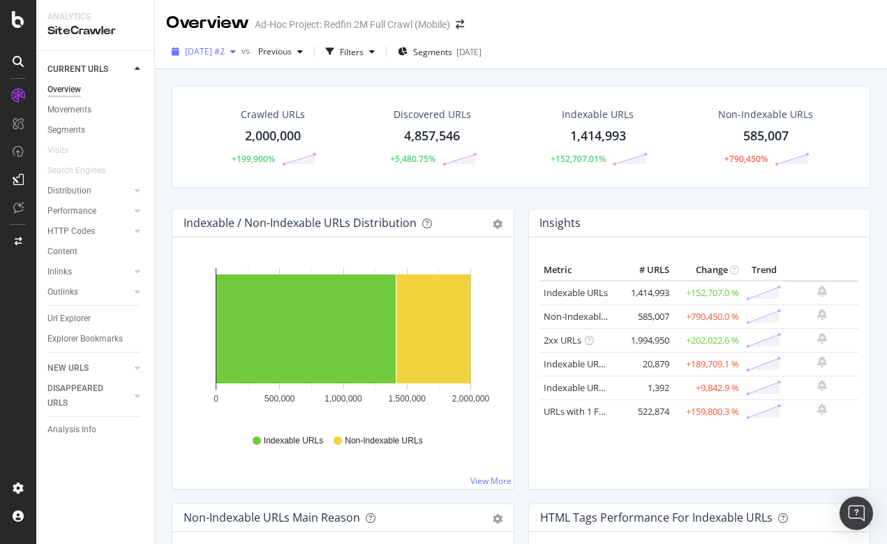
click at [223, 50] on span "[DATE] #2" at bounding box center [205, 51] width 40 height 12
click at [17, 15] on icon at bounding box center [18, 19] width 13 height 17
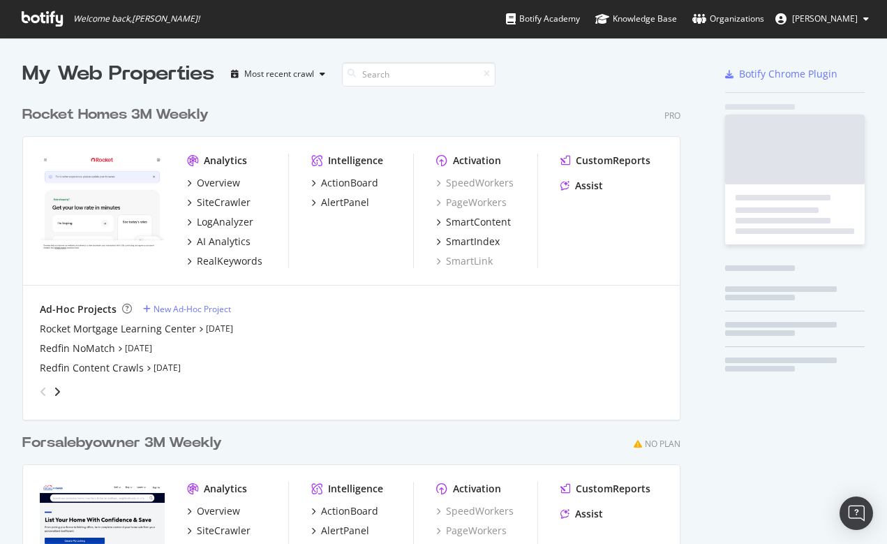
scroll to position [544, 887]
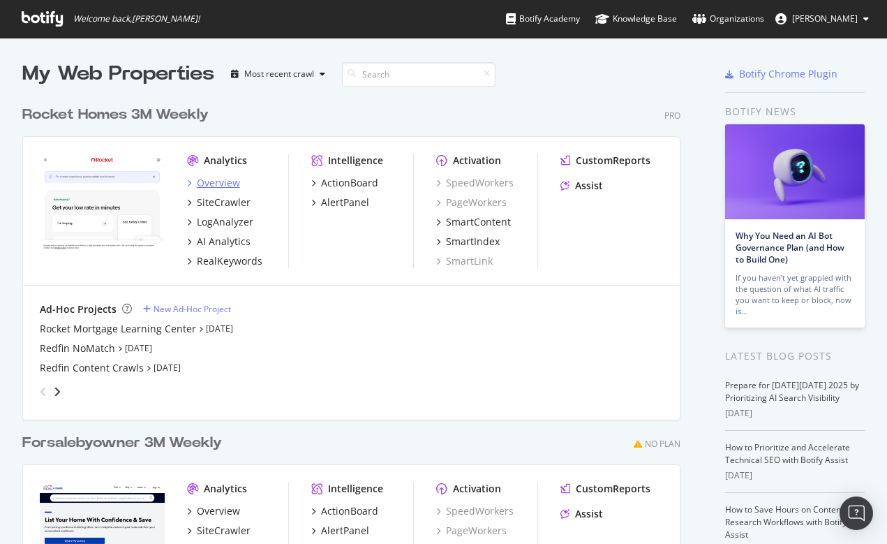
click at [223, 180] on div "Overview" at bounding box center [218, 183] width 43 height 14
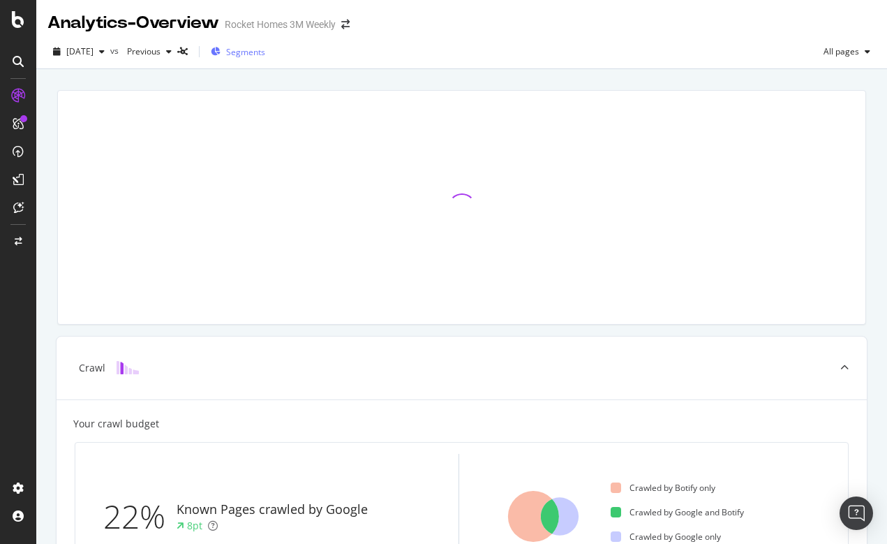
click at [265, 52] on span "Segments" at bounding box center [245, 52] width 39 height 12
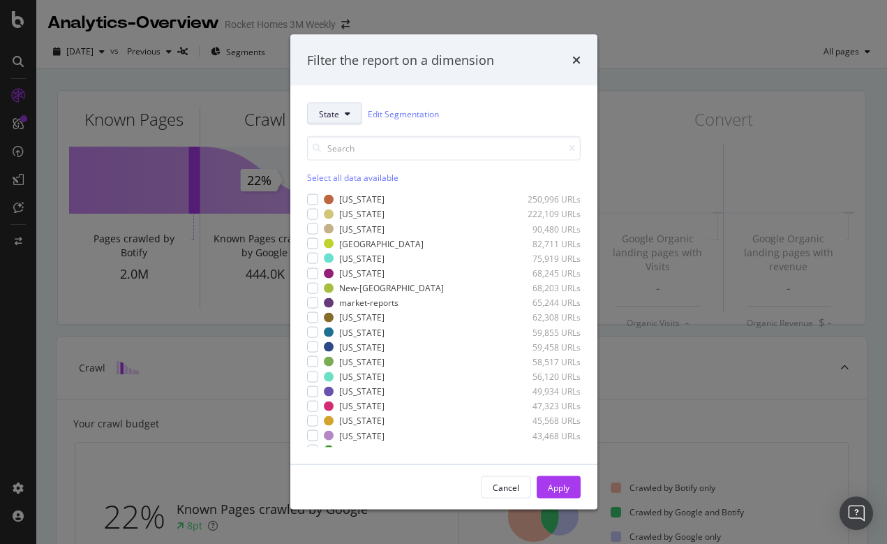
click at [346, 113] on icon "modal" at bounding box center [348, 114] width 6 height 8
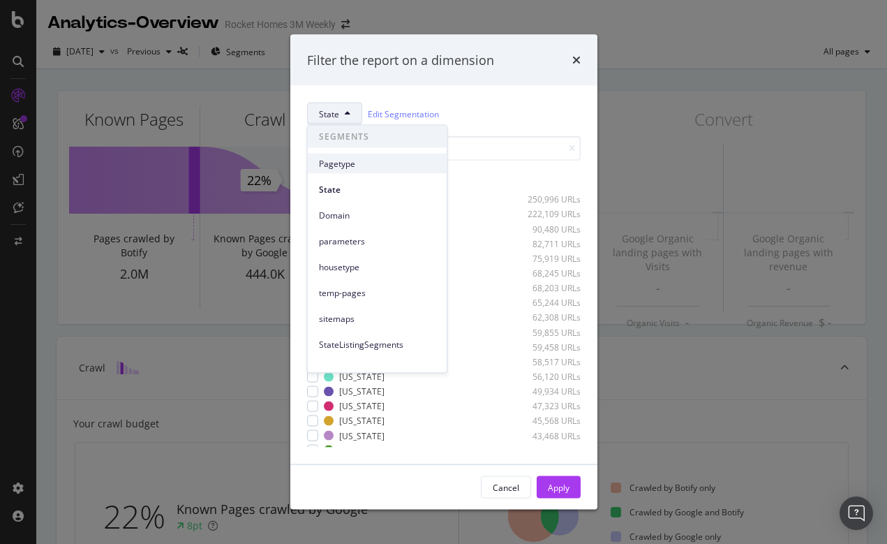
click at [337, 162] on span "Pagetype" at bounding box center [377, 163] width 117 height 13
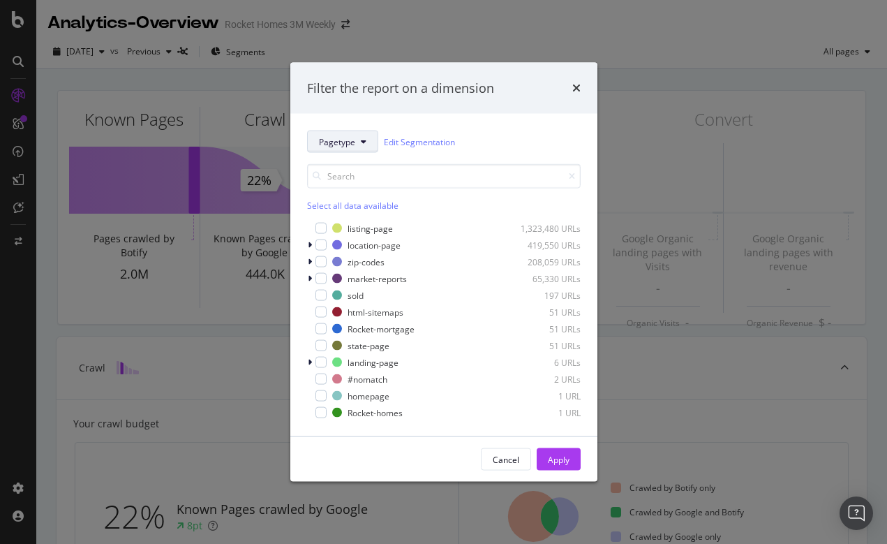
click at [362, 147] on button "Pagetype" at bounding box center [342, 142] width 71 height 22
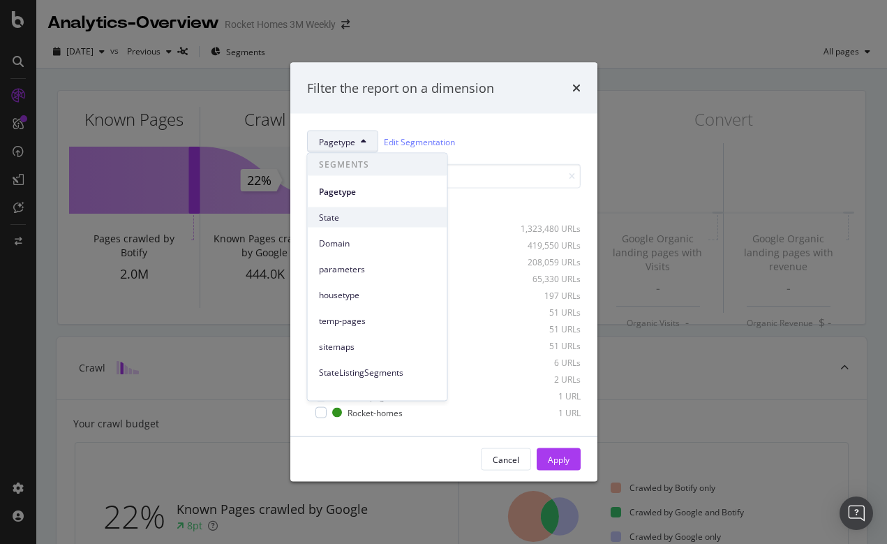
click at [338, 219] on span "State" at bounding box center [377, 217] width 117 height 13
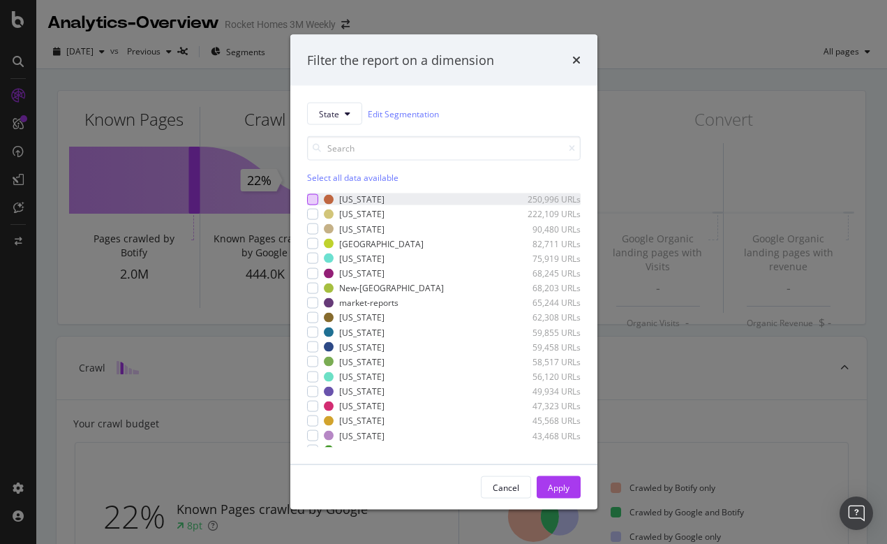
click at [311, 200] on div "modal" at bounding box center [312, 198] width 11 height 11
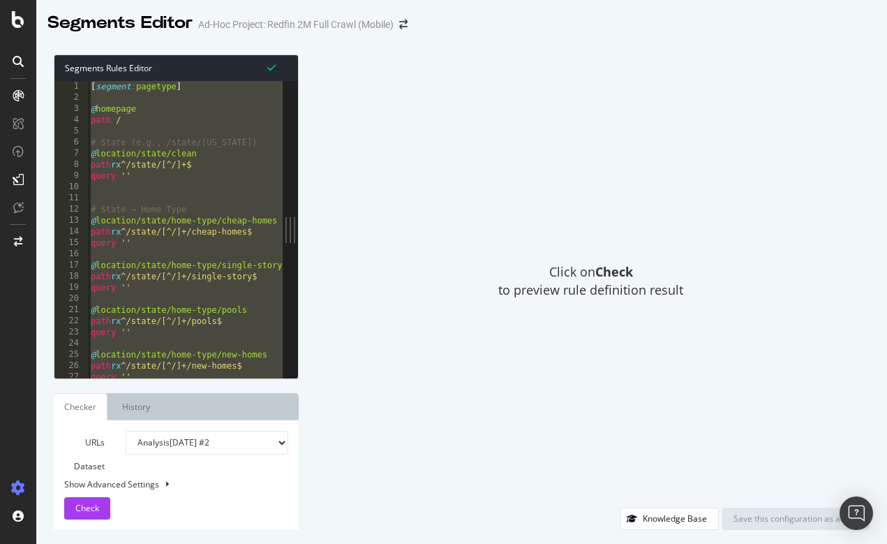
click at [392, 163] on div "Click on Check to preview rule definition result" at bounding box center [591, 280] width 557 height 453
type textarea "# State (e.g., /state/[US_STATE])"
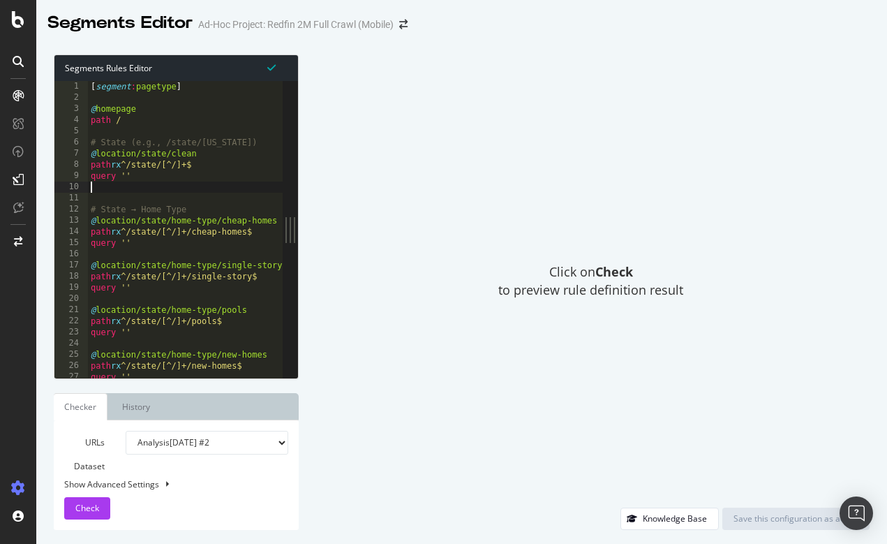
drag, startPoint x: 137, startPoint y: 87, endPoint x: 175, endPoint y: 87, distance: 37.7
type textarea "[segment:pagetype]"
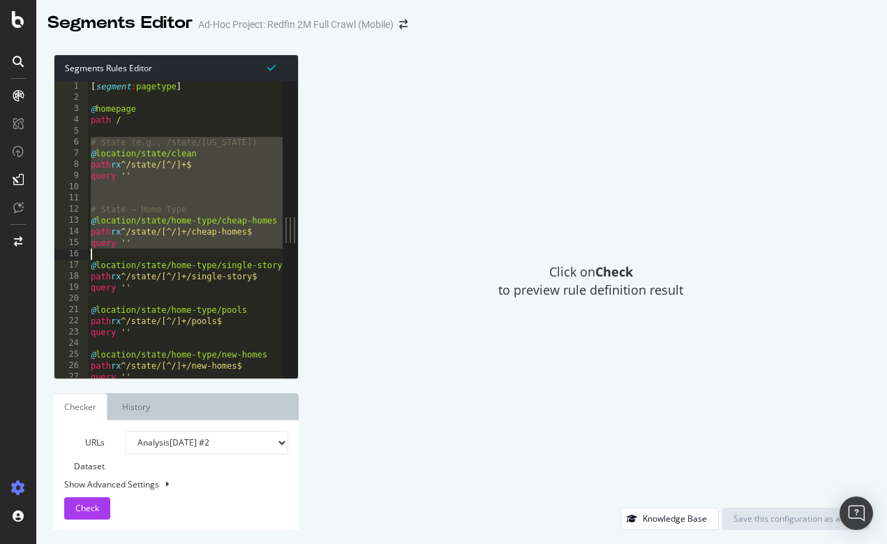
drag, startPoint x: 92, startPoint y: 142, endPoint x: 180, endPoint y: 255, distance: 143.3
drag, startPoint x: 89, startPoint y: 142, endPoint x: 171, endPoint y: 272, distance: 153.8
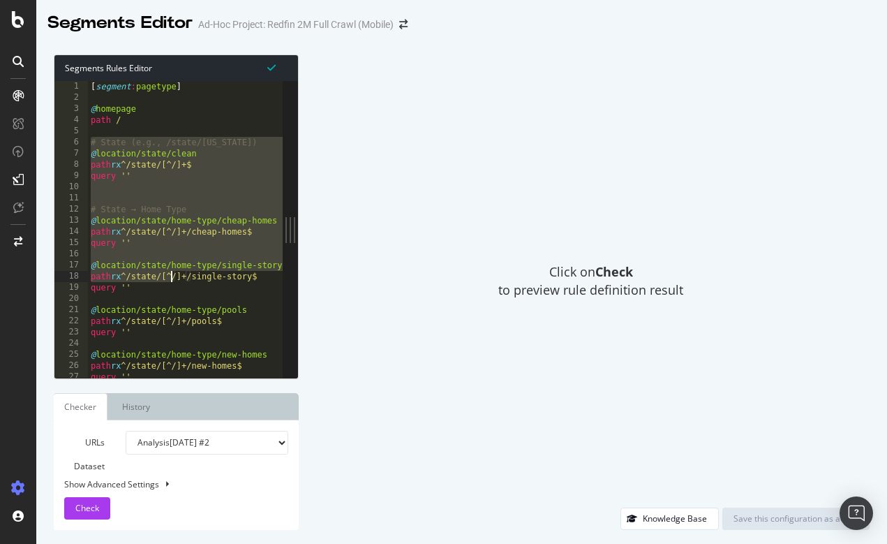
scroll to position [22581, 0]
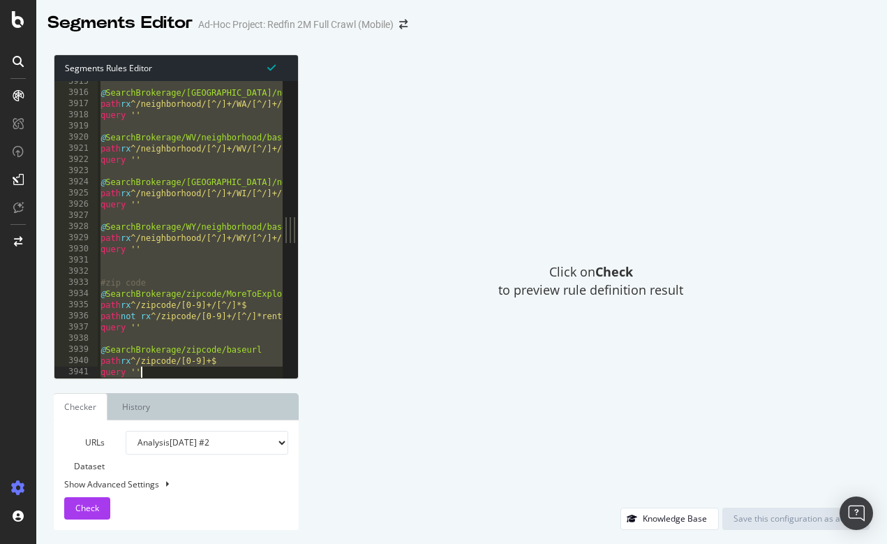
click at [400, 186] on div "Click on Check to preview rule definition result" at bounding box center [591, 280] width 557 height 453
type textarea "@SearchBrokerage/[GEOGRAPHIC_DATA]/neighborhood/baseurl"
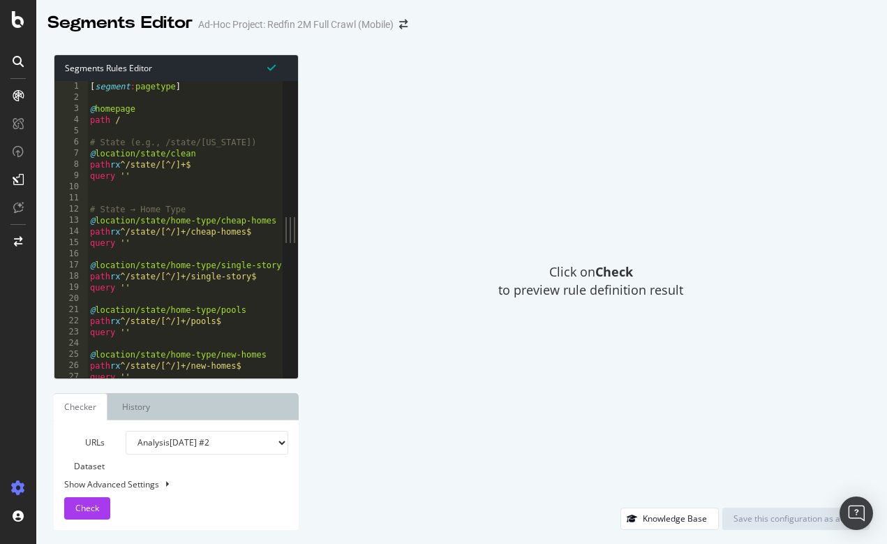
scroll to position [0, 0]
